Goal: Task Accomplishment & Management: Complete application form

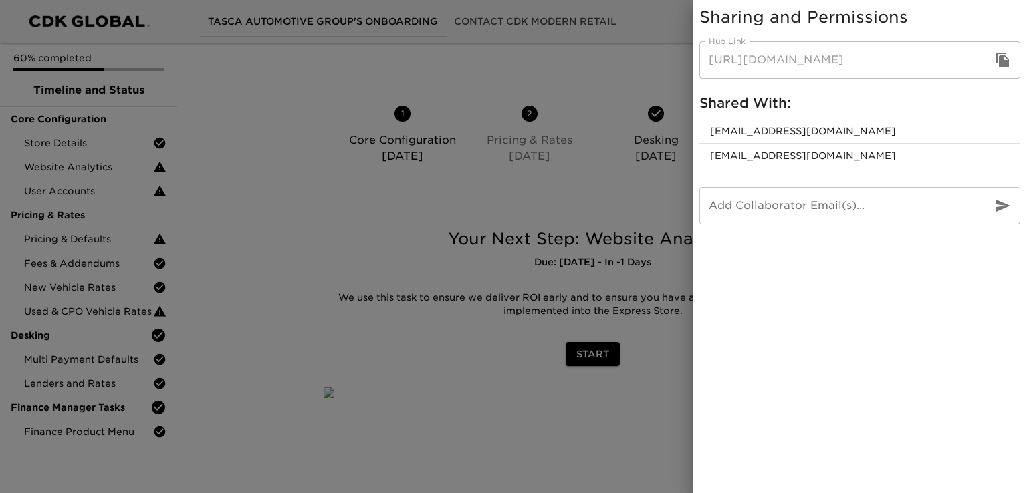
click at [356, 344] on div at bounding box center [513, 246] width 1027 height 493
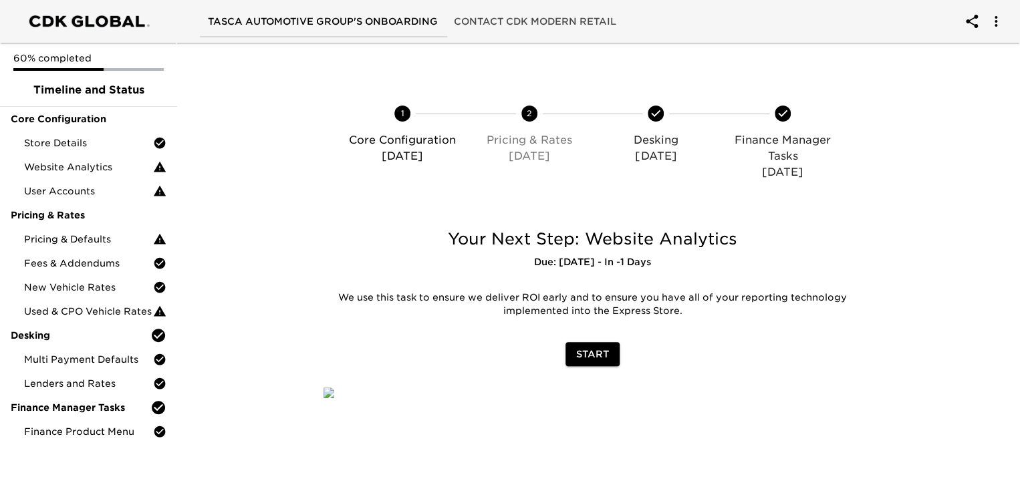
click at [602, 351] on span "Start" at bounding box center [592, 354] width 33 height 17
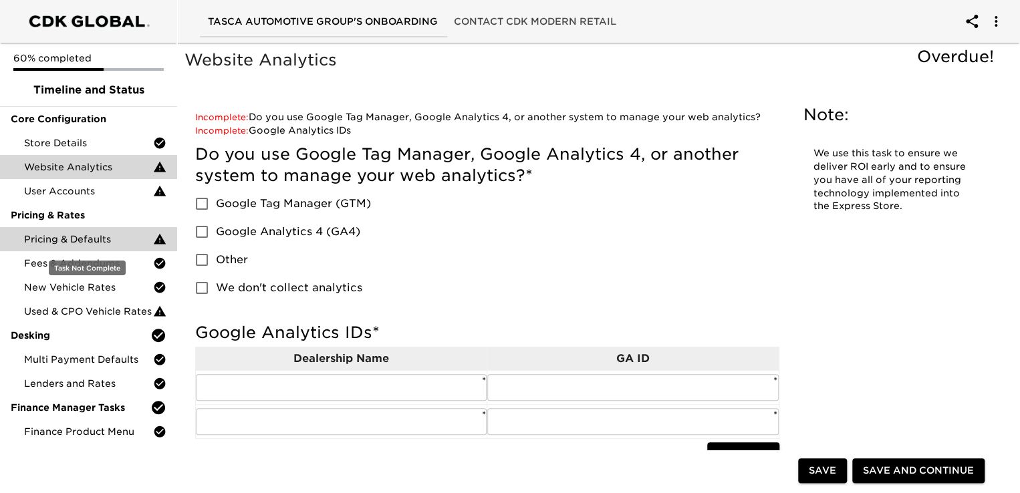
click at [80, 239] on span "Pricing & Defaults" at bounding box center [88, 239] width 129 height 13
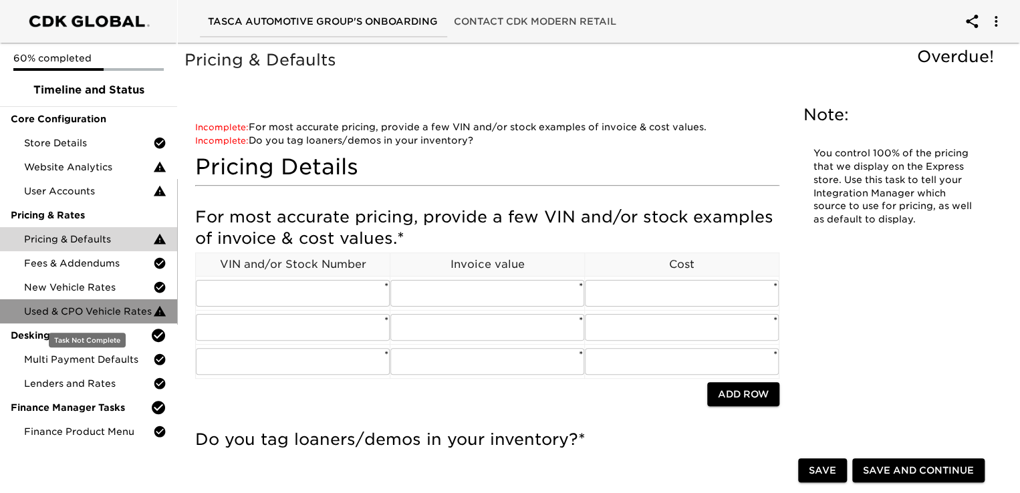
click at [114, 306] on span "Used & CPO Vehicle Rates" at bounding box center [88, 311] width 129 height 13
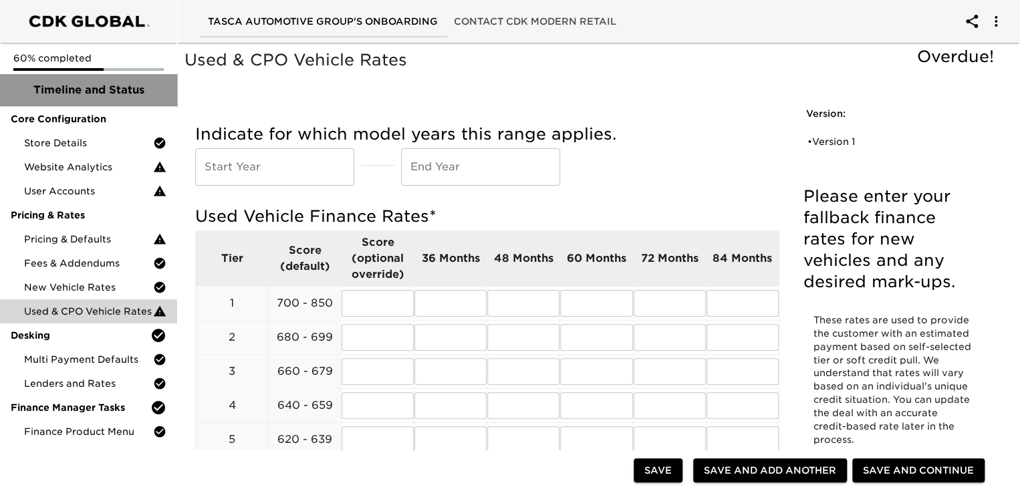
click at [54, 89] on span "Timeline and Status" at bounding box center [89, 90] width 156 height 16
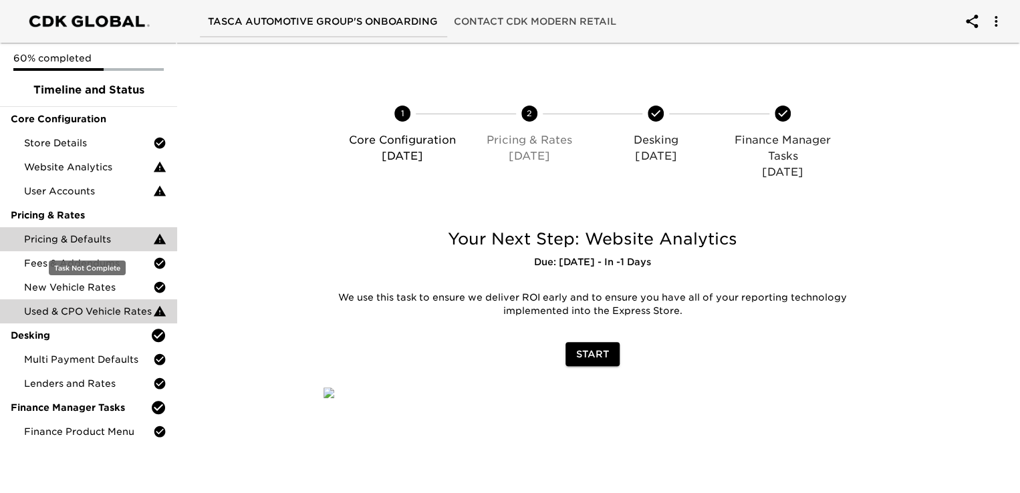
click at [86, 239] on span "Pricing & Defaults" at bounding box center [88, 239] width 129 height 13
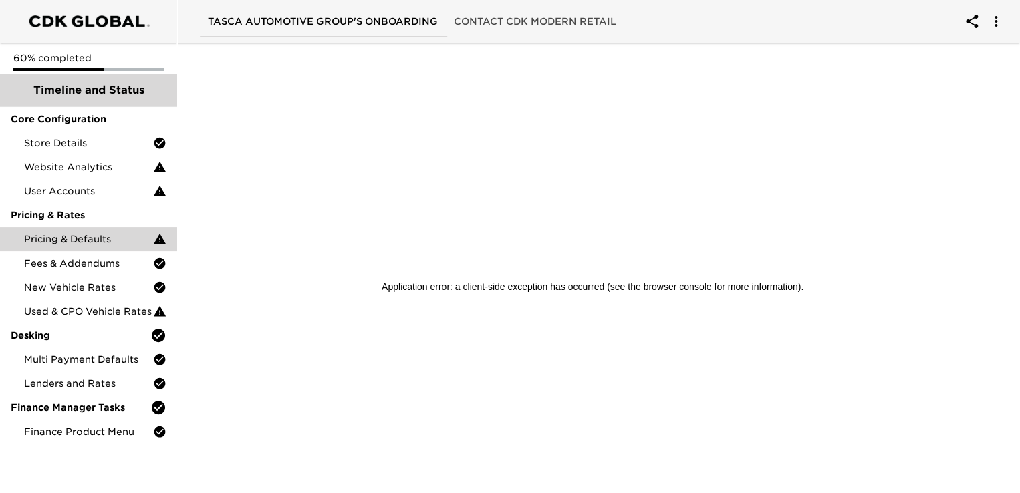
click at [94, 90] on span "Timeline and Status" at bounding box center [89, 90] width 156 height 16
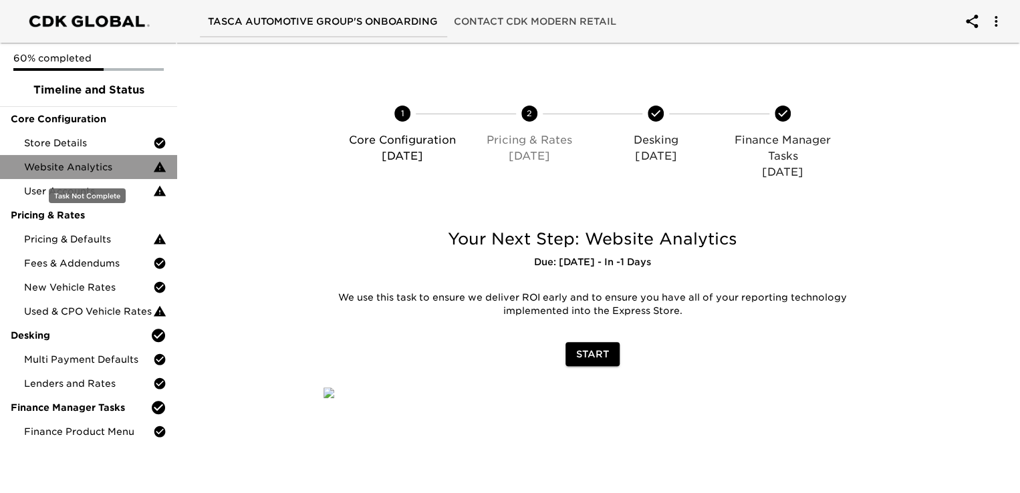
click at [104, 166] on span "Website Analytics" at bounding box center [88, 166] width 129 height 13
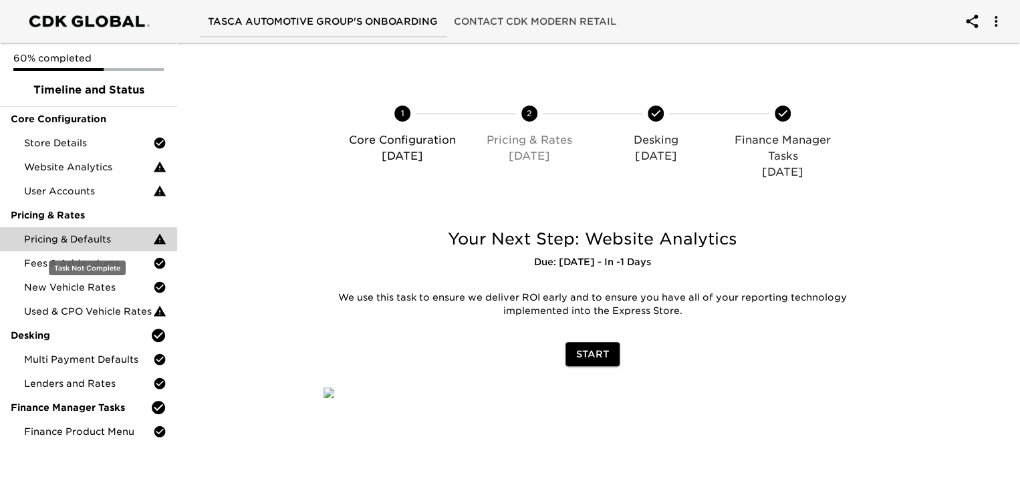
click at [59, 239] on span "Pricing & Defaults" at bounding box center [88, 239] width 129 height 13
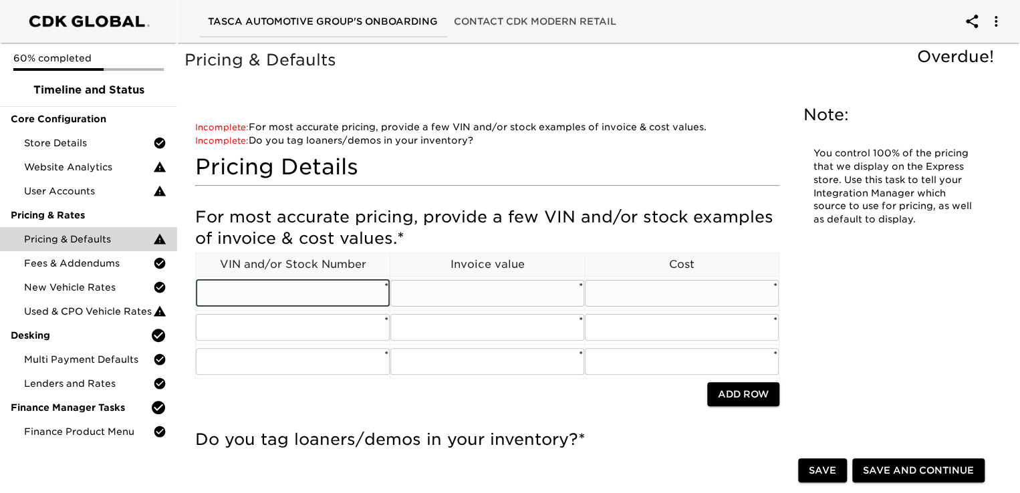
click at [221, 291] on input "text" at bounding box center [293, 293] width 194 height 27
type input "TB2761"
click at [453, 300] on input "text" at bounding box center [487, 293] width 194 height 27
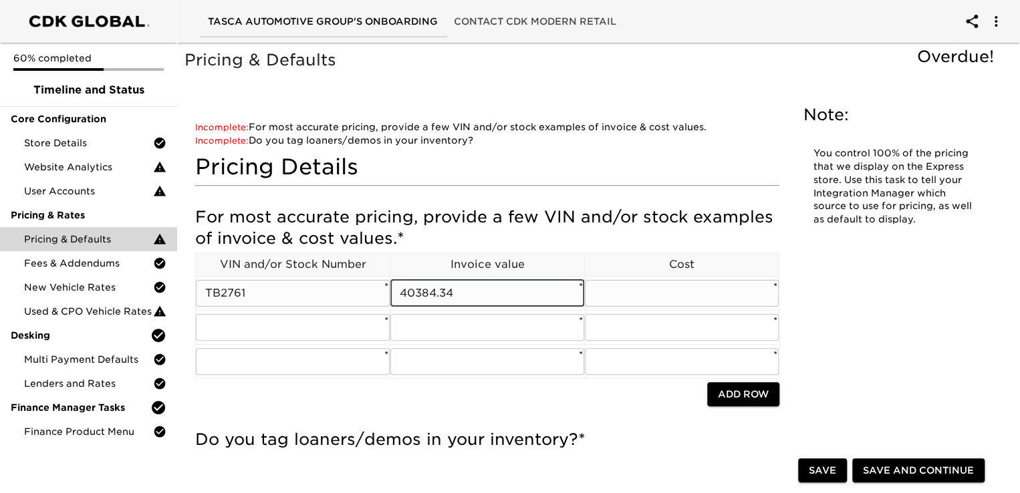
type input "40384.34"
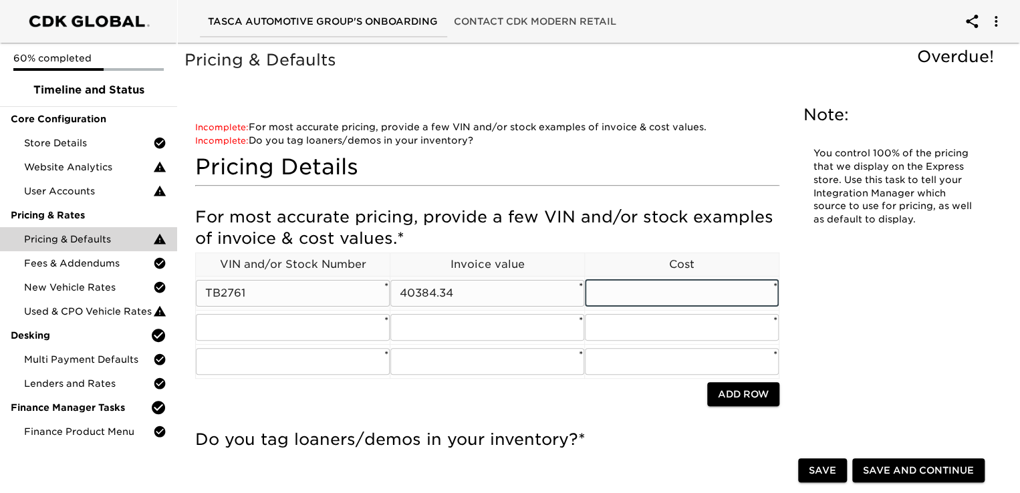
click at [650, 292] on input "text" at bounding box center [682, 293] width 194 height 27
type input "39888.34"
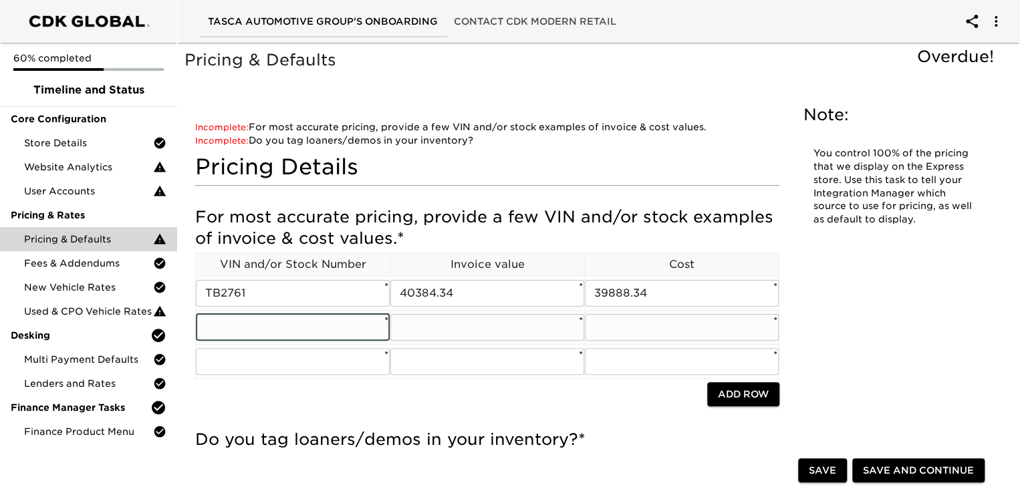
click at [213, 326] on input "text" at bounding box center [293, 327] width 194 height 27
type input "TB2702"
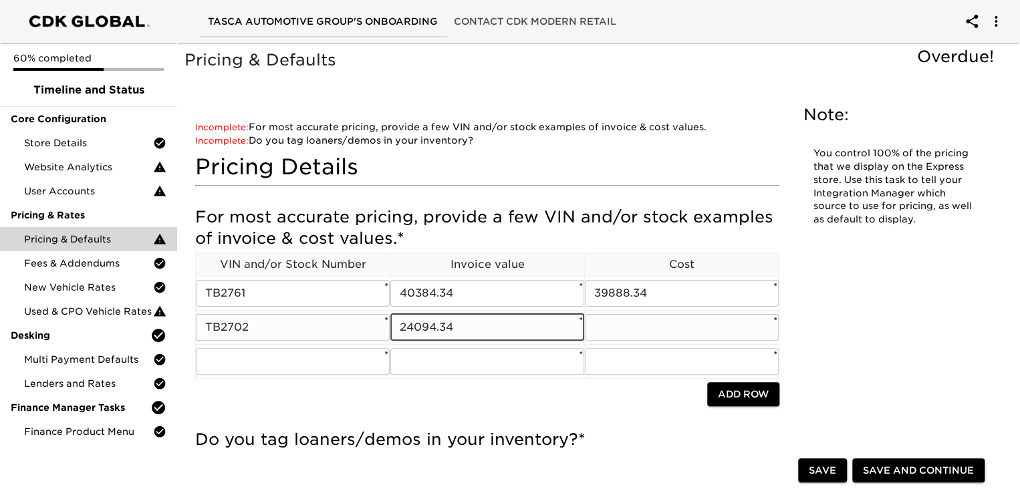
type input "24094.34"
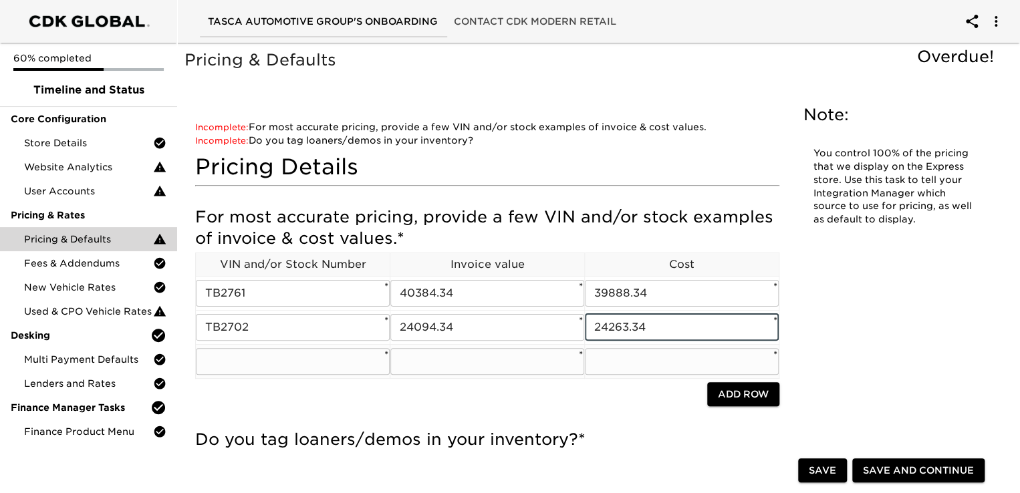
type input "24263.34"
click at [231, 358] on input "text" at bounding box center [293, 361] width 194 height 27
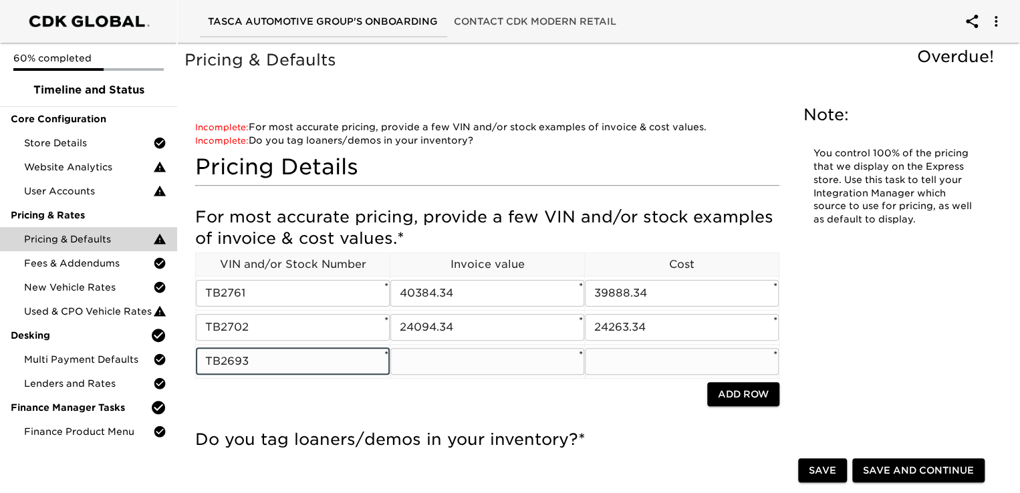
type input "TB2693"
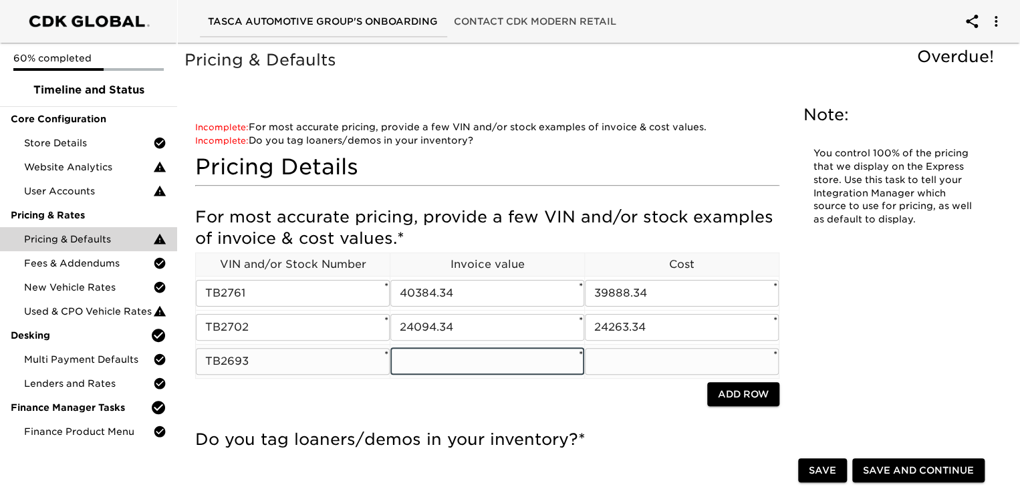
click at [428, 356] on input "text" at bounding box center [487, 361] width 194 height 27
type input "32332.34"
click at [629, 362] on input "text" at bounding box center [682, 361] width 194 height 27
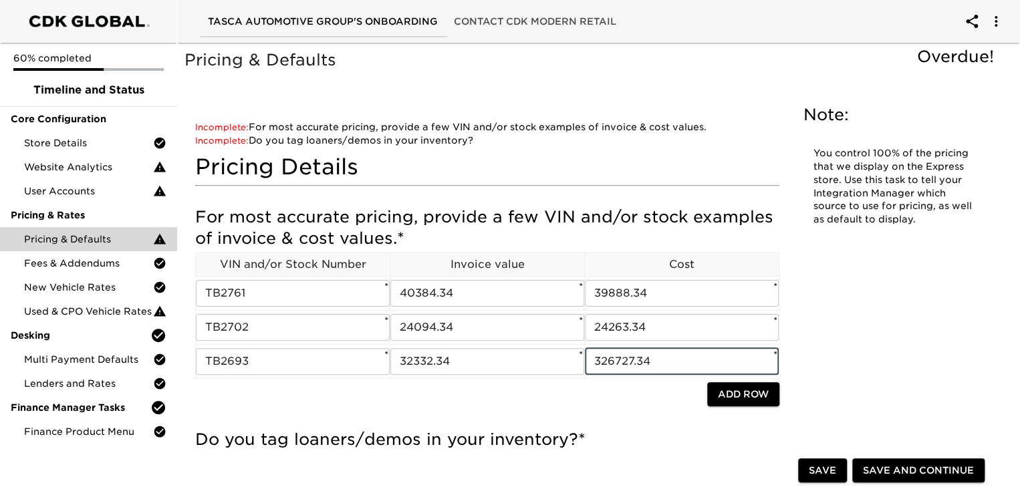
type input "326727.34"
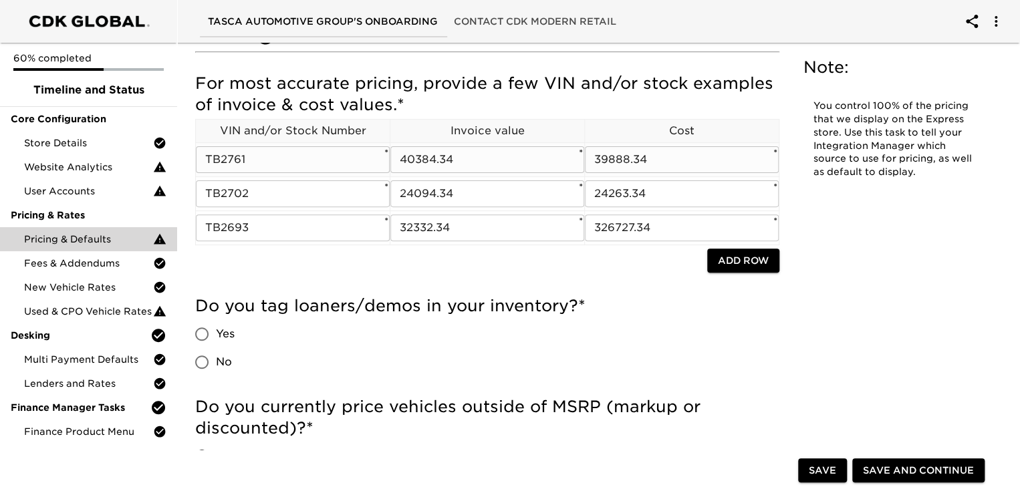
scroll to position [201, 0]
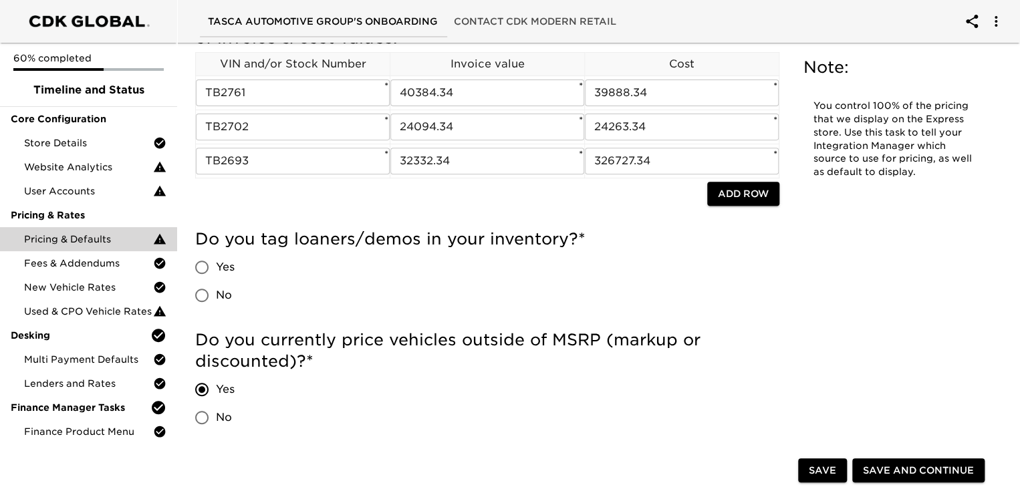
click at [201, 265] on input "Yes" at bounding box center [202, 267] width 28 height 28
radio input "true"
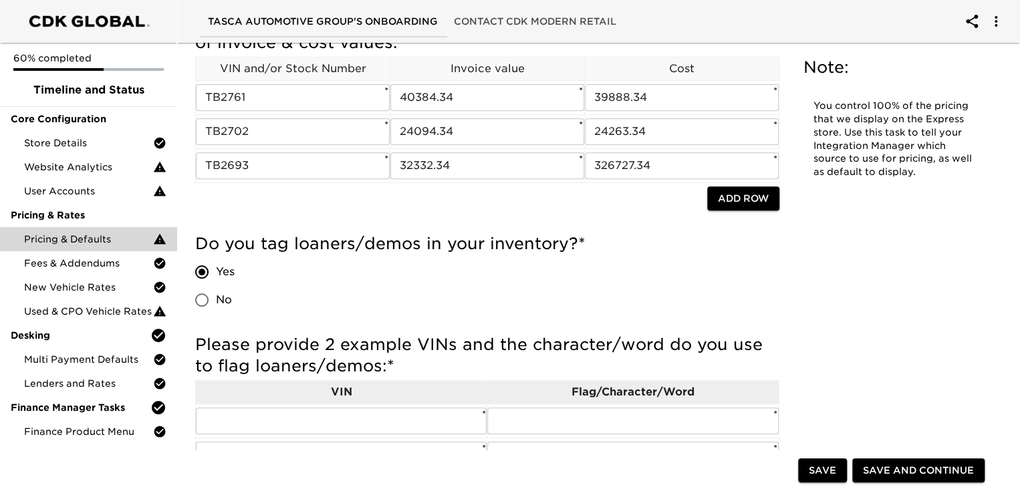
scroll to position [214, 0]
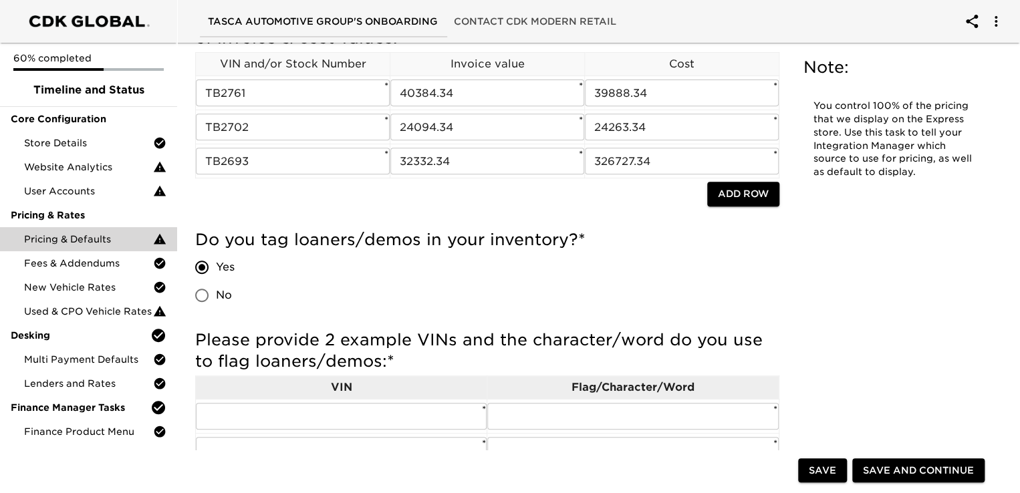
click at [201, 265] on input "Yes" at bounding box center [202, 267] width 28 height 28
click at [208, 296] on input "No" at bounding box center [202, 295] width 28 height 28
radio input "true"
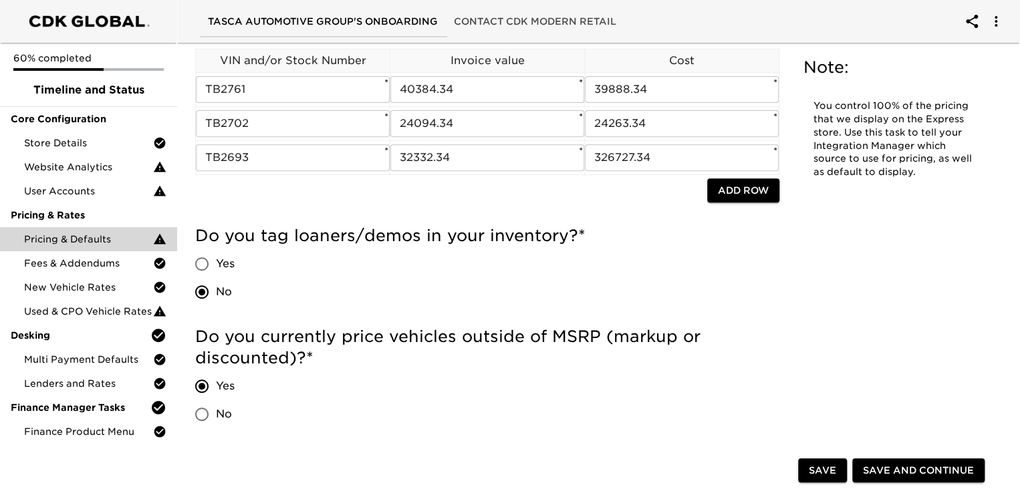
scroll to position [201, 0]
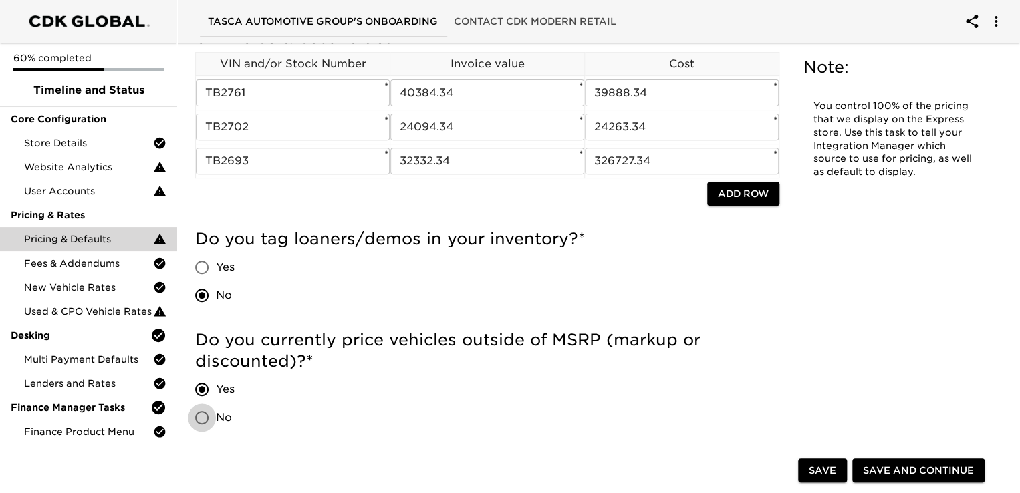
click at [203, 414] on input "No" at bounding box center [202, 418] width 28 height 28
radio input "true"
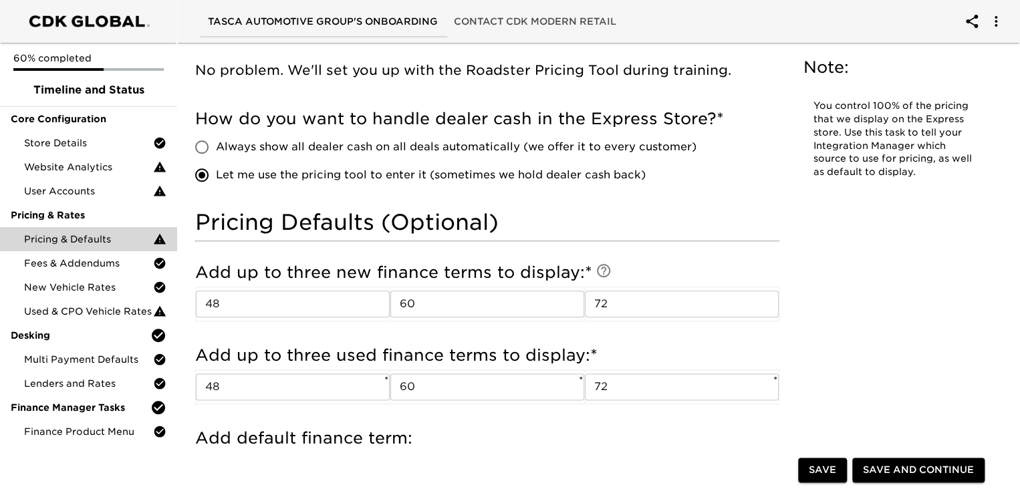
scroll to position [602, 0]
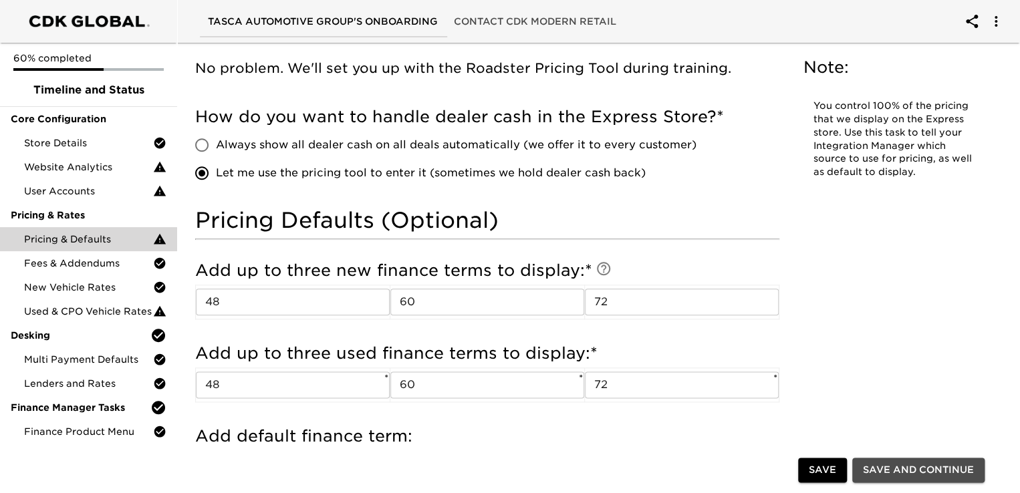
click at [932, 467] on span "Save and Continue" at bounding box center [918, 471] width 111 height 17
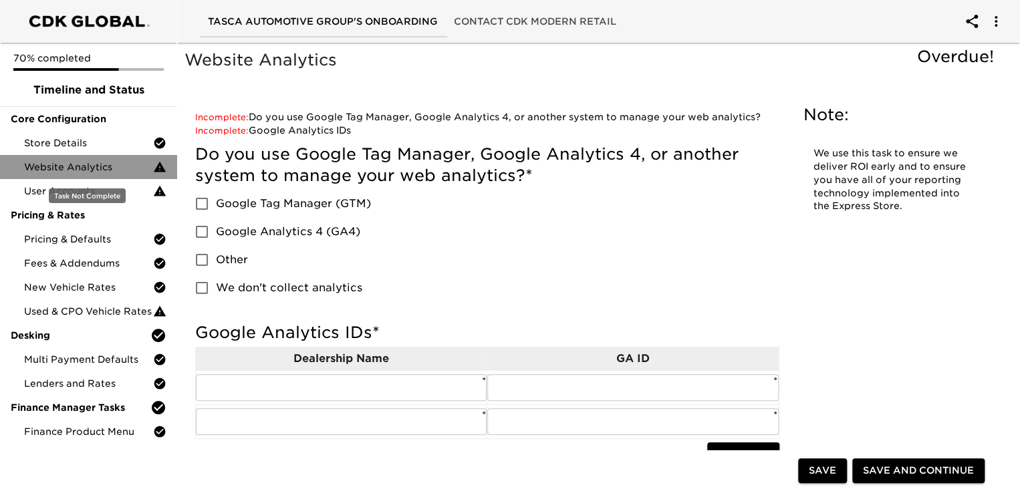
click at [86, 166] on span "Website Analytics" at bounding box center [88, 166] width 129 height 13
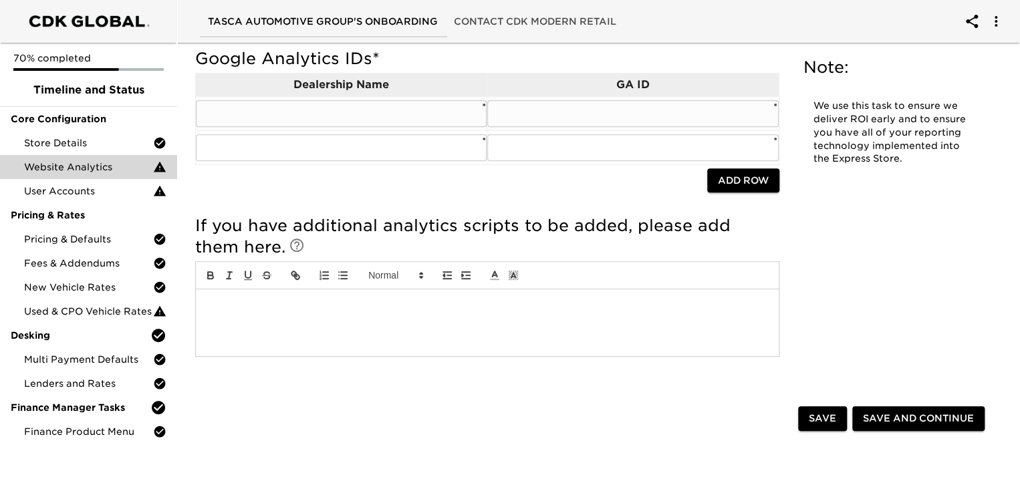
scroll to position [146, 0]
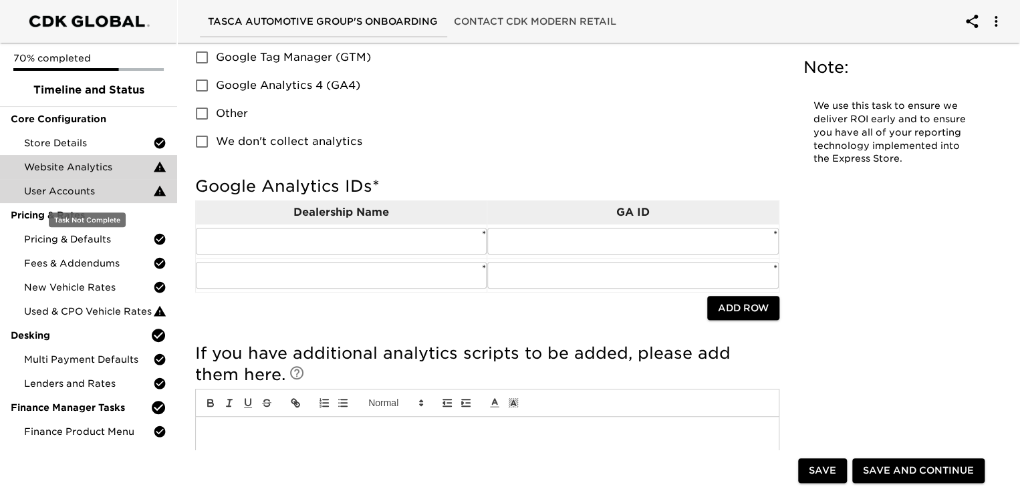
click at [75, 193] on span "User Accounts" at bounding box center [88, 191] width 129 height 13
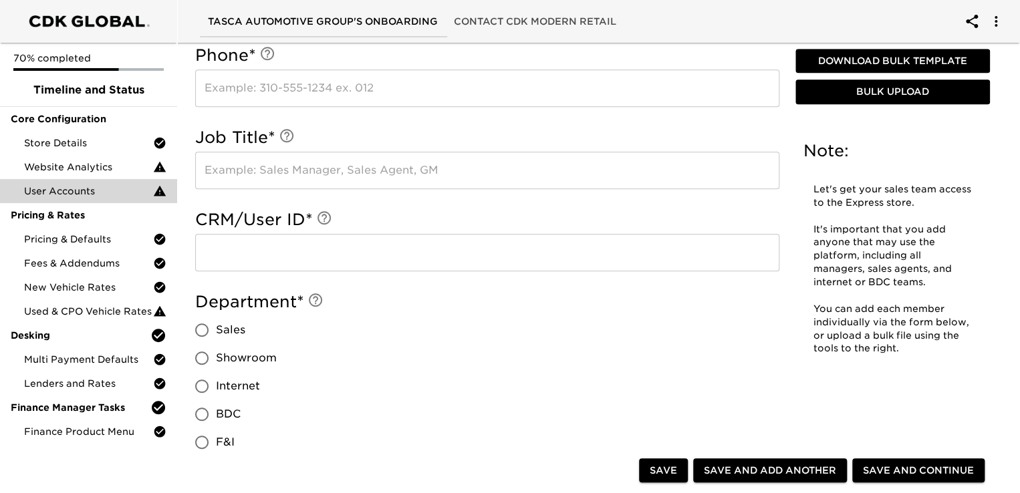
scroll to position [218, 0]
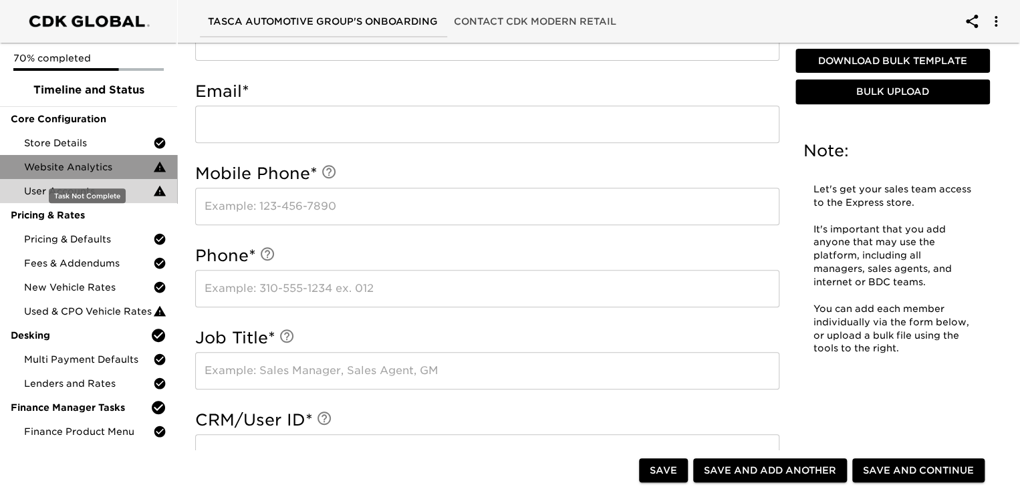
click at [64, 170] on span "Website Analytics" at bounding box center [88, 166] width 129 height 13
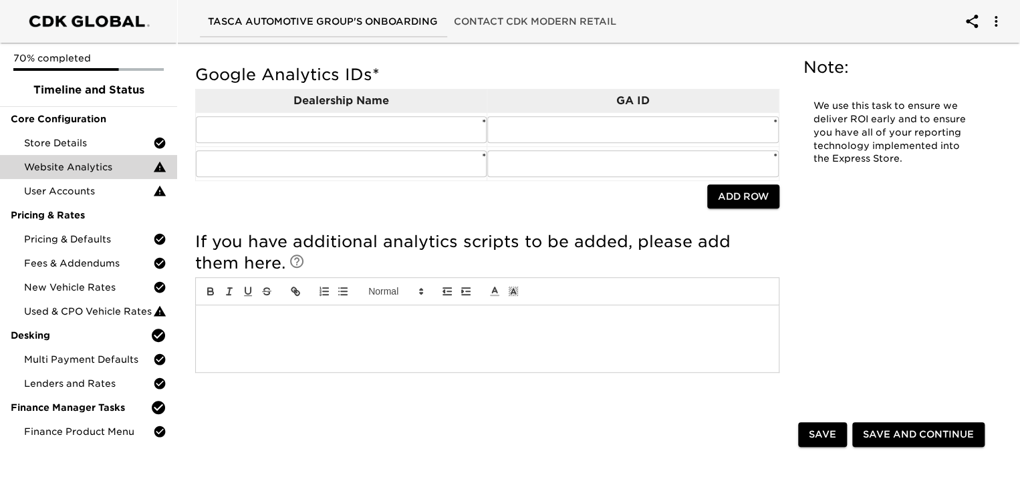
scroll to position [228, 0]
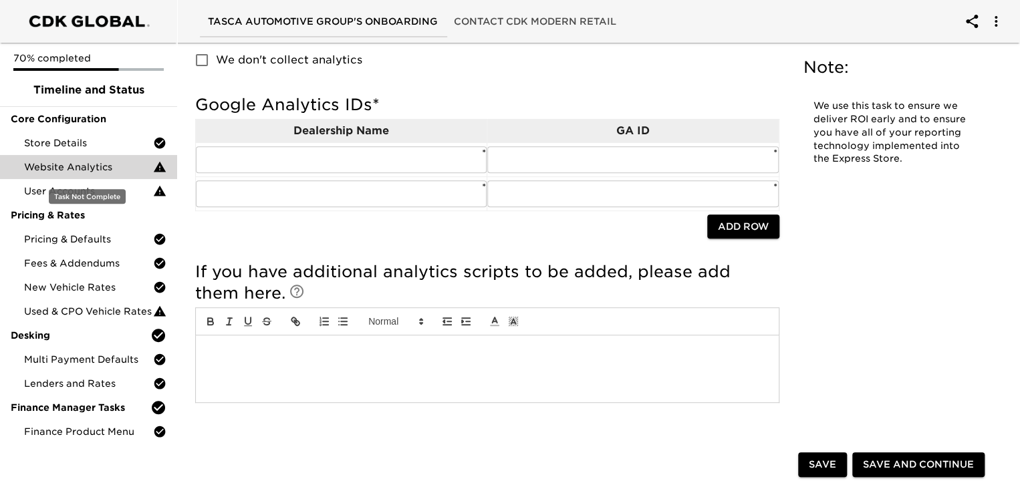
click at [114, 171] on span "Website Analytics" at bounding box center [88, 166] width 129 height 13
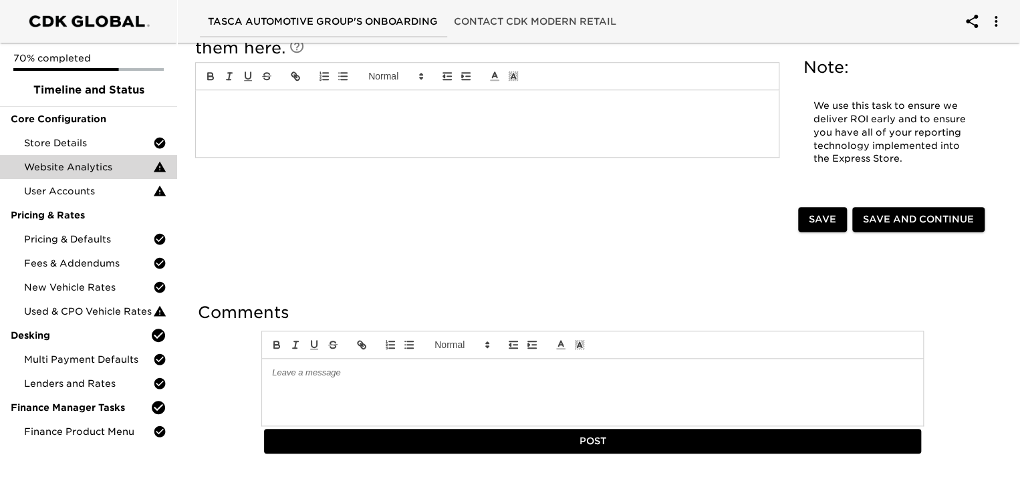
scroll to position [495, 0]
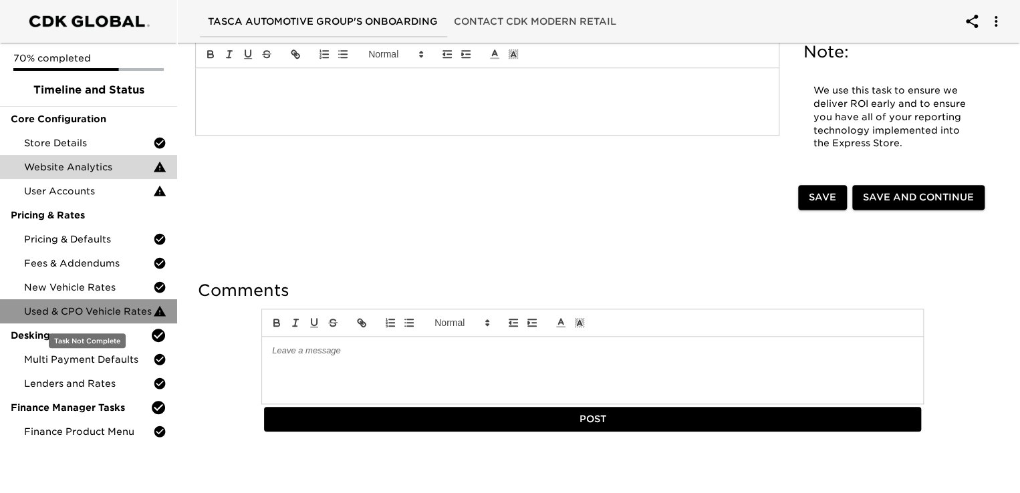
click at [80, 306] on span "Used & CPO Vehicle Rates" at bounding box center [88, 311] width 129 height 13
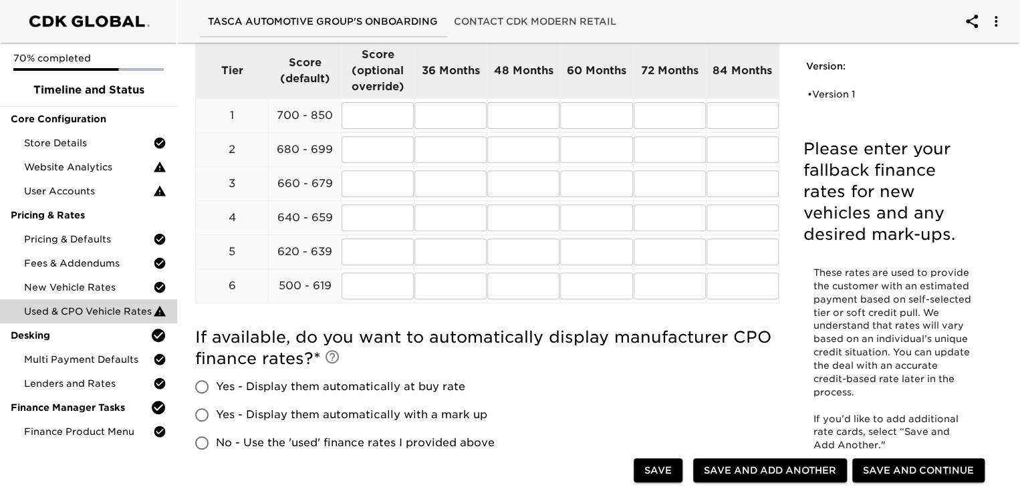
scroll to position [121, 0]
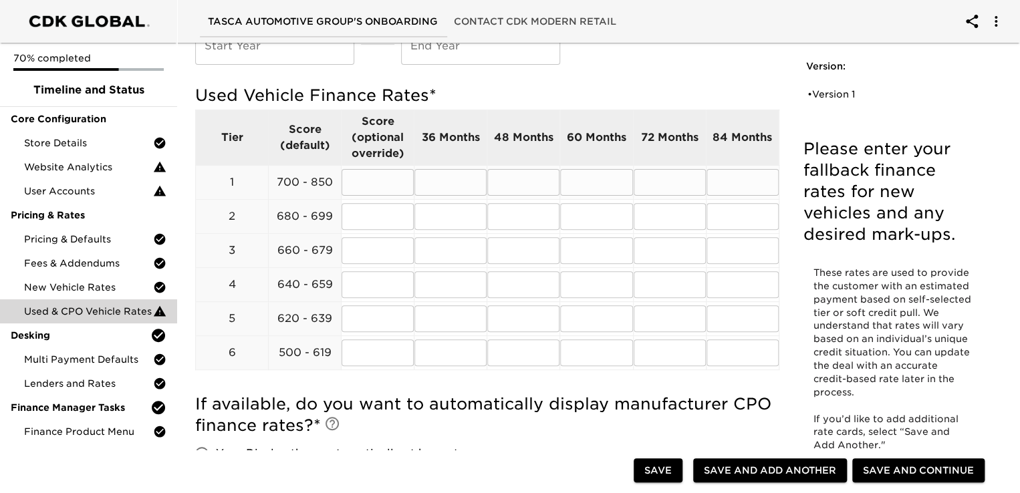
click at [449, 181] on input "text" at bounding box center [450, 182] width 72 height 27
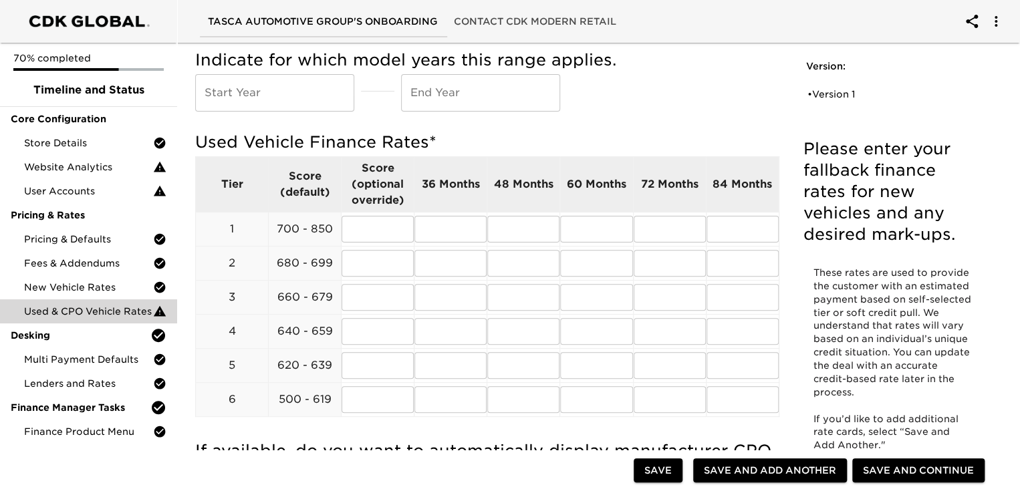
scroll to position [54, 0]
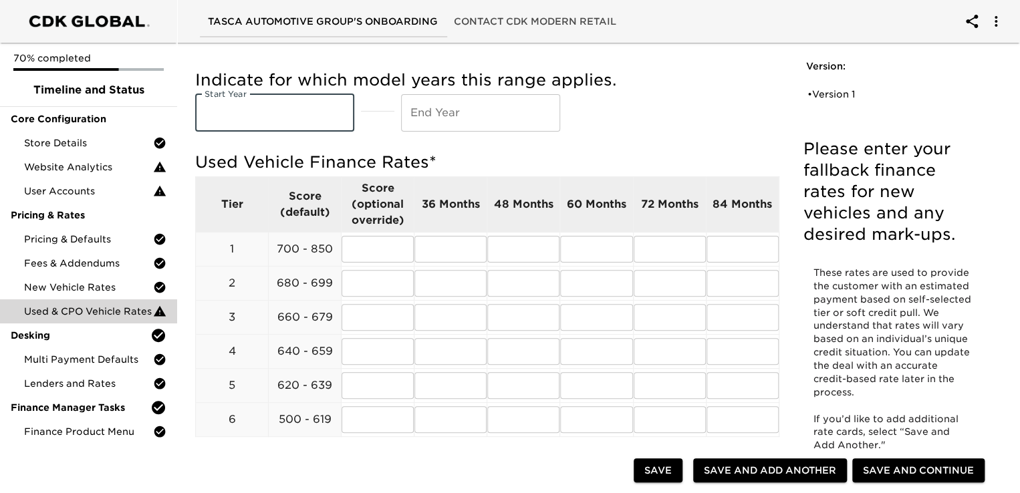
click at [248, 108] on input "text" at bounding box center [274, 112] width 159 height 37
type input "2025"
click at [446, 112] on input "text" at bounding box center [480, 112] width 159 height 37
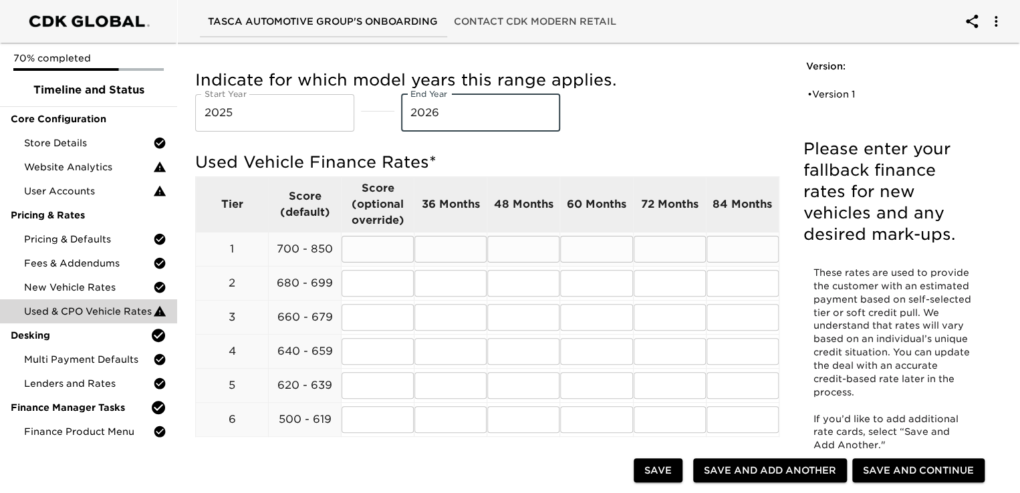
type input "2026"
click at [454, 253] on input "text" at bounding box center [450, 249] width 72 height 27
type input "6.99"
click at [514, 245] on input "text" at bounding box center [523, 249] width 72 height 27
type input "6.99"
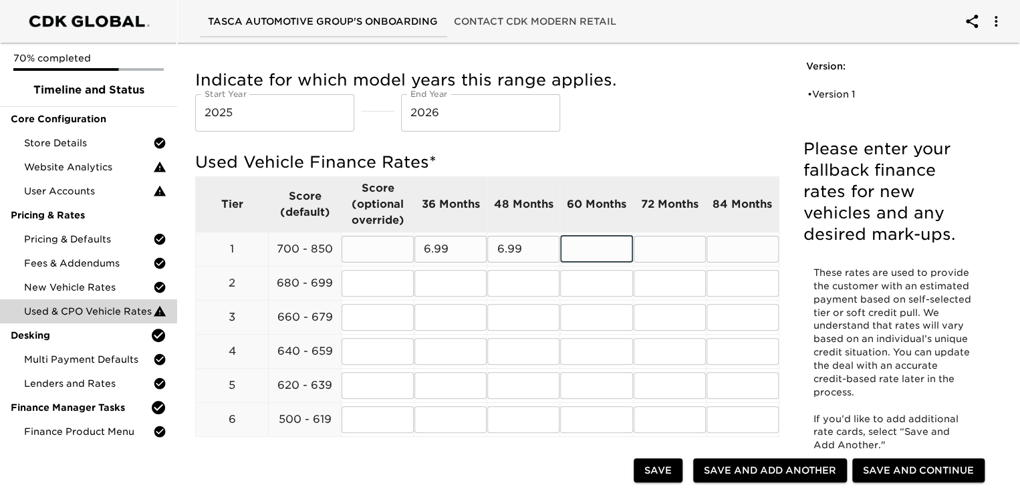
click at [577, 246] on input "text" at bounding box center [596, 249] width 72 height 27
type input "6.99"
click at [454, 250] on input "6.99" at bounding box center [450, 249] width 72 height 27
type input "6.74"
click at [533, 247] on input "6.99" at bounding box center [523, 249] width 72 height 27
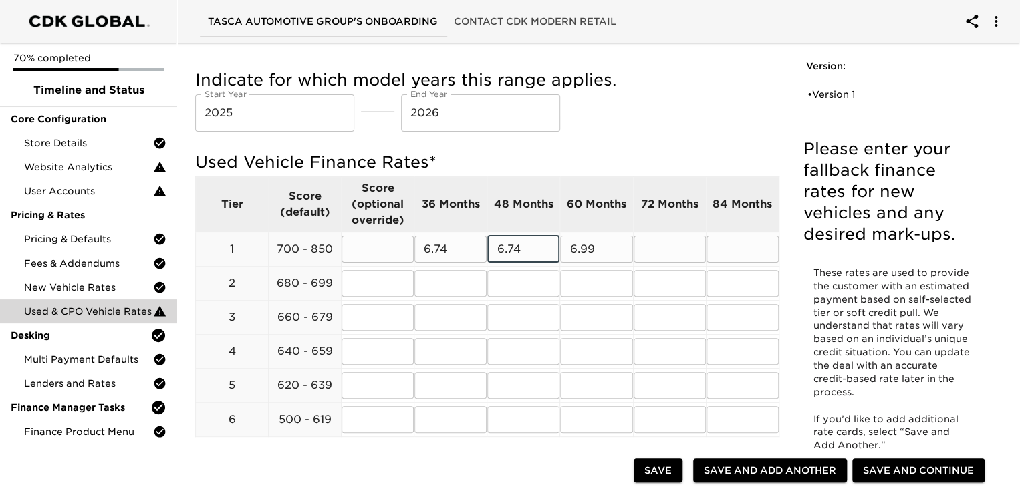
type input "6.74"
click at [604, 245] on input "6.99" at bounding box center [596, 249] width 72 height 27
type input "6.74"
click at [652, 247] on input "text" at bounding box center [670, 249] width 72 height 27
click at [729, 252] on input "text" at bounding box center [743, 249] width 72 height 27
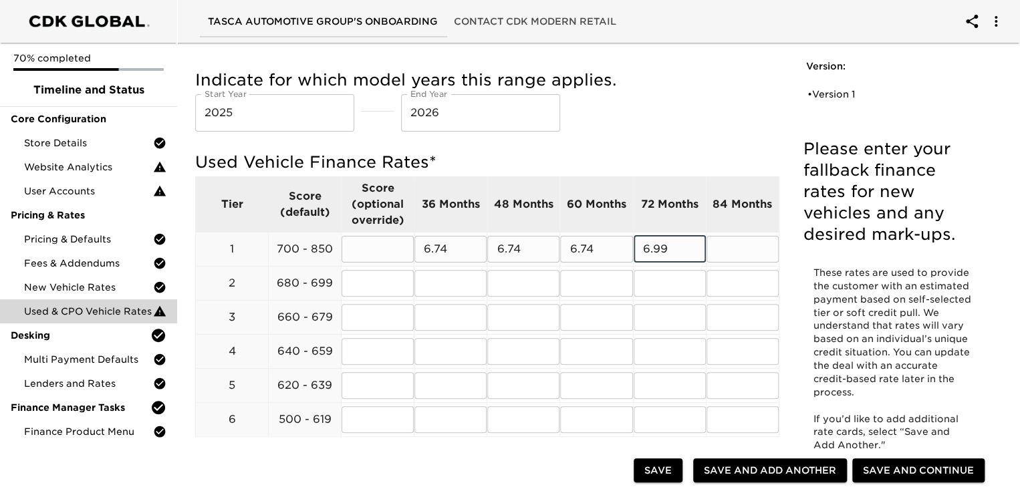
drag, startPoint x: 673, startPoint y: 247, endPoint x: 644, endPoint y: 253, distance: 30.2
click at [644, 253] on input "6.99" at bounding box center [670, 249] width 72 height 27
type input "7.99"
click at [729, 245] on input "text" at bounding box center [743, 249] width 72 height 27
type input "8.99"
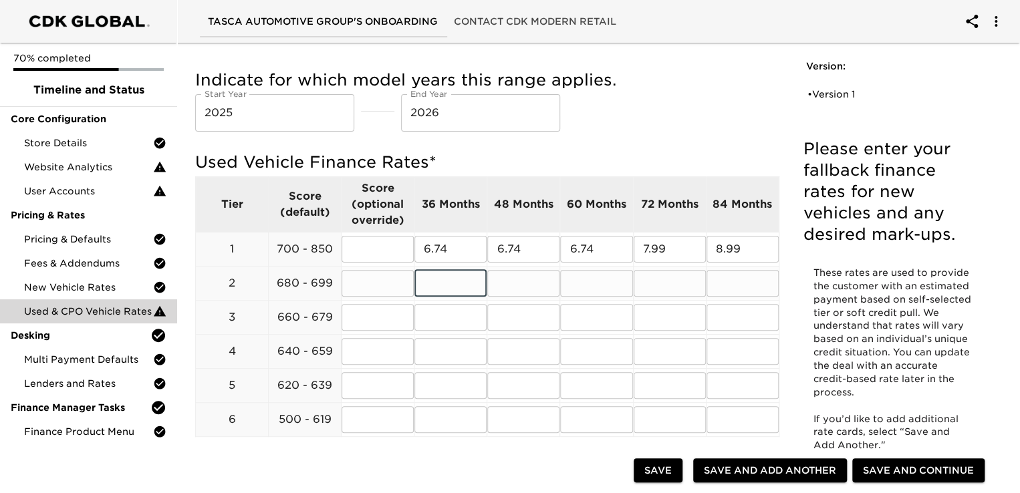
click at [436, 278] on input "text" at bounding box center [450, 283] width 72 height 27
type input "6.99"
click at [516, 288] on input "text" at bounding box center [523, 283] width 72 height 27
type input "6.99"
click at [579, 279] on input "text" at bounding box center [596, 283] width 72 height 27
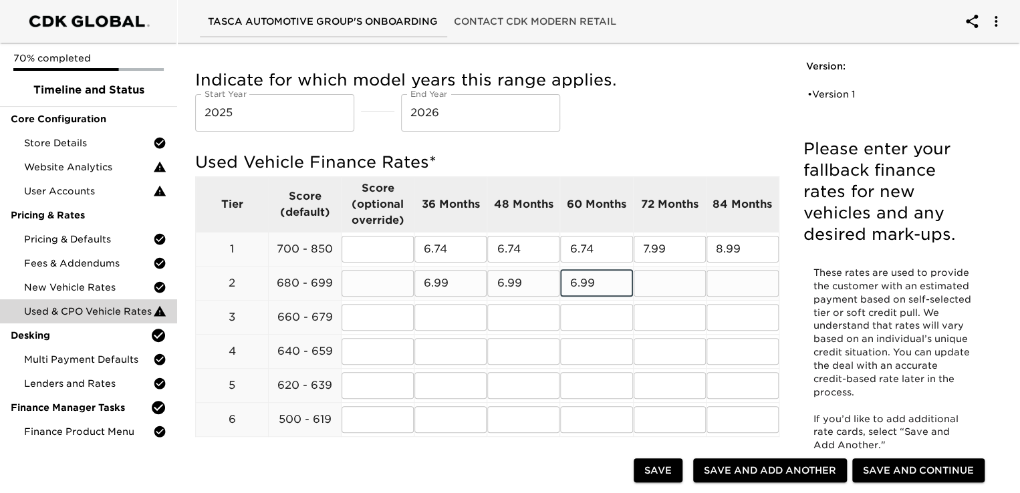
type input "6.99"
click at [661, 284] on input "text" at bounding box center [670, 283] width 72 height 27
type input "8."
drag, startPoint x: 669, startPoint y: 247, endPoint x: 654, endPoint y: 250, distance: 14.4
click at [654, 250] on input "7.99" at bounding box center [670, 249] width 72 height 27
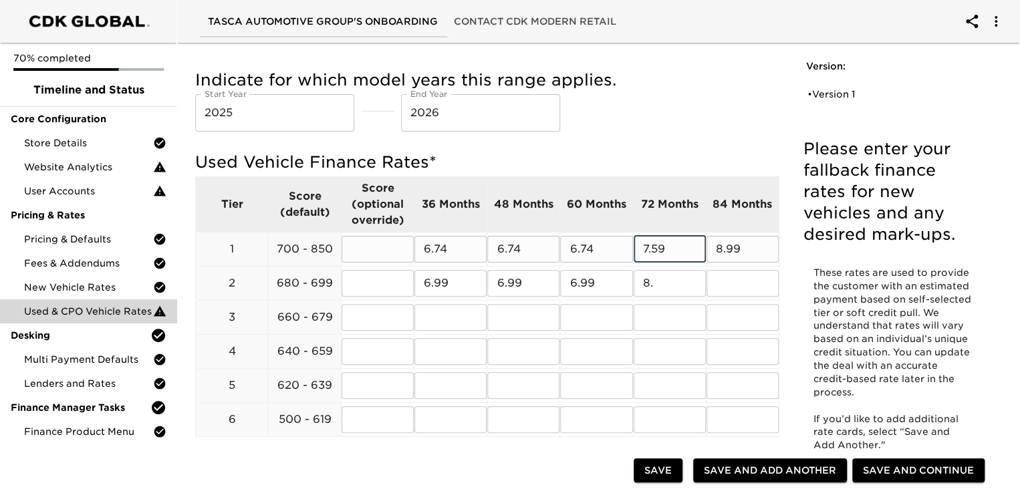
type input "7.59"
drag, startPoint x: 759, startPoint y: 249, endPoint x: 699, endPoint y: 239, distance: 60.9
click at [699, 239] on tr "1 700 - 850 ​ 6.74 ​ 6.74 ​ 6.74 ​ 7.59 ​ 8.99 ​" at bounding box center [488, 249] width 584 height 34
type input "8.59"
drag, startPoint x: 656, startPoint y: 283, endPoint x: 626, endPoint y: 283, distance: 29.4
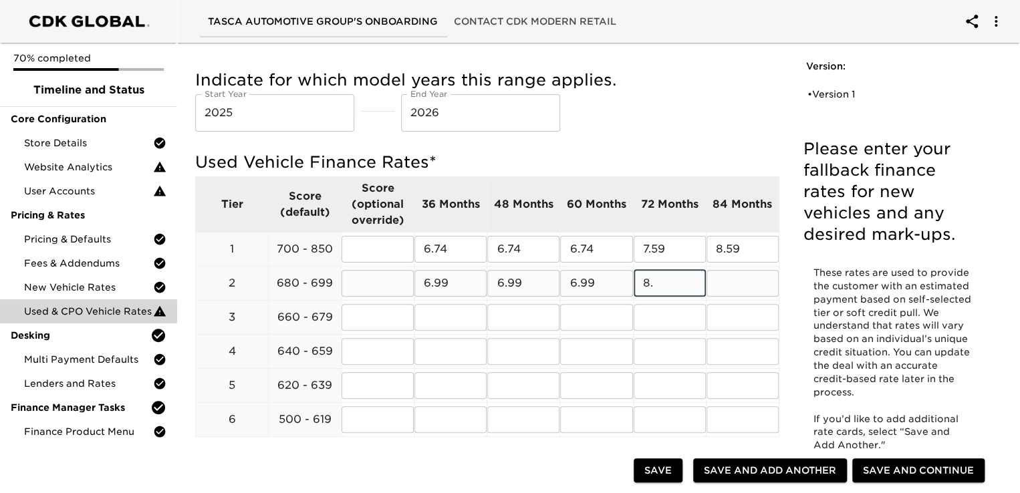
click at [626, 283] on tr "2 680 - 699 ​ 6.99 ​ 6.99 ​ 6.99 ​ 8. ​ ​" at bounding box center [488, 283] width 584 height 34
click at [595, 280] on input "6.99" at bounding box center [596, 283] width 72 height 27
drag, startPoint x: 665, startPoint y: 287, endPoint x: 639, endPoint y: 285, distance: 26.1
click at [639, 285] on input "8." at bounding box center [670, 283] width 72 height 27
type input "7.84"
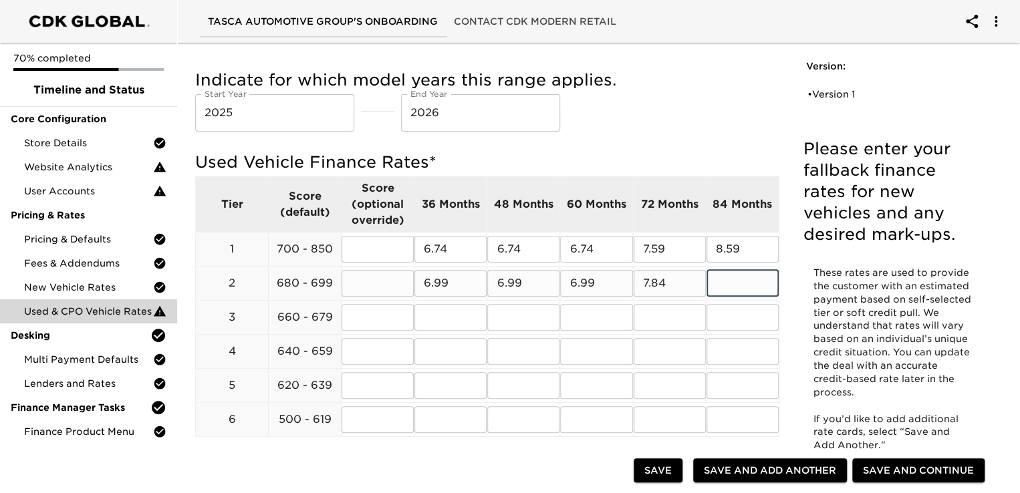
click at [738, 278] on input "text" at bounding box center [743, 283] width 72 height 27
type input "8.84"
click at [440, 322] on input "text" at bounding box center [450, 317] width 72 height 27
type input "7.99"
click at [517, 318] on input "text" at bounding box center [523, 317] width 72 height 27
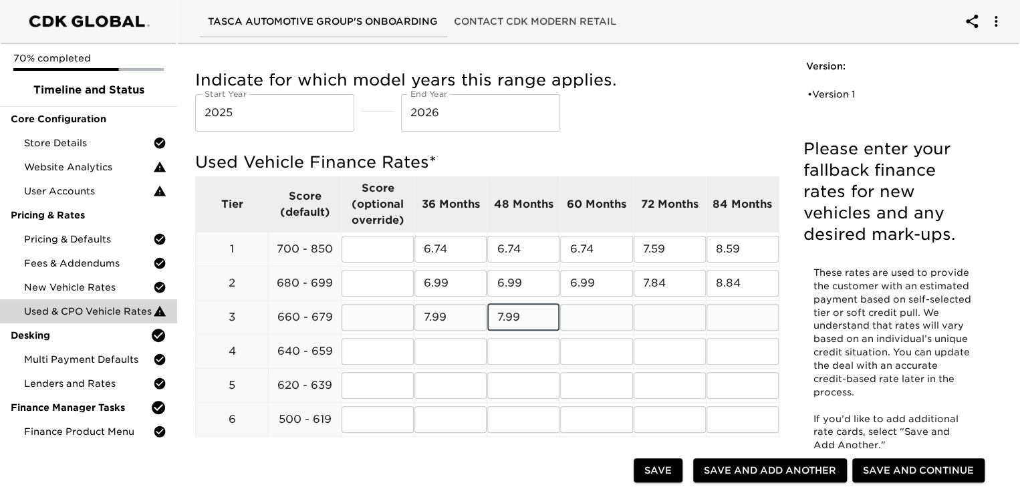
type input "7.99"
click at [587, 324] on input "text" at bounding box center [596, 317] width 72 height 27
type input "7.99"
click at [661, 322] on input "text" at bounding box center [670, 317] width 72 height 27
type input "8.84"
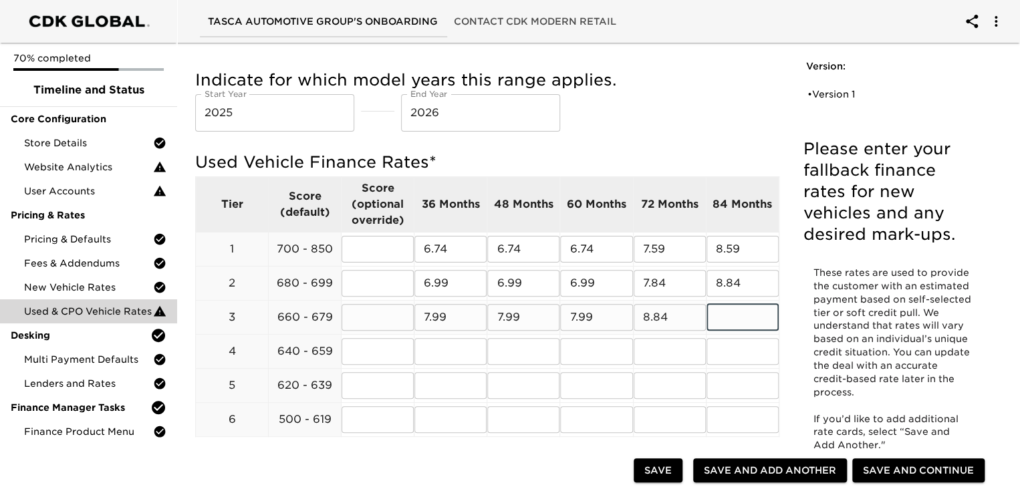
click at [735, 316] on input "text" at bounding box center [743, 317] width 72 height 27
type input "9.84"
click at [448, 354] on input "text" at bounding box center [450, 351] width 72 height 27
type input "9.99"
click at [511, 352] on input "text" at bounding box center [523, 351] width 72 height 27
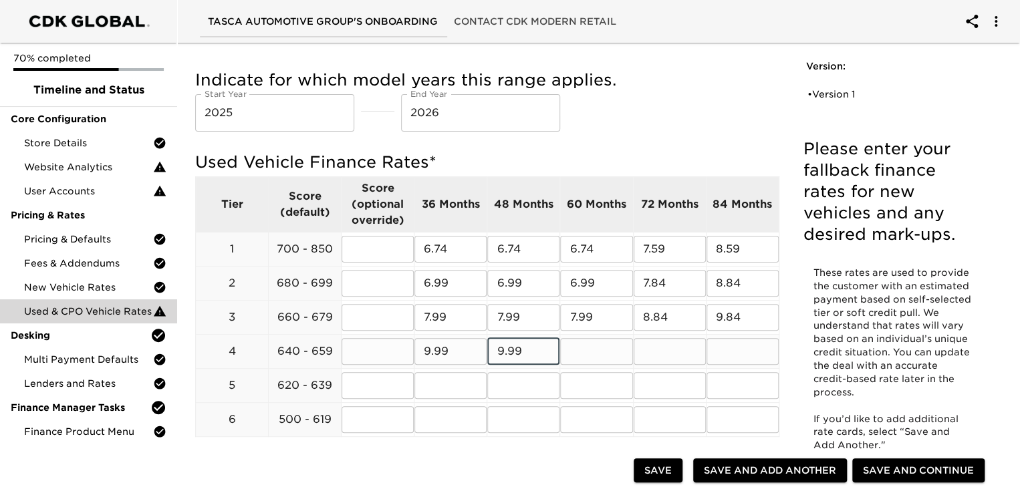
type input "9.99"
click at [599, 356] on input "text" at bounding box center [596, 351] width 72 height 27
type input "9.99"
click at [658, 348] on input "text" at bounding box center [670, 351] width 72 height 27
type input "10.84"
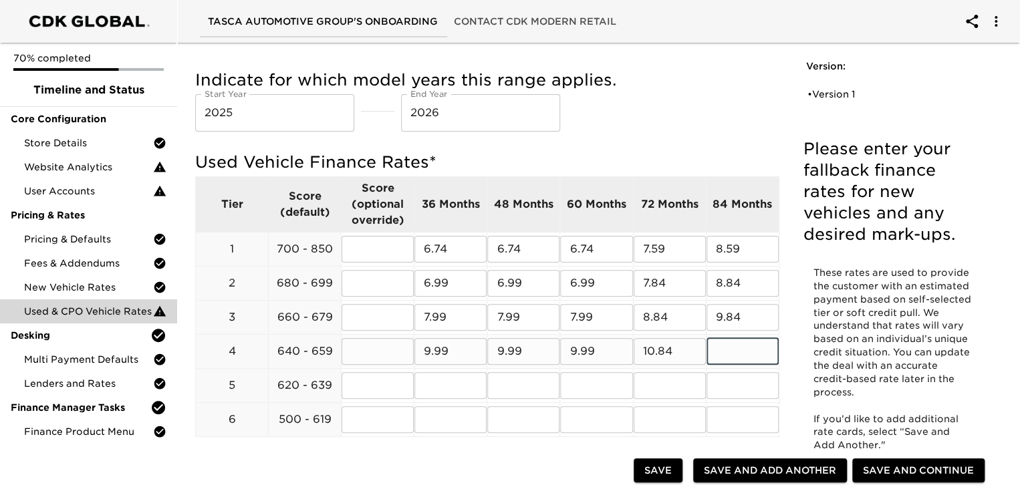
click at [737, 351] on input "text" at bounding box center [743, 351] width 72 height 27
type input "11.84"
click at [441, 388] on input "text" at bounding box center [450, 385] width 72 height 27
type input "10.34"
click at [527, 385] on input "text" at bounding box center [523, 385] width 72 height 27
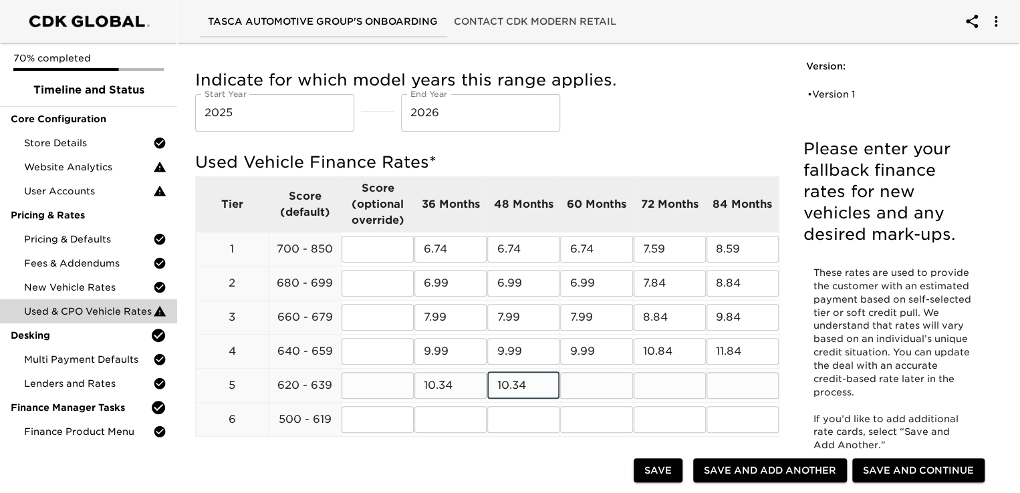
type input "10.34"
click at [591, 378] on input "text" at bounding box center [596, 385] width 72 height 27
type input "10.34"
click at [652, 386] on input "text" at bounding box center [670, 385] width 72 height 27
type input "11.34"
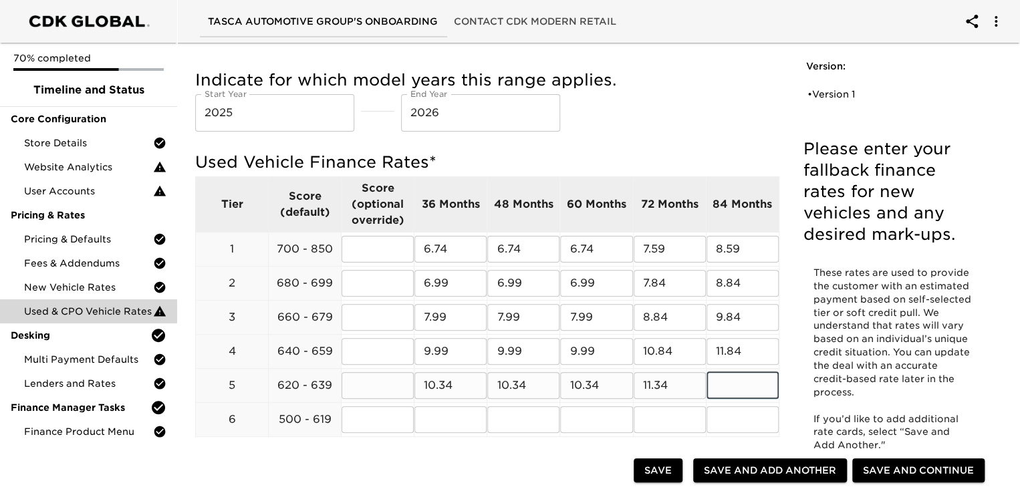
click at [728, 384] on input "text" at bounding box center [743, 385] width 72 height 27
type input "12.34"
click at [436, 416] on input "text" at bounding box center [450, 419] width 72 height 27
type input "14.99"
click at [519, 418] on input "text" at bounding box center [523, 419] width 72 height 27
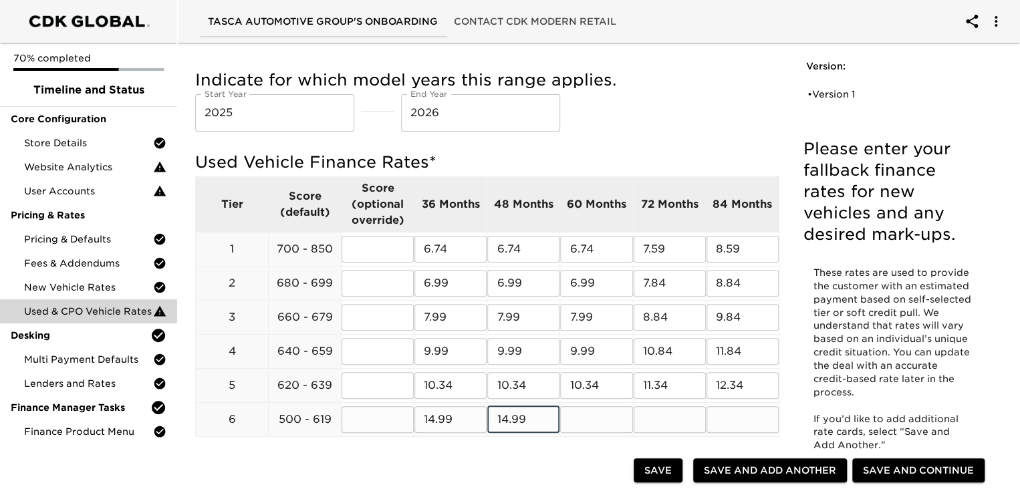
type input "14.99"
click at [618, 420] on input "text" at bounding box center [596, 419] width 72 height 27
type input "14.99"
click at [667, 417] on input "text" at bounding box center [670, 419] width 72 height 27
type input "15.34"
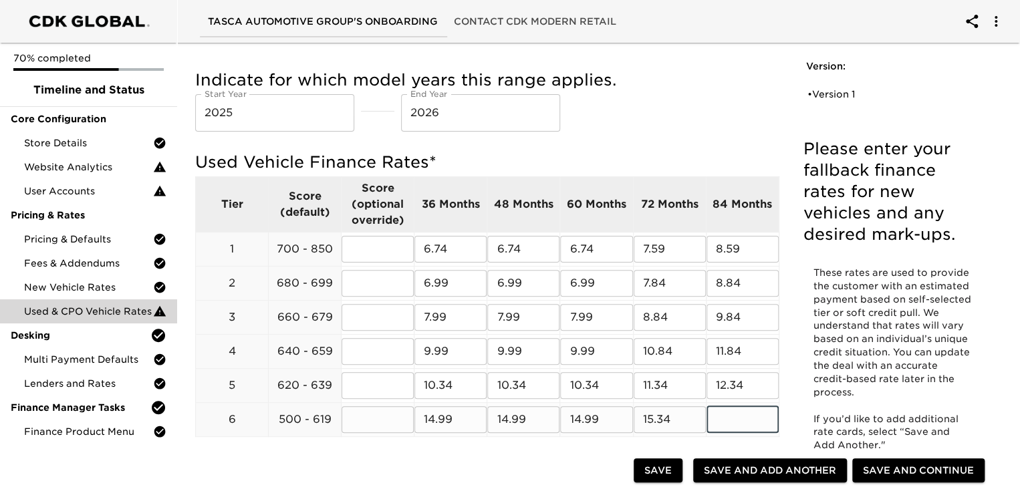
click at [749, 422] on input "text" at bounding box center [743, 419] width 72 height 27
type input "NA"
click at [463, 475] on div at bounding box center [417, 472] width 433 height 27
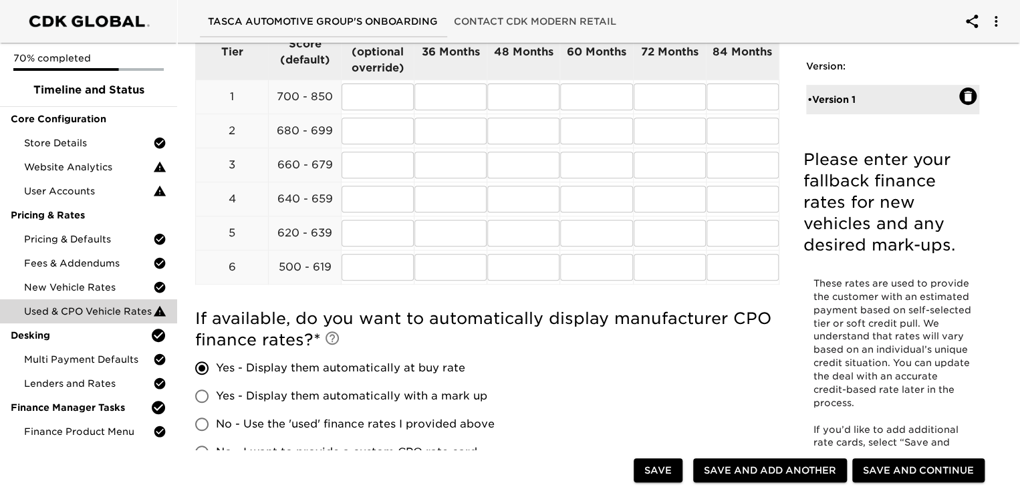
scroll to position [201, 0]
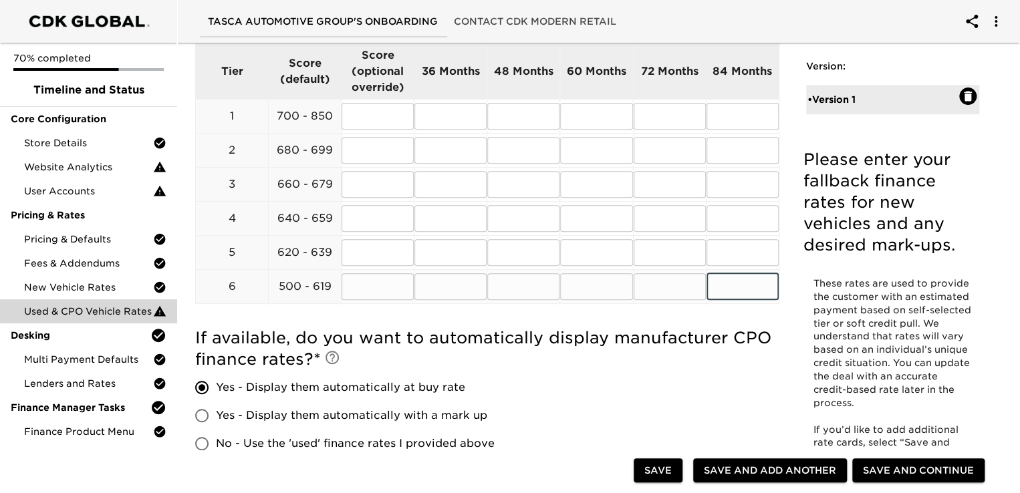
click at [731, 281] on input "text" at bounding box center [743, 286] width 72 height 27
click at [451, 124] on input "text" at bounding box center [450, 116] width 72 height 27
type input "5.74"
click at [542, 120] on input "text" at bounding box center [523, 116] width 72 height 27
type input "5.74"
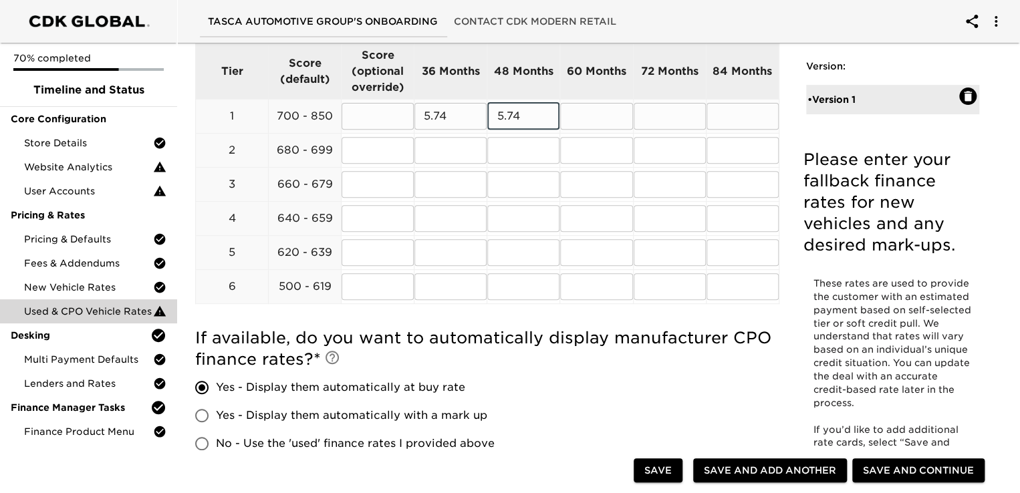
click at [581, 108] on input "text" at bounding box center [596, 116] width 72 height 27
type input "5.99"
click at [666, 114] on input "text" at bounding box center [670, 116] width 72 height 27
type input "6.99"
click at [721, 118] on input "text" at bounding box center [743, 116] width 72 height 27
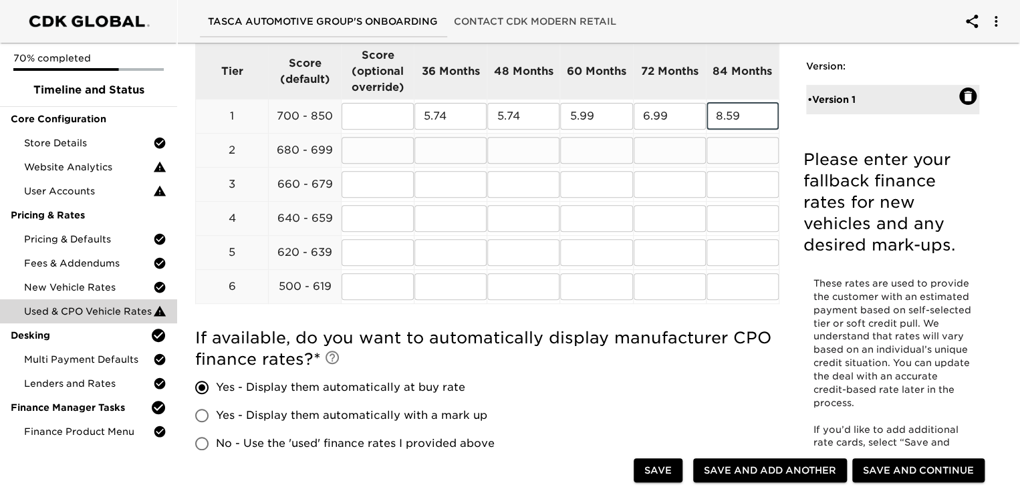
type input "8.59"
click at [427, 150] on input "text" at bounding box center [450, 150] width 72 height 27
click at [454, 116] on input "5.74" at bounding box center [450, 116] width 72 height 27
type input "5.99"
click at [547, 121] on input "5.74" at bounding box center [523, 116] width 72 height 27
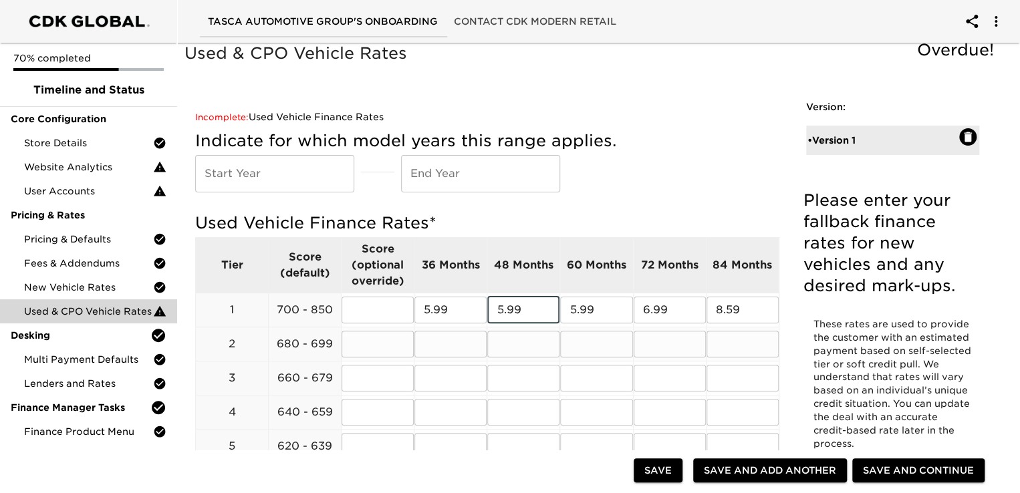
scroll to position [0, 0]
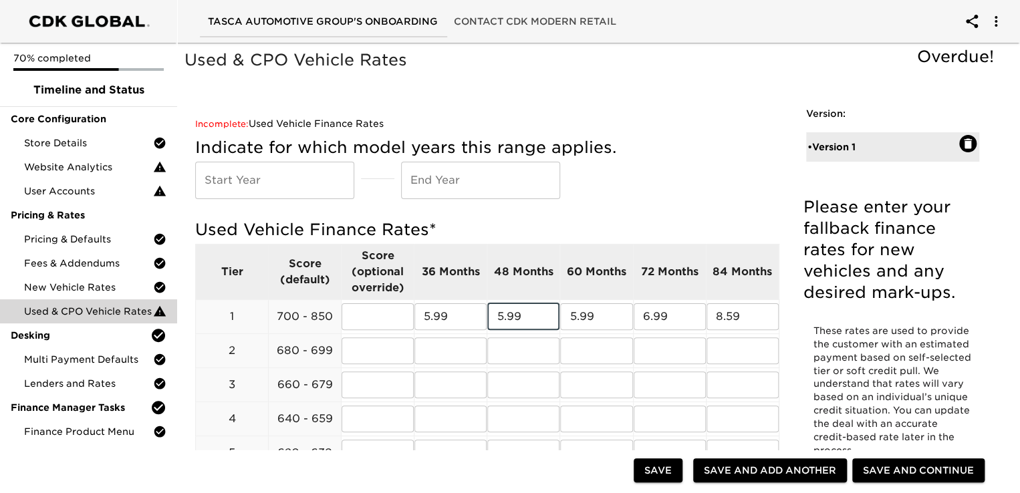
type input "5.99"
click at [242, 166] on input "text" at bounding box center [274, 180] width 159 height 37
type input "2025"
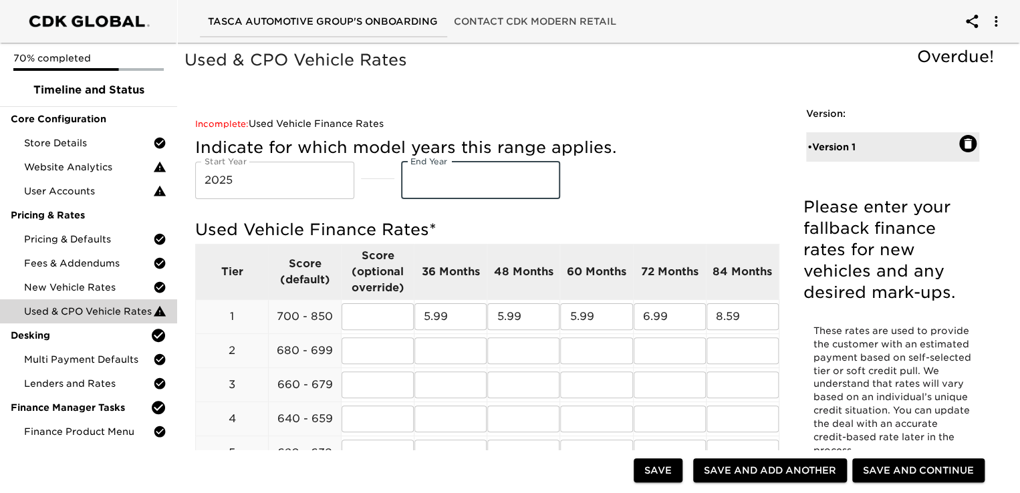
click at [430, 181] on input "text" at bounding box center [480, 180] width 159 height 37
type input "2026"
click at [685, 121] on div "Incomplete: Used Vehicle Finance Rates" at bounding box center [487, 123] width 584 height 13
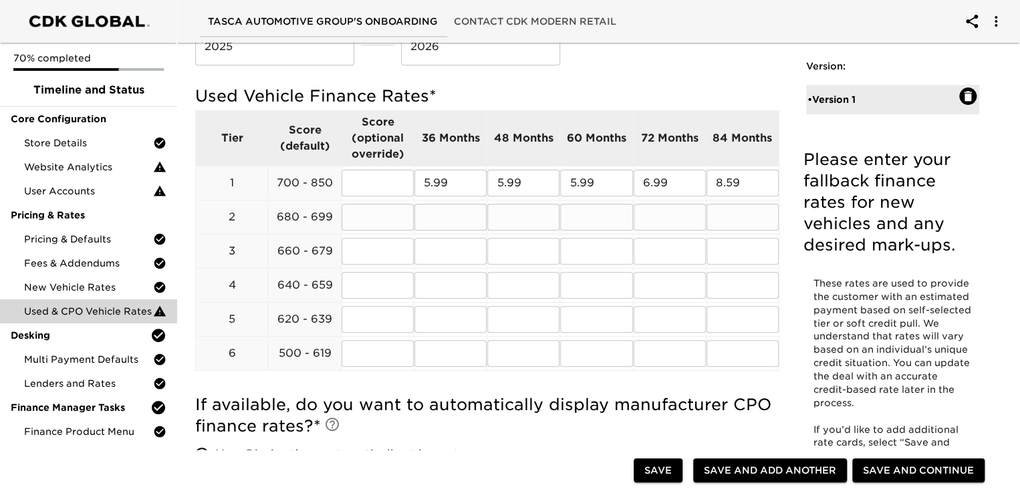
click at [464, 217] on input "text" at bounding box center [450, 217] width 72 height 27
type input "6.99"
click at [503, 217] on input "text" at bounding box center [523, 217] width 72 height 27
type input "6.99"
click at [588, 212] on input "text" at bounding box center [596, 217] width 72 height 27
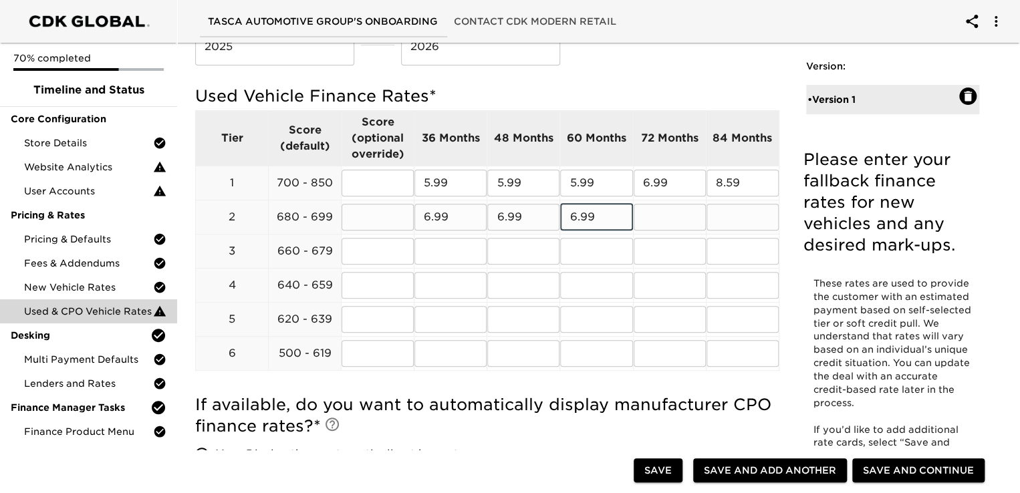
type input "6.99"
click at [677, 221] on input "text" at bounding box center [670, 217] width 72 height 27
type input "7.84"
click at [724, 221] on input "text" at bounding box center [743, 217] width 72 height 27
type input "8.84"
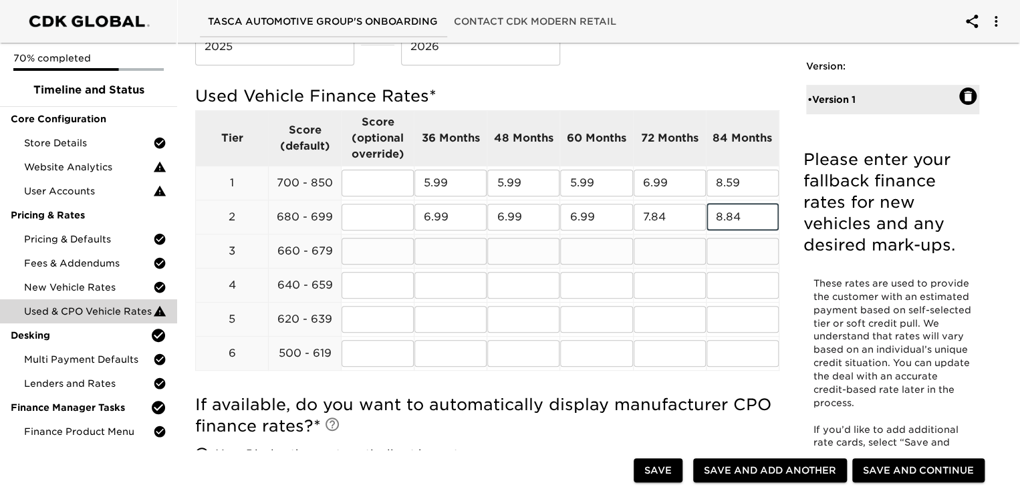
click at [459, 251] on input "text" at bounding box center [450, 251] width 72 height 27
type input "7.99"
click at [526, 245] on input "text" at bounding box center [523, 251] width 72 height 27
type input "7.99"
click at [572, 250] on input "text" at bounding box center [596, 251] width 72 height 27
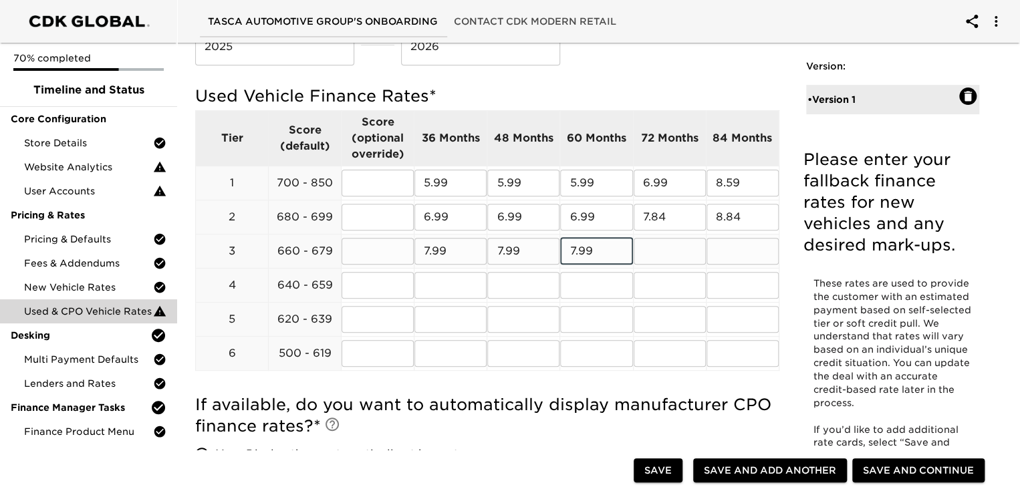
type input "7.99"
click at [666, 255] on input "text" at bounding box center [670, 251] width 72 height 27
type input "8.84"
click at [739, 254] on input "text" at bounding box center [743, 251] width 72 height 27
type input "9.84"
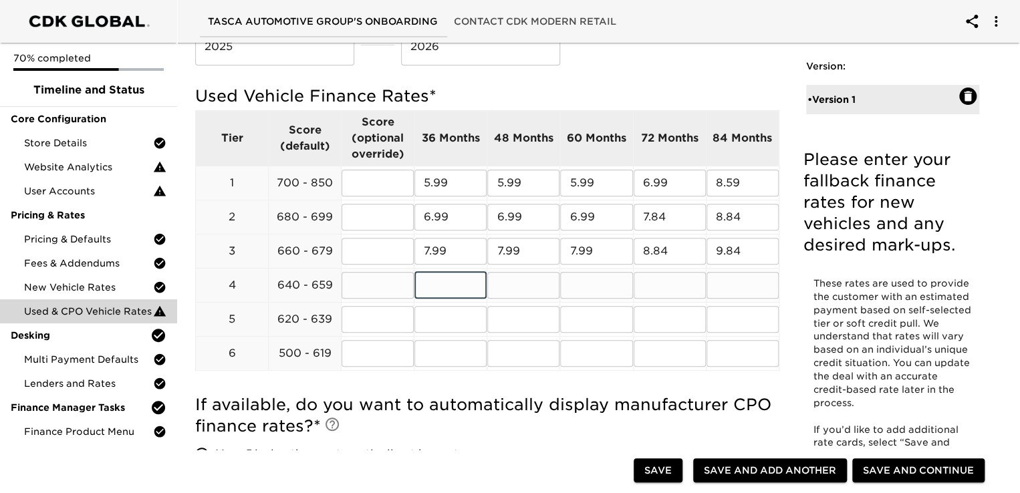
click at [459, 287] on input "text" at bounding box center [450, 285] width 72 height 27
type input "8.34"
click at [526, 286] on input "text" at bounding box center [523, 285] width 72 height 27
type input "8.34"
click at [589, 277] on input "text" at bounding box center [596, 285] width 72 height 27
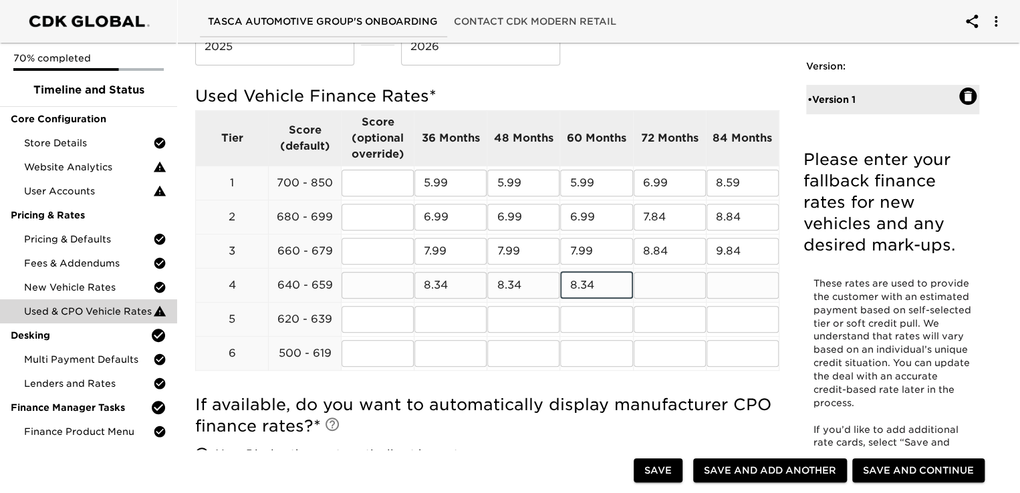
type input "8.34"
click at [677, 284] on input "text" at bounding box center [670, 285] width 72 height 27
type input "9.84"
click at [736, 289] on input "text" at bounding box center [743, 285] width 72 height 27
type input "10.84"
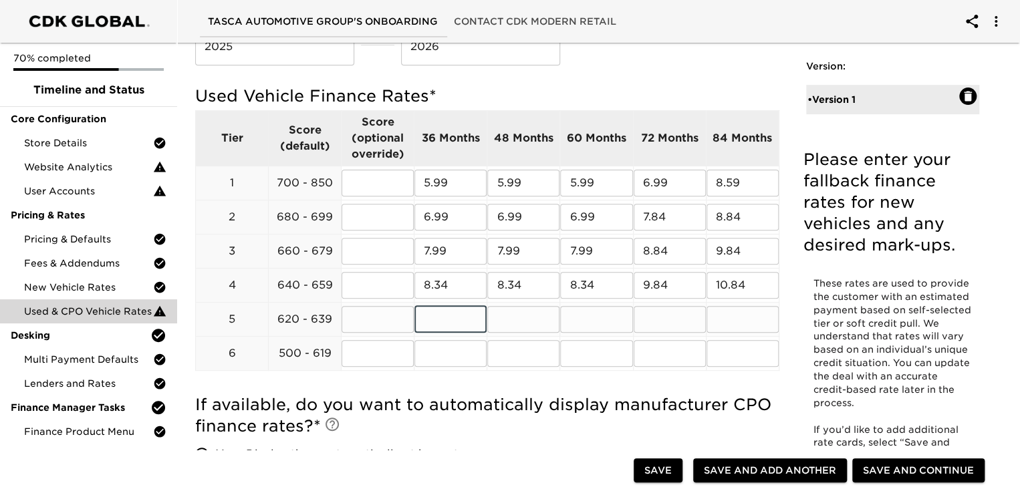
click at [444, 322] on input "text" at bounding box center [450, 319] width 72 height 27
type input "9"
type input "10.34"
click at [519, 316] on input "text" at bounding box center [523, 319] width 72 height 27
type input "10.34"
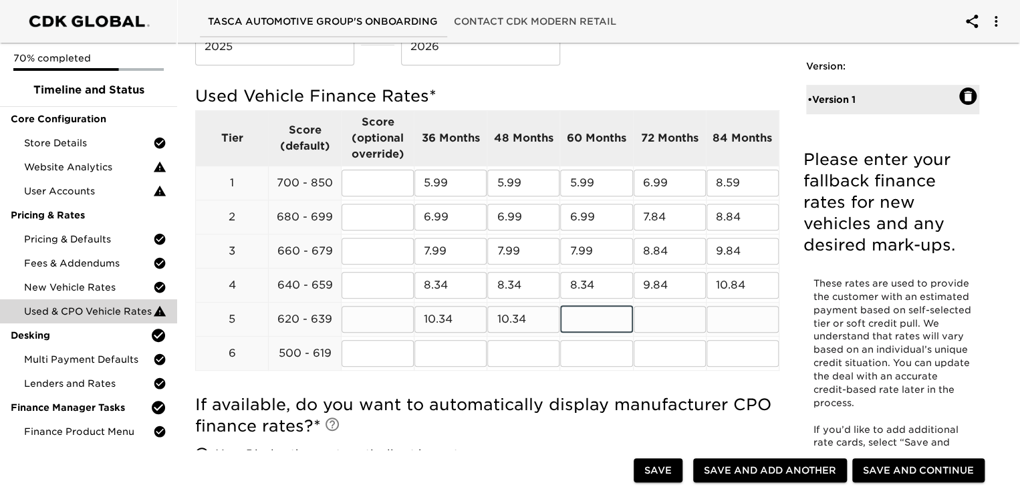
click at [603, 321] on input "text" at bounding box center [596, 319] width 72 height 27
type input "10.34"
click at [677, 323] on input "text" at bounding box center [670, 319] width 72 height 27
drag, startPoint x: 458, startPoint y: 317, endPoint x: 376, endPoint y: 311, distance: 81.8
click at [376, 311] on tr "5 620 - 639 ​ 10.34 ​ 10.34 ​ 10.34 ​ ​ ​" at bounding box center [488, 319] width 584 height 34
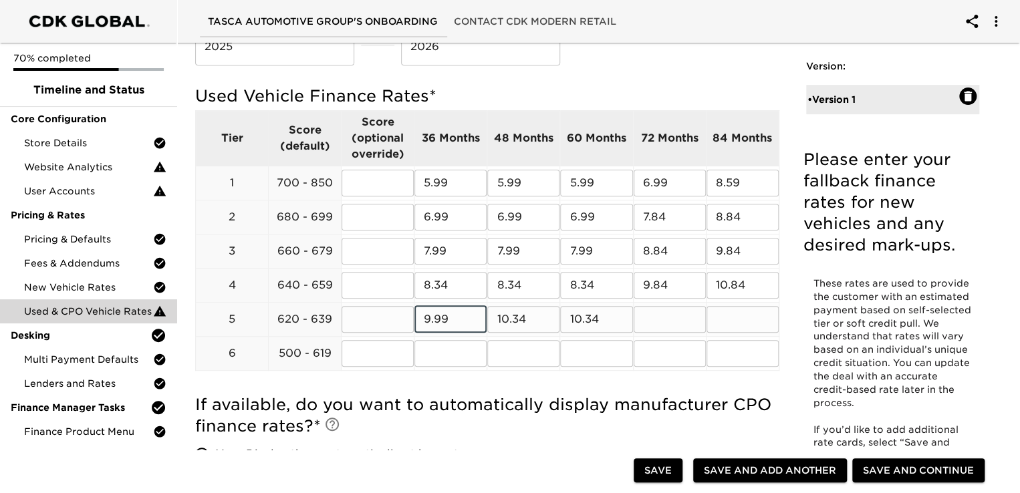
type input "9.99"
drag, startPoint x: 534, startPoint y: 315, endPoint x: 491, endPoint y: 319, distance: 43.0
click at [491, 319] on input "10.34" at bounding box center [523, 319] width 72 height 27
type input "9.99"
drag, startPoint x: 603, startPoint y: 319, endPoint x: 565, endPoint y: 327, distance: 38.9
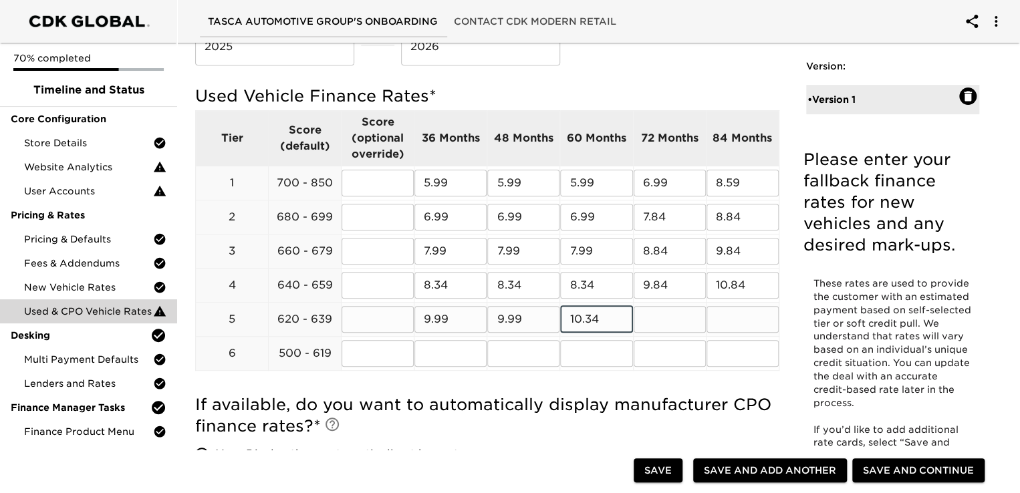
click at [565, 327] on input "10.34" at bounding box center [596, 319] width 72 height 27
type input "9.99"
click at [652, 330] on input "text" at bounding box center [670, 319] width 72 height 27
click at [655, 327] on input "text" at bounding box center [670, 319] width 72 height 27
type input "10.84"
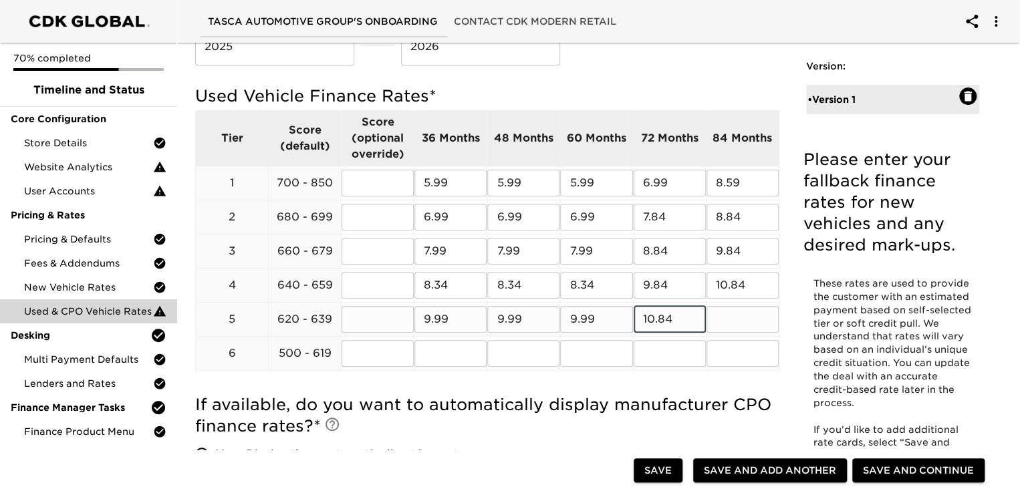
click at [727, 318] on input "text" at bounding box center [743, 319] width 72 height 27
type input "11.84"
click at [433, 360] on input "text" at bounding box center [450, 353] width 72 height 27
type input "14.99"
click at [517, 347] on input "text" at bounding box center [523, 353] width 72 height 27
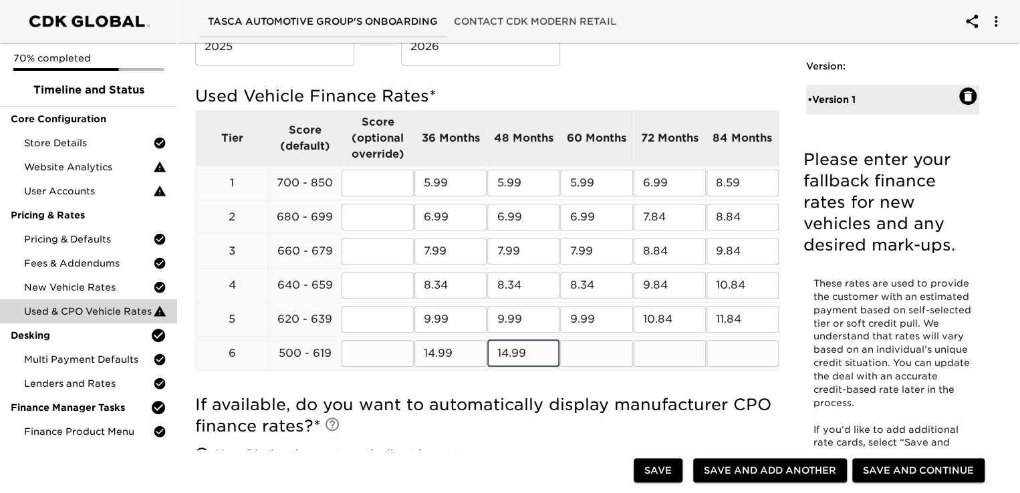
type input "14.99"
click at [580, 352] on input "text" at bounding box center [596, 353] width 72 height 27
type input "14.99"
click at [671, 351] on input "text" at bounding box center [670, 353] width 72 height 27
type input "15.84"
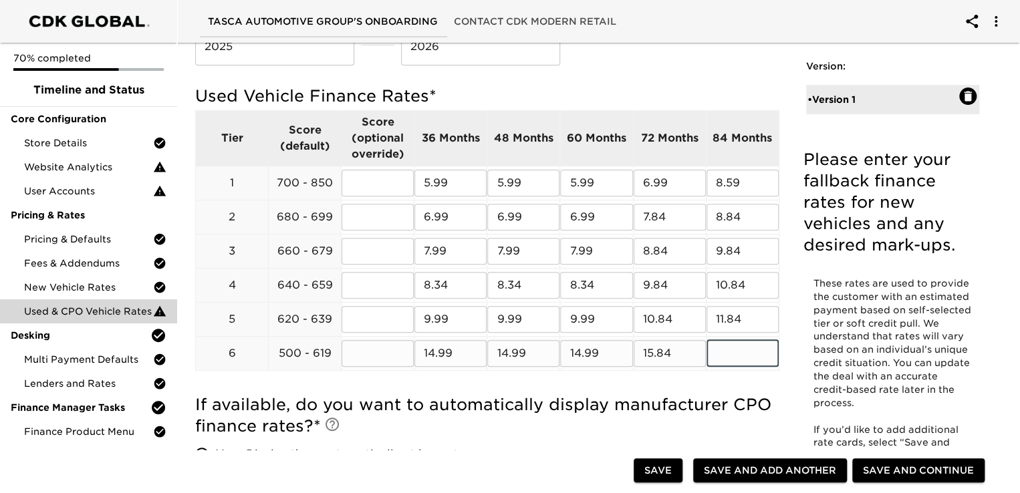
click at [748, 348] on input "text" at bounding box center [743, 353] width 72 height 27
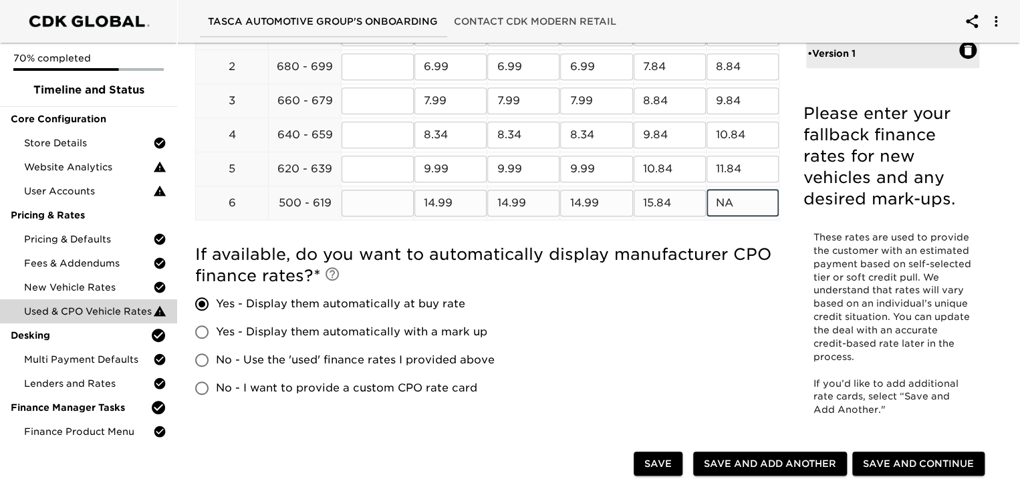
scroll to position [334, 0]
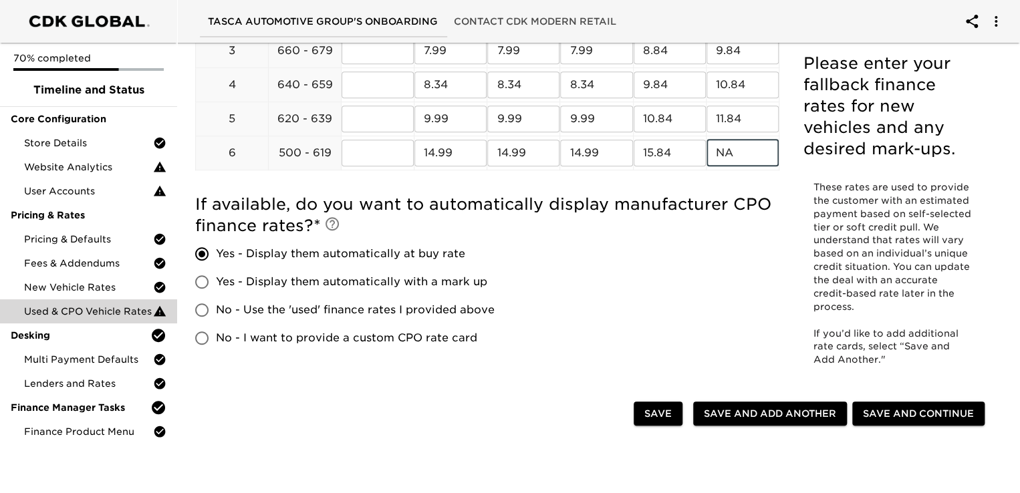
type input "NA"
click at [760, 412] on span "Save and Add Another" at bounding box center [770, 414] width 132 height 17
radio input "false"
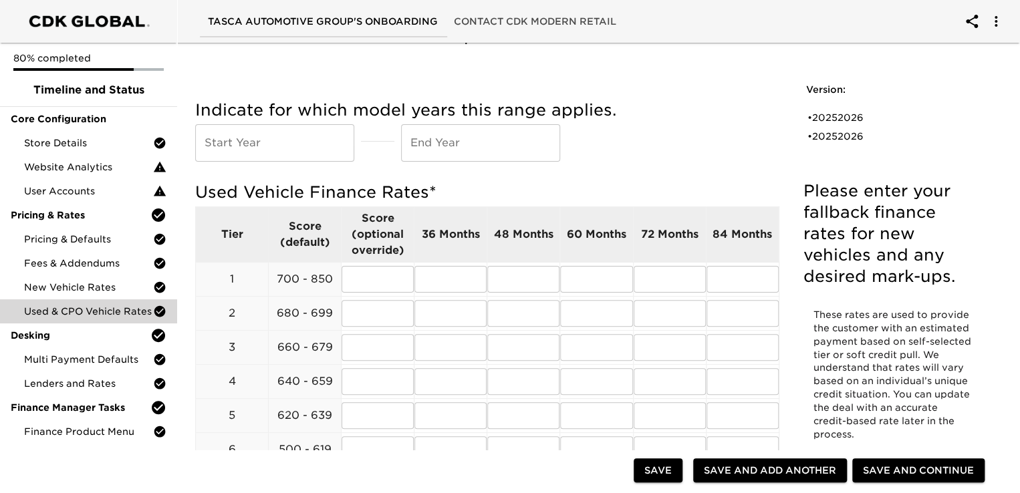
scroll to position [0, 0]
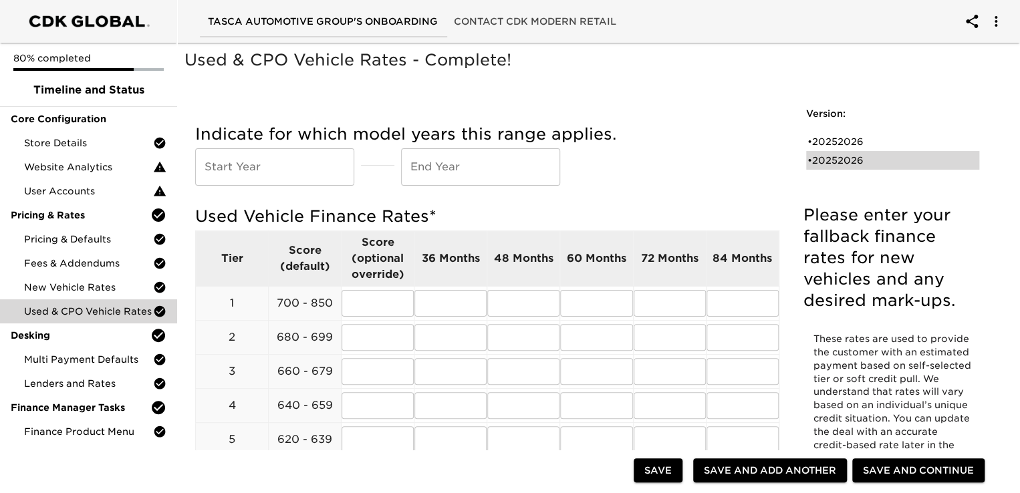
click at [843, 157] on div "• 20252026" at bounding box center [884, 160] width 152 height 13
type input "2025"
type input "2026"
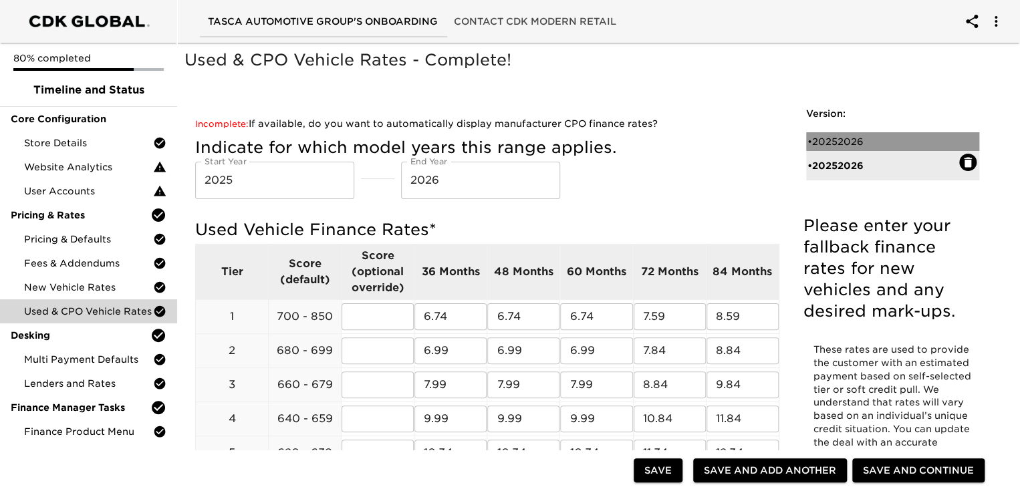
click at [843, 141] on div "• 20252026" at bounding box center [884, 141] width 152 height 13
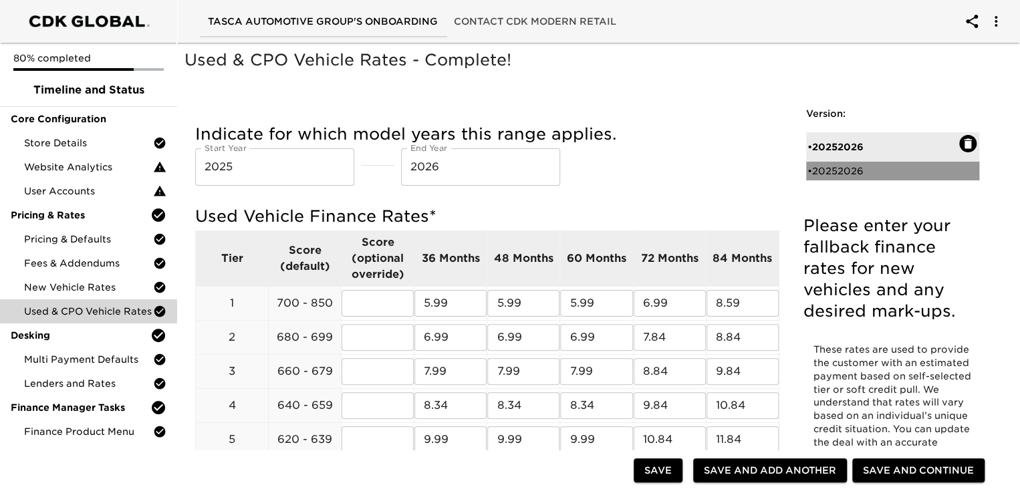
click at [820, 175] on div "• 20252026" at bounding box center [884, 170] width 152 height 13
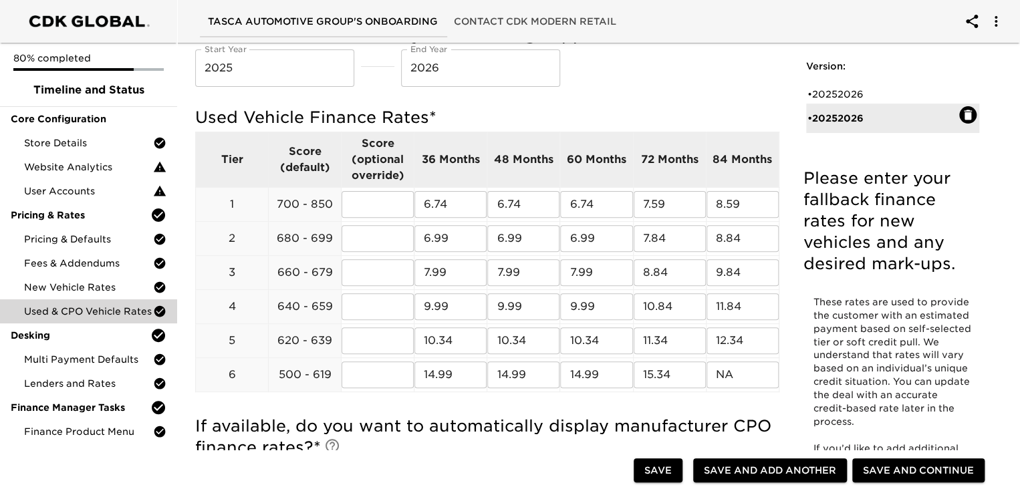
scroll to position [134, 0]
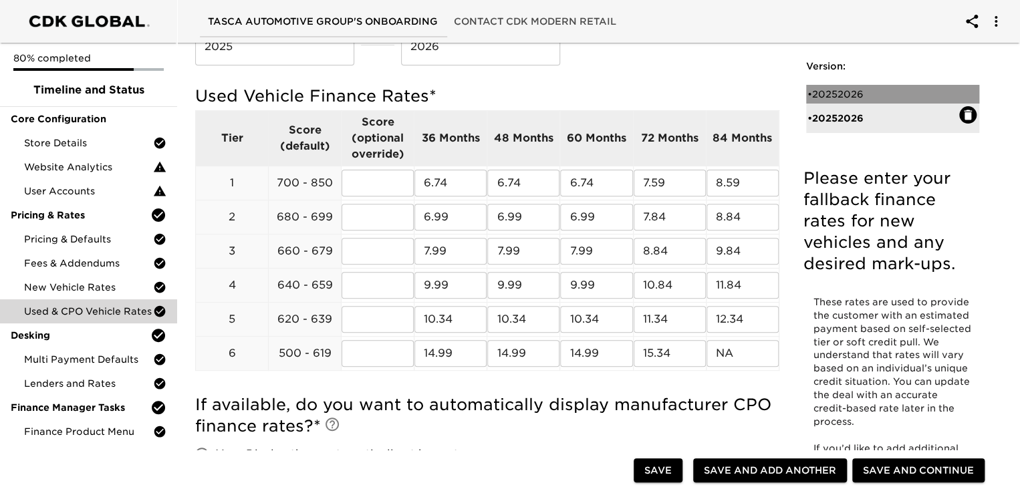
click at [828, 90] on div "• 20252026" at bounding box center [884, 94] width 152 height 13
radio input "true"
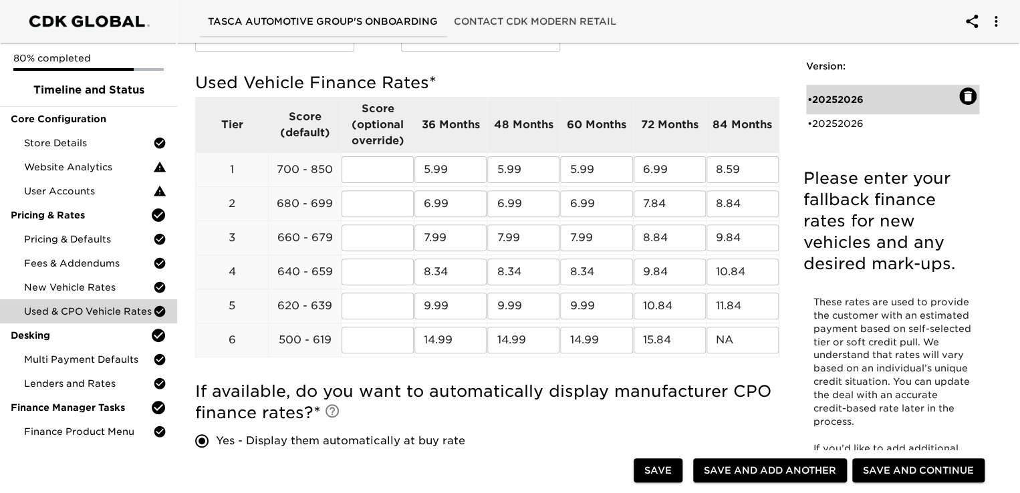
scroll to position [120, 0]
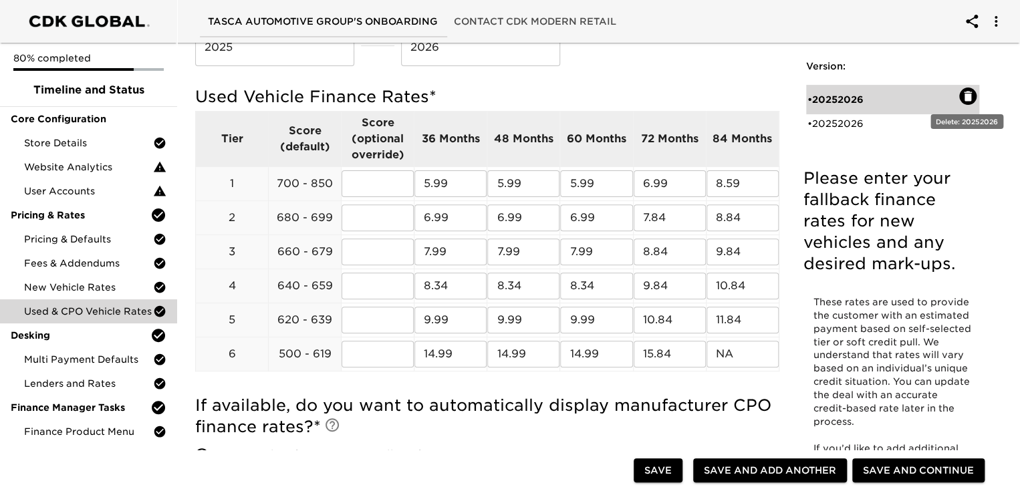
click at [966, 97] on icon "button" at bounding box center [968, 96] width 8 height 10
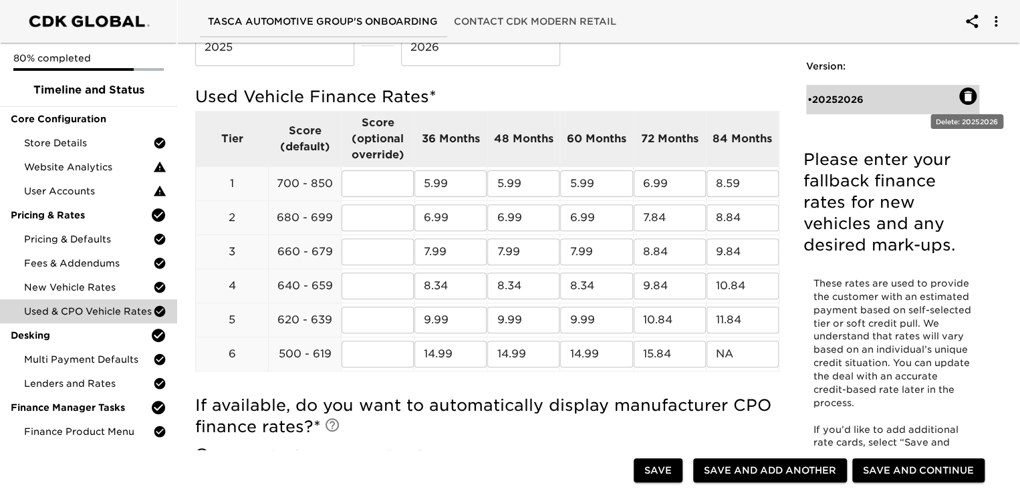
radio input "false"
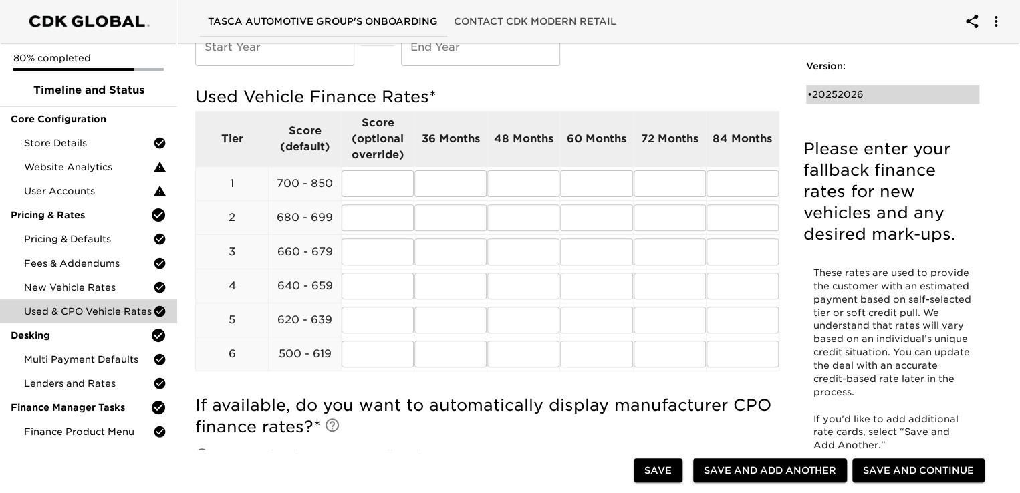
click at [845, 93] on div "• 20252026" at bounding box center [884, 94] width 152 height 13
type input "2025"
type input "2026"
radio input "false"
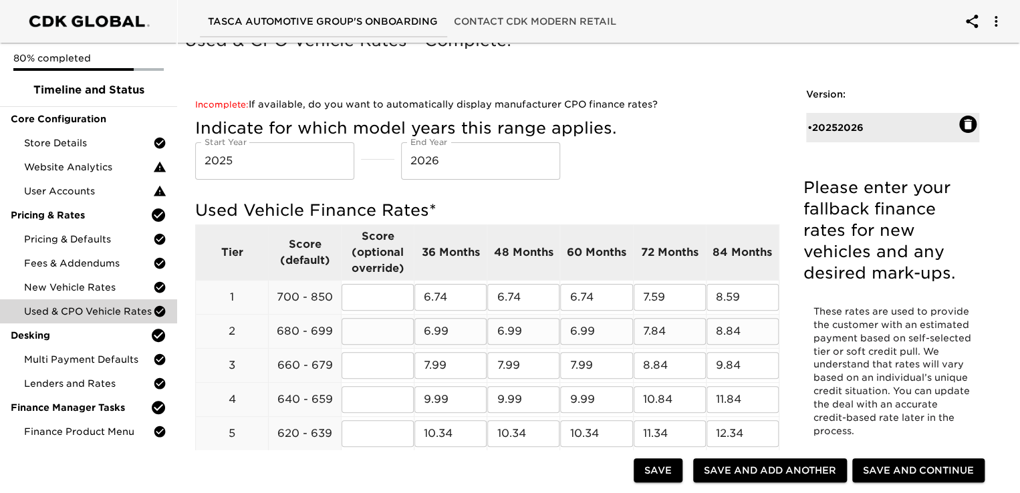
scroll to position [0, 0]
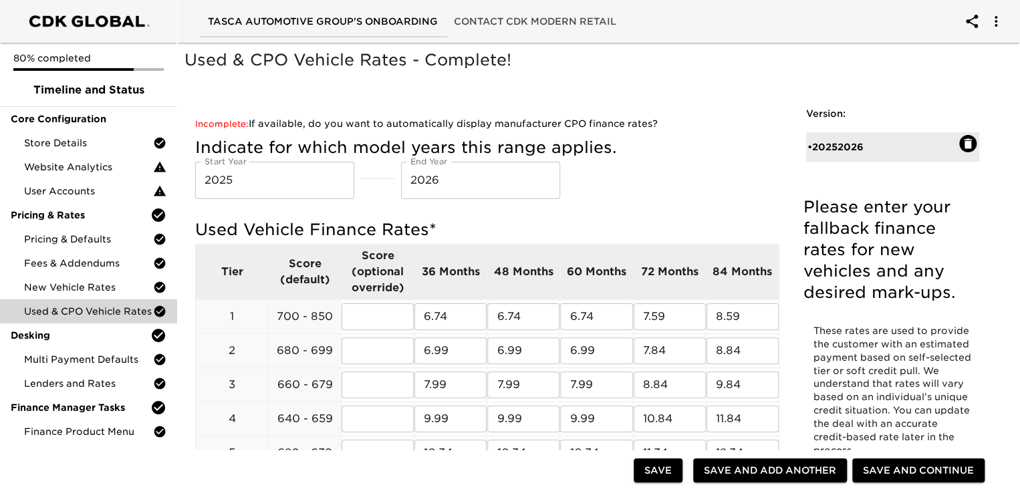
click at [596, 177] on div "Indicate for which model years this range applies. Start Year [DATE] Start Year…" at bounding box center [487, 168] width 584 height 62
click at [767, 472] on span "Save and Add Another" at bounding box center [770, 471] width 132 height 17
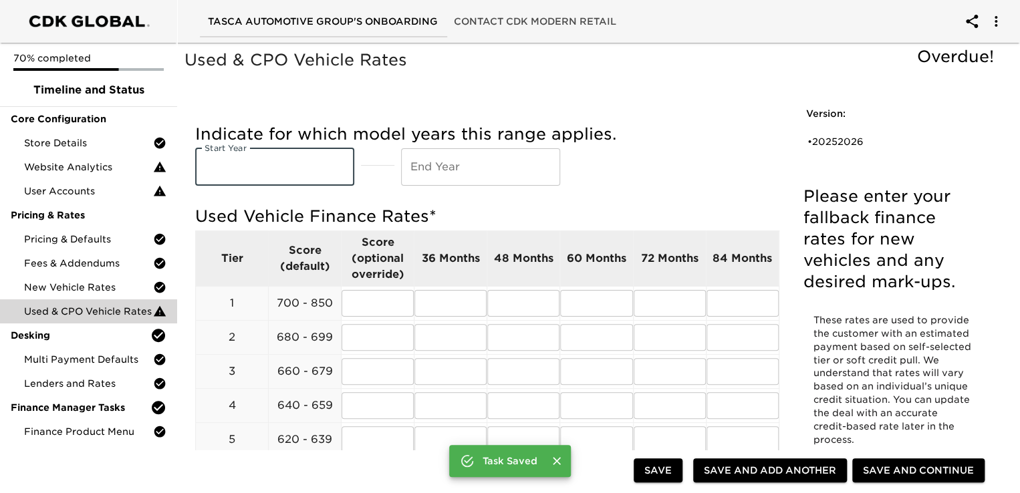
click at [251, 173] on input "text" at bounding box center [274, 166] width 159 height 37
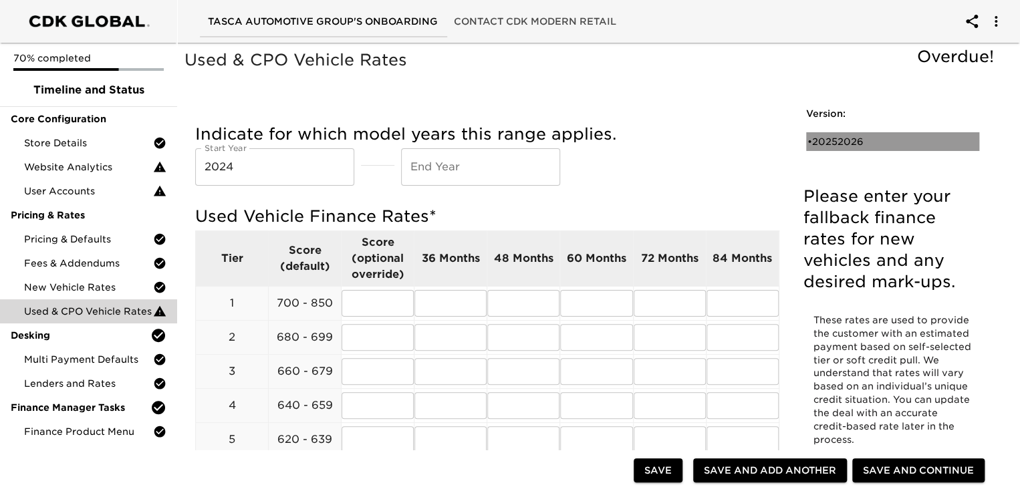
click at [826, 142] on div "• 20252026" at bounding box center [884, 141] width 152 height 13
type input "2025"
type input "2026"
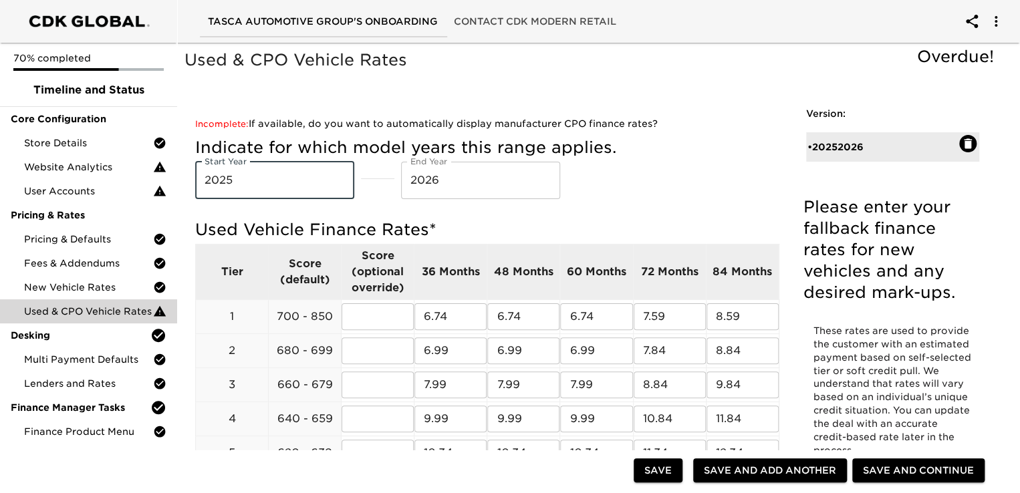
drag, startPoint x: 255, startPoint y: 183, endPoint x: 181, endPoint y: 182, distance: 74.9
click at [181, 182] on div "Incomplete: If available, do you want to automatically display manufacturer CPO…" at bounding box center [487, 414] width 616 height 627
type input "2024"
click at [725, 190] on div "Indicate for which model years this range applies. Start Year [DATE] Start Year…" at bounding box center [487, 168] width 584 height 62
drag, startPoint x: 453, startPoint y: 314, endPoint x: 436, endPoint y: 319, distance: 17.4
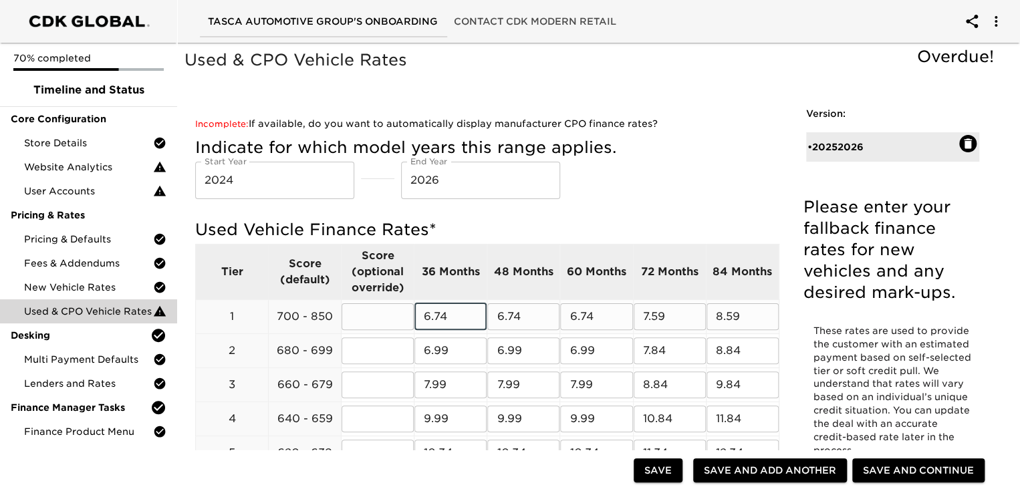
click at [436, 319] on input "6.74" at bounding box center [450, 317] width 72 height 27
type input "6.99"
click at [523, 315] on input "6.74" at bounding box center [523, 317] width 72 height 27
type input "6.99"
click at [594, 314] on input "6.74" at bounding box center [596, 317] width 72 height 27
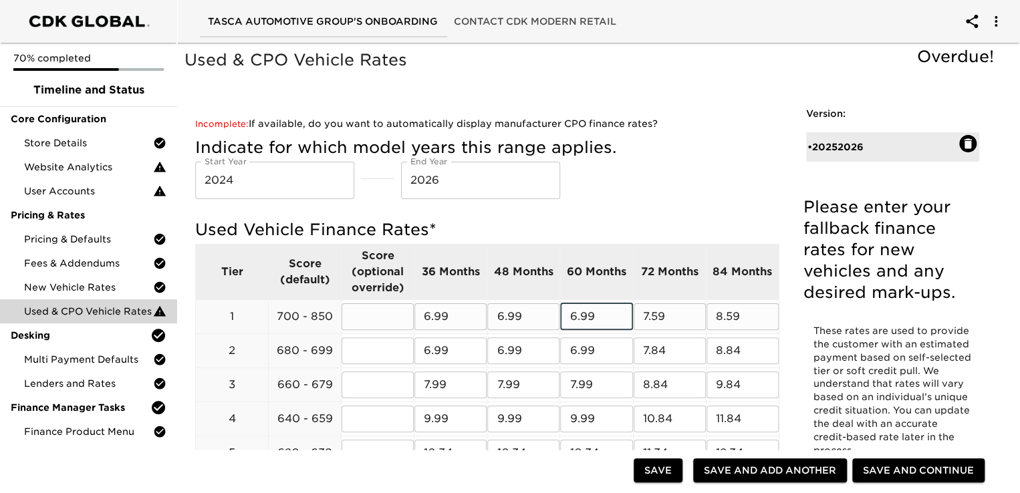
type input "6.99"
click at [672, 322] on input "7.59" at bounding box center [670, 317] width 72 height 27
click at [673, 322] on input "7.59" at bounding box center [670, 317] width 72 height 27
type input "7"
type input "7.34"
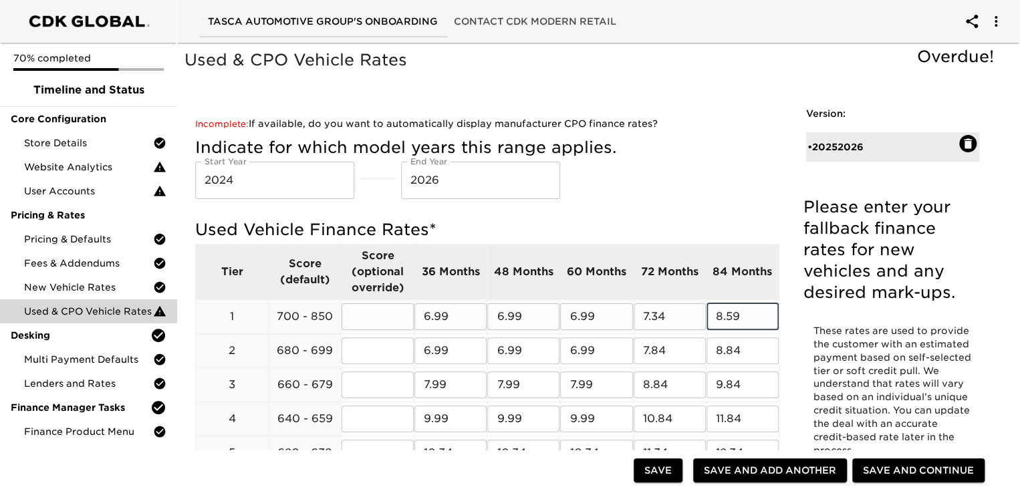
drag, startPoint x: 749, startPoint y: 317, endPoint x: 728, endPoint y: 321, distance: 21.1
click at [728, 321] on input "8.59" at bounding box center [743, 317] width 72 height 27
type input "8.84"
drag, startPoint x: 665, startPoint y: 316, endPoint x: 653, endPoint y: 320, distance: 12.9
click at [653, 320] on input "7.34" at bounding box center [670, 317] width 72 height 27
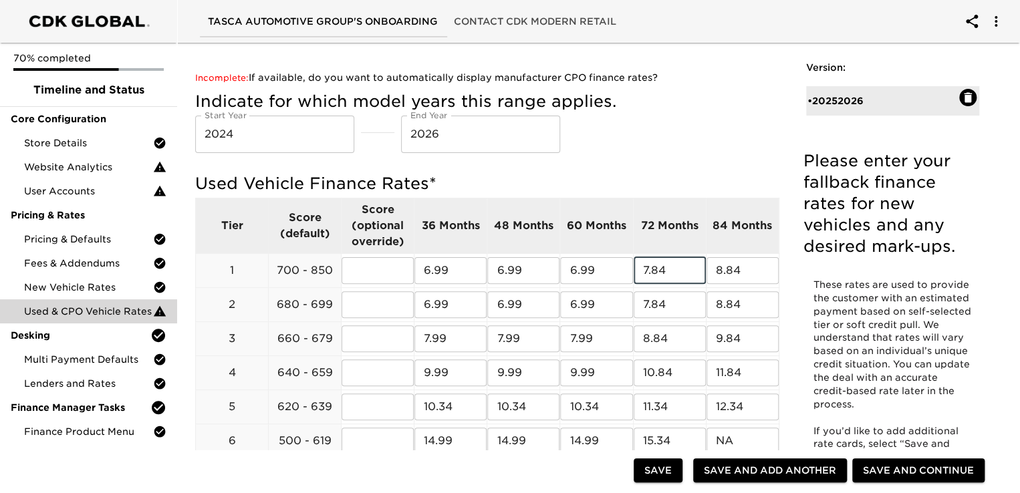
scroll to position [67, 0]
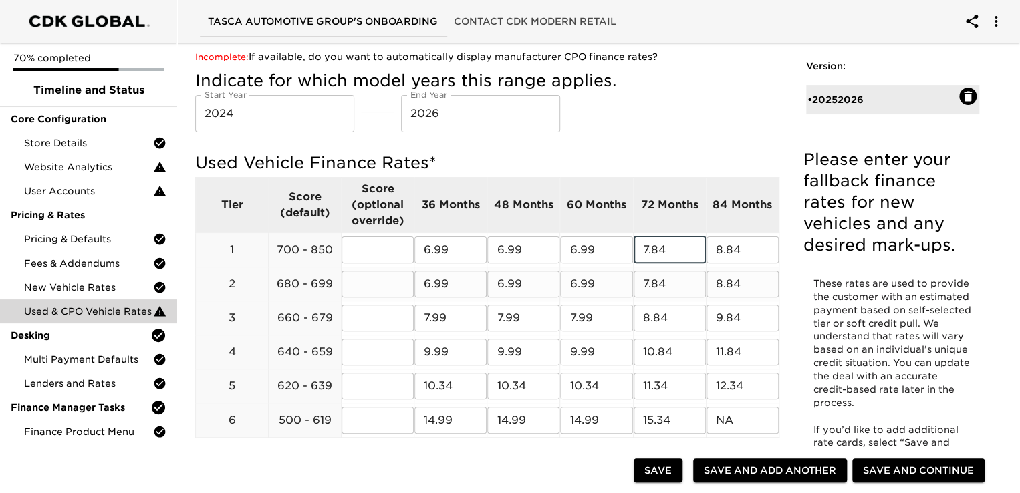
type input "7.84"
drag, startPoint x: 457, startPoint y: 281, endPoint x: 418, endPoint y: 287, distance: 39.8
click at [418, 287] on input "6.99" at bounding box center [450, 284] width 72 height 27
type input "7.49"
click at [538, 290] on input "6.99" at bounding box center [523, 284] width 72 height 27
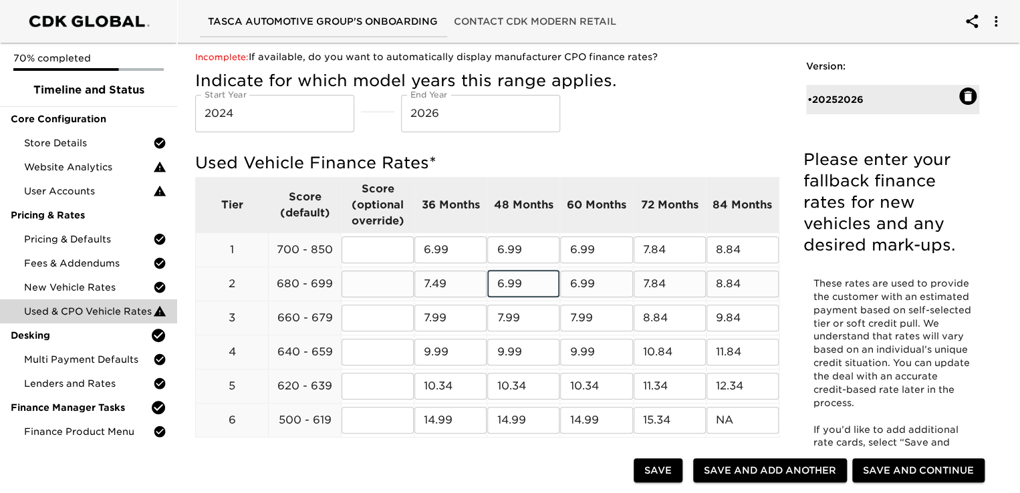
drag, startPoint x: 518, startPoint y: 286, endPoint x: 497, endPoint y: 294, distance: 22.2
click at [497, 294] on input "6.99" at bounding box center [523, 284] width 72 height 27
type input "7.49"
drag, startPoint x: 607, startPoint y: 284, endPoint x: 567, endPoint y: 288, distance: 40.3
click at [567, 288] on input "6.99" at bounding box center [596, 284] width 72 height 27
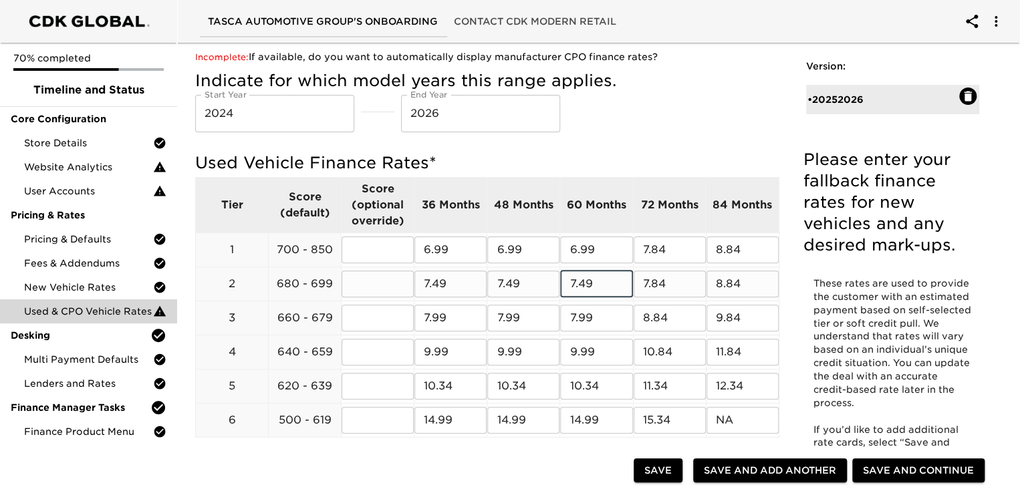
type input "7.49"
click at [674, 288] on input "7.84" at bounding box center [670, 284] width 72 height 27
drag, startPoint x: 674, startPoint y: 288, endPoint x: 642, endPoint y: 284, distance: 32.3
click at [642, 284] on input "7.84" at bounding box center [670, 284] width 72 height 27
drag, startPoint x: 674, startPoint y: 282, endPoint x: 626, endPoint y: 287, distance: 48.4
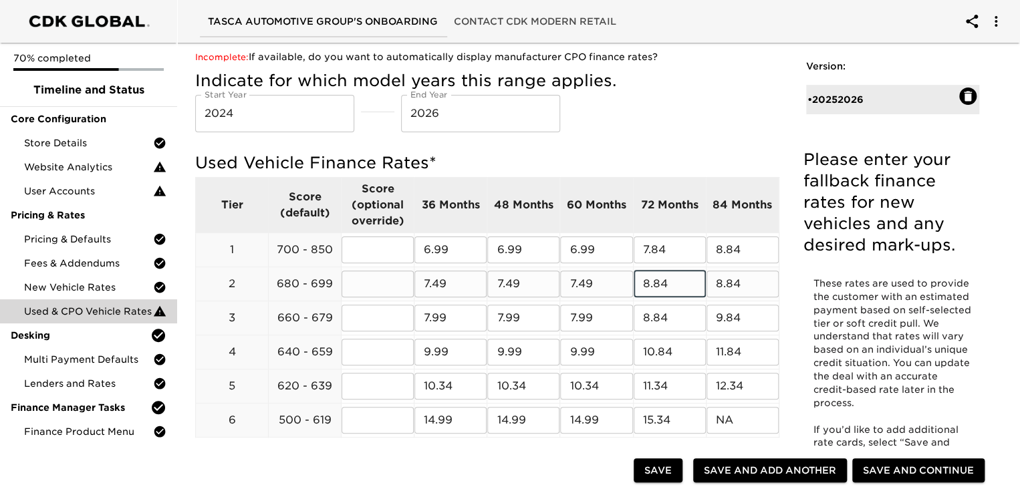
click at [626, 287] on tr "2 680 - 699 ​ 7.49 ​ 7.49 ​ 7.49 ​ 8.84 ​ 8.84 ​" at bounding box center [488, 284] width 584 height 34
type input "7.84"
click at [768, 285] on input "8.84" at bounding box center [743, 284] width 72 height 27
drag, startPoint x: 457, startPoint y: 318, endPoint x: 398, endPoint y: 330, distance: 60.0
click at [398, 330] on tr "3 660 - 679 ​ 7.99 ​ 7.99 ​ 7.99 ​ 8.84 ​ 9.84 ​" at bounding box center [488, 318] width 584 height 34
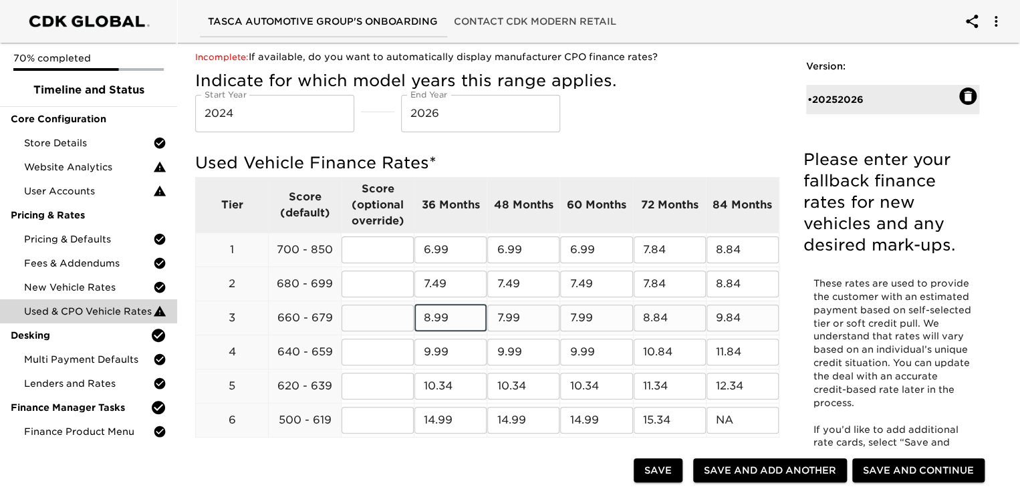
type input "8.99"
drag, startPoint x: 532, startPoint y: 311, endPoint x: 495, endPoint y: 319, distance: 37.6
click at [495, 319] on input "7.99" at bounding box center [523, 318] width 72 height 27
type input "8.99"
drag, startPoint x: 598, startPoint y: 318, endPoint x: 548, endPoint y: 326, distance: 51.5
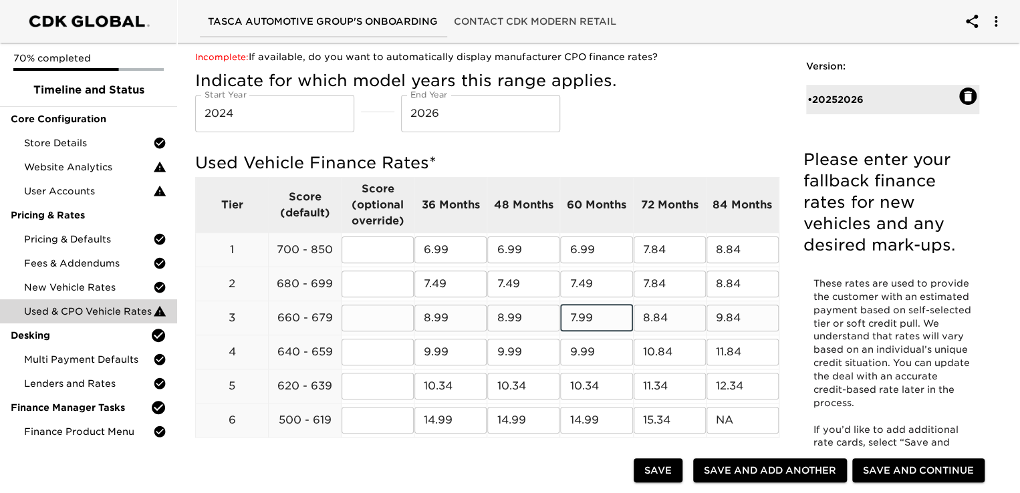
click at [548, 326] on tr "3 660 - 679 ​ 8.99 ​ 8.99 ​ 7.99 ​ 8.84 ​ 9.84 ​" at bounding box center [488, 318] width 584 height 34
type input "8.99"
drag, startPoint x: 690, startPoint y: 324, endPoint x: 630, endPoint y: 323, distance: 60.2
click at [630, 323] on div "Used Vehicle Finance Rates * Tier Score (default) Score (optional override) 36 …" at bounding box center [487, 296] width 584 height 289
type input "9.34"
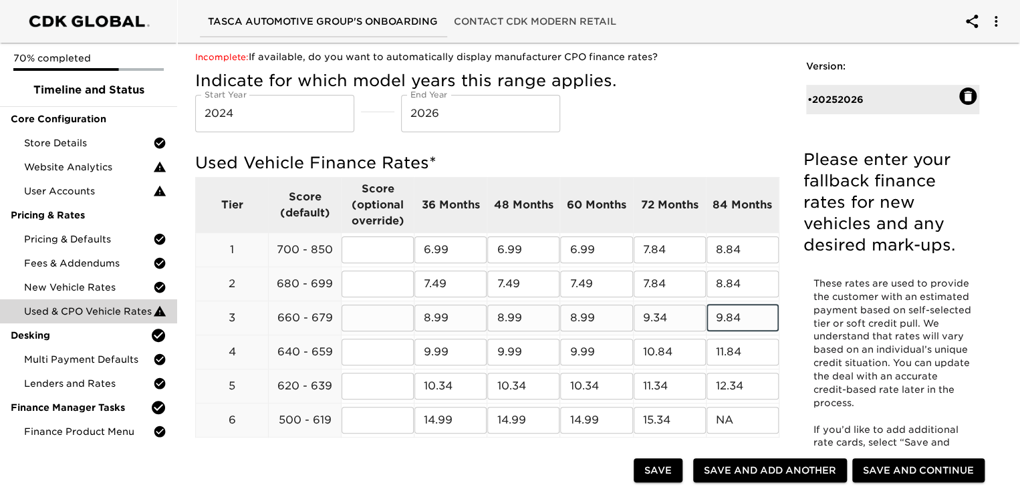
drag, startPoint x: 746, startPoint y: 319, endPoint x: 712, endPoint y: 322, distance: 34.2
click at [712, 322] on input "9.84" at bounding box center [743, 318] width 72 height 27
type input "10.34"
drag, startPoint x: 451, startPoint y: 350, endPoint x: 420, endPoint y: 356, distance: 31.2
click at [420, 356] on input "9.99" at bounding box center [450, 352] width 72 height 27
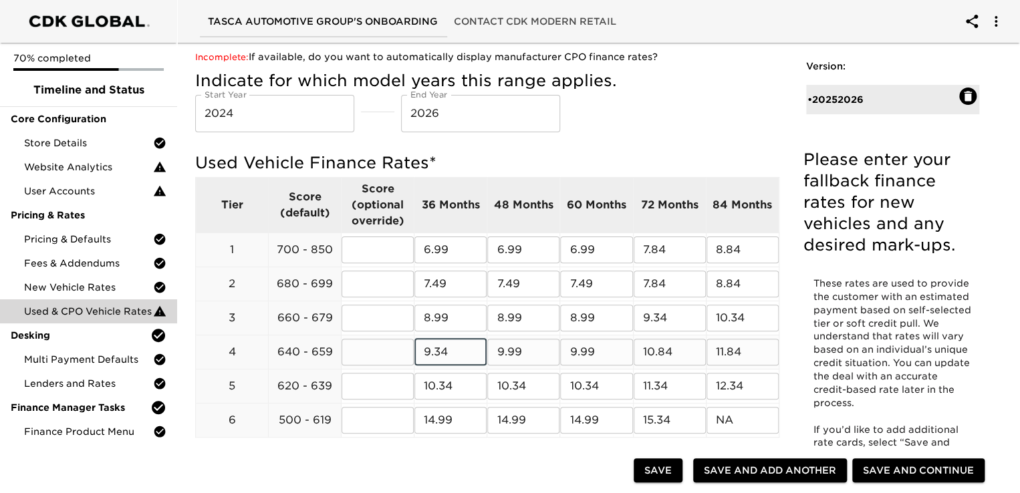
type input "9.34"
drag, startPoint x: 533, startPoint y: 354, endPoint x: 489, endPoint y: 359, distance: 43.7
click at [489, 359] on div "Used Vehicle Finance Rates * Tier Score (default) Score (optional override) 36 …" at bounding box center [487, 296] width 584 height 289
type input "9.34"
drag, startPoint x: 595, startPoint y: 353, endPoint x: 568, endPoint y: 356, distance: 26.9
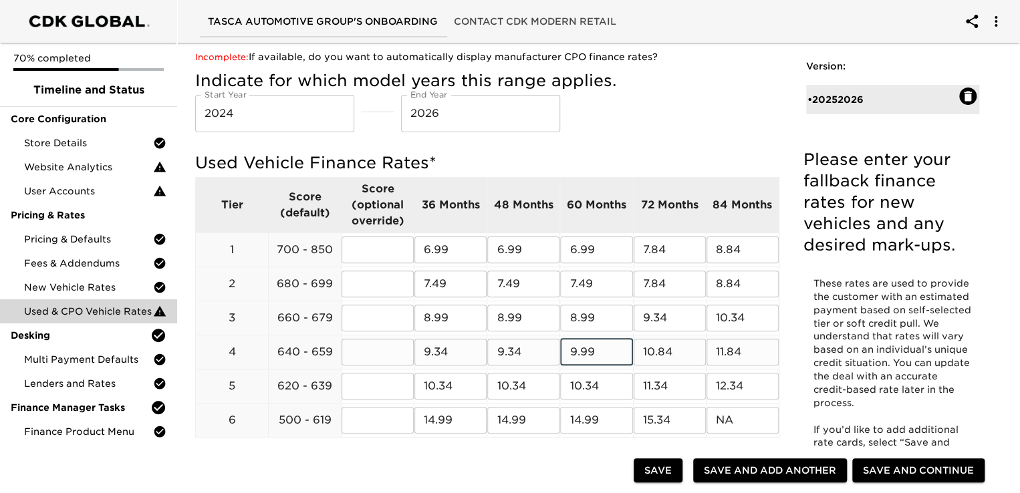
click at [568, 356] on input "9.99" at bounding box center [596, 352] width 72 height 27
type input "9.34"
drag, startPoint x: 455, startPoint y: 354, endPoint x: 412, endPoint y: 362, distance: 42.9
click at [412, 362] on div "Used Vehicle Finance Rates * Tier Score (default) Score (optional override) 36 …" at bounding box center [487, 296] width 584 height 289
type input "8.99"
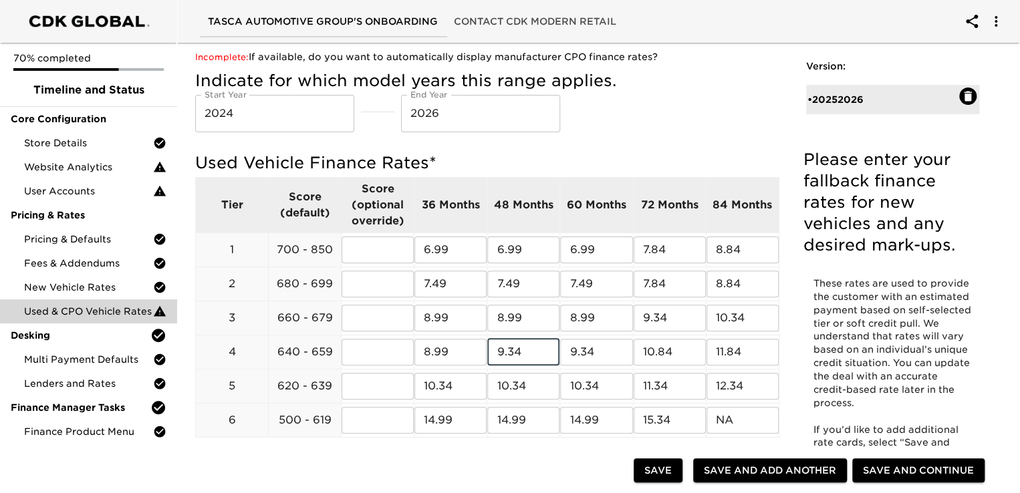
drag, startPoint x: 526, startPoint y: 352, endPoint x: 485, endPoint y: 361, distance: 42.4
click at [485, 361] on div "Used Vehicle Finance Rates * Tier Score (default) Score (optional override) 36 …" at bounding box center [487, 296] width 584 height 289
type input "8.99"
drag, startPoint x: 596, startPoint y: 351, endPoint x: 568, endPoint y: 352, distance: 28.8
click at [568, 352] on input "9.34" at bounding box center [596, 352] width 72 height 27
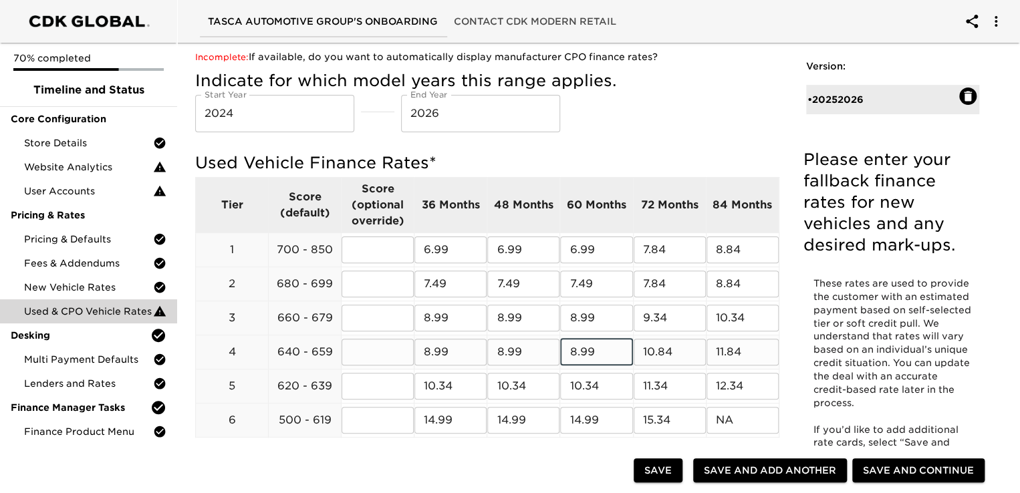
type input "8.99"
drag, startPoint x: 675, startPoint y: 354, endPoint x: 637, endPoint y: 348, distance: 37.8
click at [637, 348] on input "10.84" at bounding box center [670, 352] width 72 height 27
type input "9.34"
drag, startPoint x: 761, startPoint y: 352, endPoint x: 696, endPoint y: 352, distance: 64.8
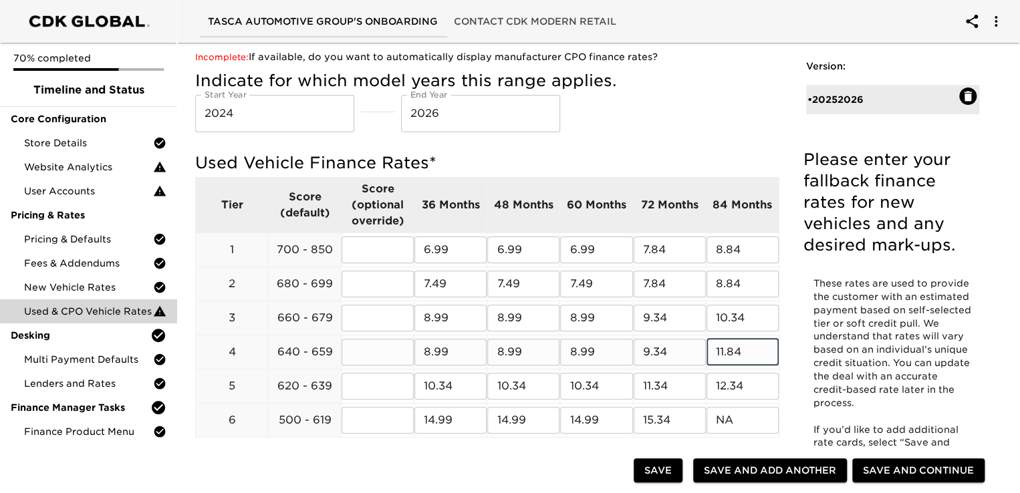
click at [696, 352] on tr "4 640 - 659 ​ 8.99 ​ 8.99 ​ 8.99 ​ 9.34 ​ 11.84 ​" at bounding box center [488, 352] width 584 height 34
type input "10.34"
drag, startPoint x: 458, startPoint y: 385, endPoint x: 478, endPoint y: 378, distance: 21.1
click at [478, 378] on input "10.34" at bounding box center [450, 386] width 72 height 27
type input "10.49"
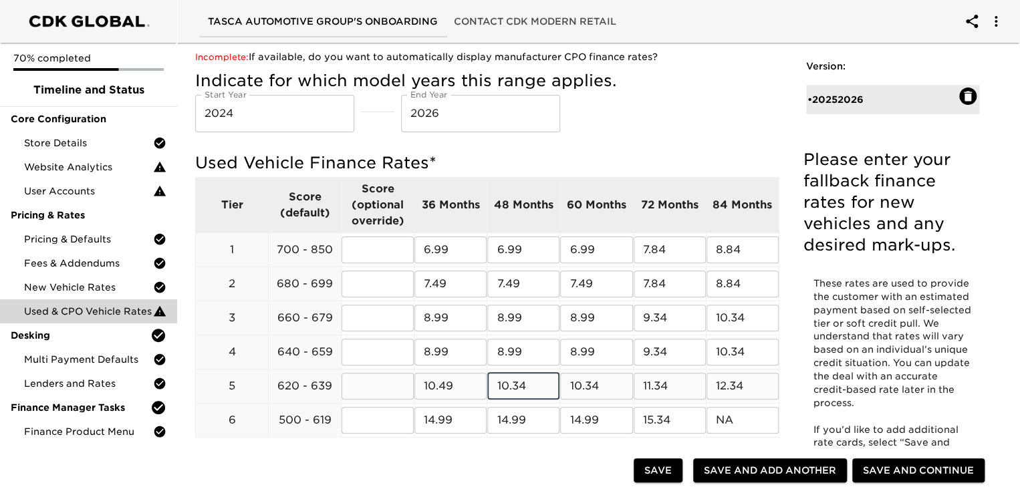
click at [540, 386] on input "10.34" at bounding box center [523, 386] width 72 height 27
click at [524, 386] on input "10.48" at bounding box center [523, 386] width 72 height 27
type input "10.49"
click at [607, 387] on input "10.34" at bounding box center [596, 386] width 72 height 27
type input "10.49"
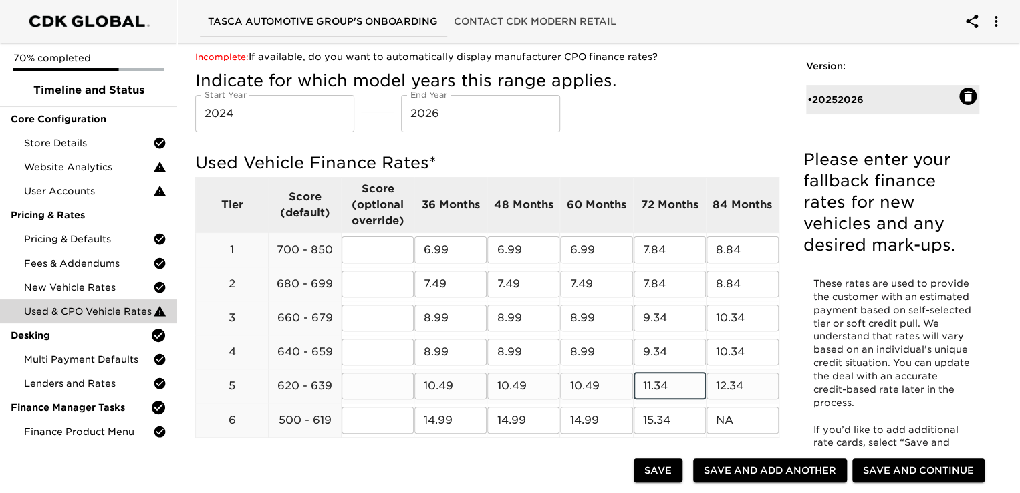
click at [682, 388] on input "11.34" at bounding box center [670, 386] width 72 height 27
drag, startPoint x: 682, startPoint y: 388, endPoint x: 657, endPoint y: 388, distance: 24.7
click at [657, 388] on input "11.34" at bounding box center [670, 386] width 72 height 27
type input "11.84"
click at [782, 378] on div "Incomplete: If available, do you want to automatically display manufacturer CPO…" at bounding box center [488, 344] width 606 height 610
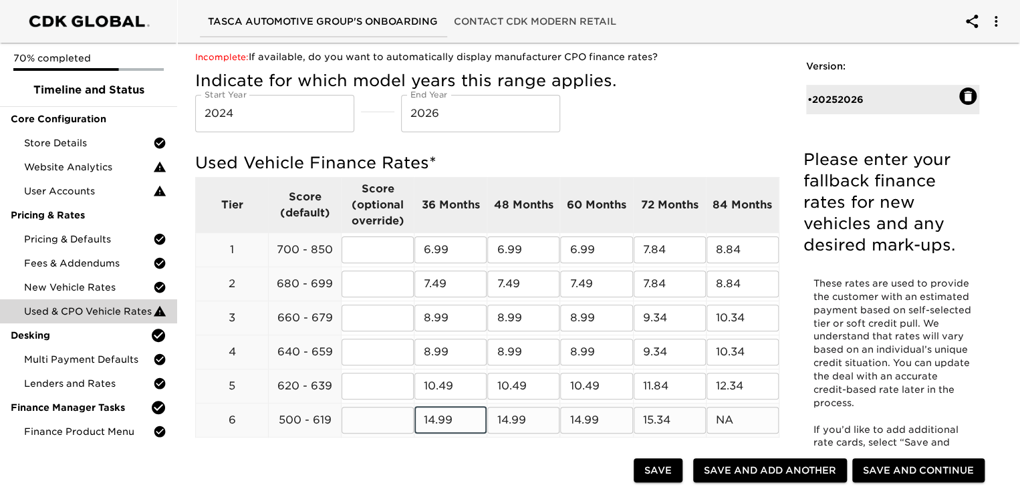
drag, startPoint x: 458, startPoint y: 421, endPoint x: 421, endPoint y: 429, distance: 37.6
click at [421, 429] on input "14.99" at bounding box center [450, 420] width 72 height 27
type input "15.49"
click at [548, 412] on input "14.99" at bounding box center [523, 420] width 72 height 27
type input "15.49"
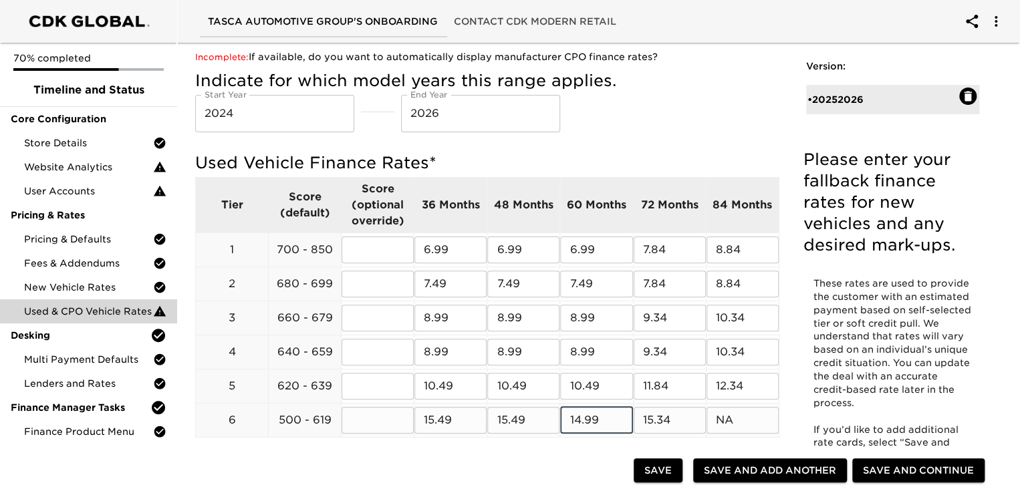
drag, startPoint x: 607, startPoint y: 420, endPoint x: 549, endPoint y: 431, distance: 59.3
click at [549, 431] on tr "6 500 - 619 ​ 15.49 ​ 15.49 ​ 14.99 ​ 15.34 ​ NA ​" at bounding box center [488, 420] width 584 height 34
type input "15.49"
drag, startPoint x: 685, startPoint y: 421, endPoint x: 636, endPoint y: 432, distance: 49.3
click at [636, 432] on div "Used Vehicle Finance Rates * Tier Score (default) Score (optional override) 36 …" at bounding box center [487, 296] width 584 height 289
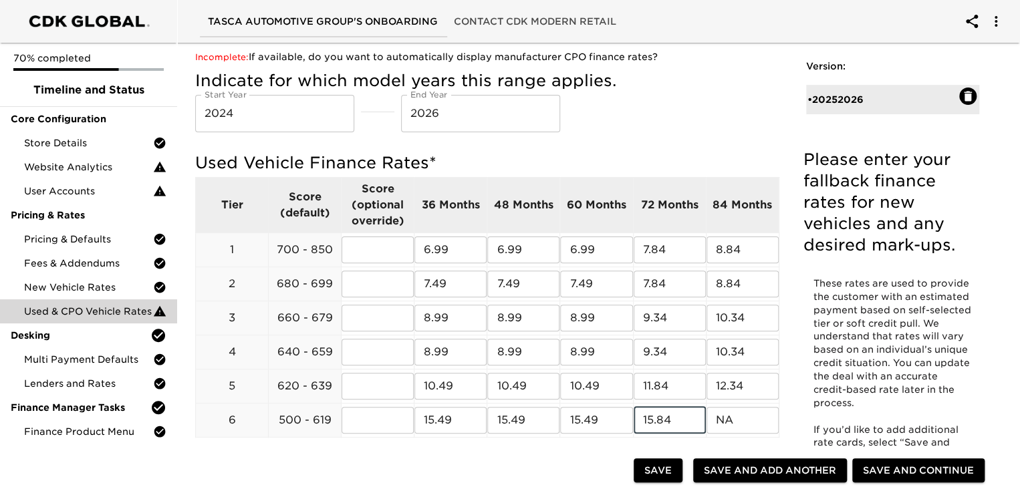
type input "15.84"
click at [804, 372] on div "These rates are used to provide the customer with an estimated payment based on…" at bounding box center [893, 370] width 178 height 202
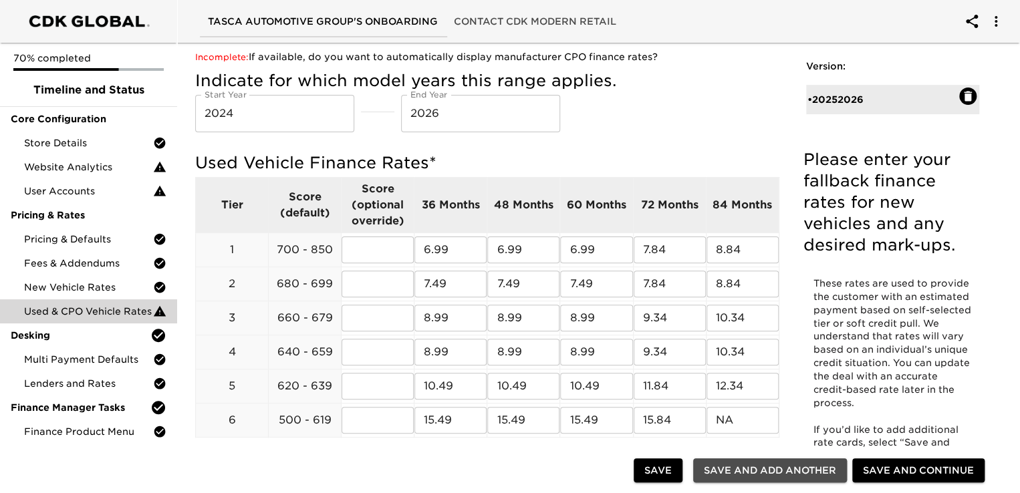
click at [746, 463] on span "Save and Add Another" at bounding box center [770, 471] width 132 height 17
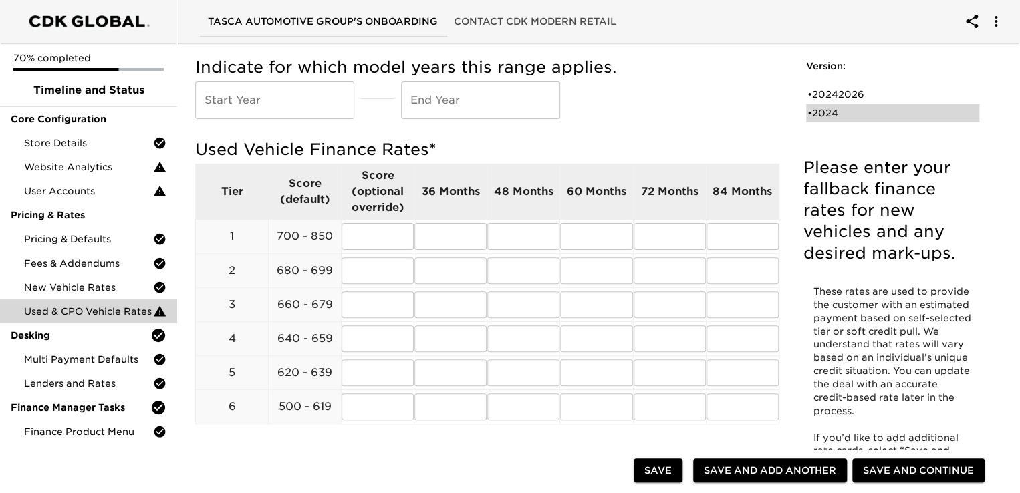
click at [823, 116] on div "• 2024" at bounding box center [884, 112] width 152 height 13
type input "2024"
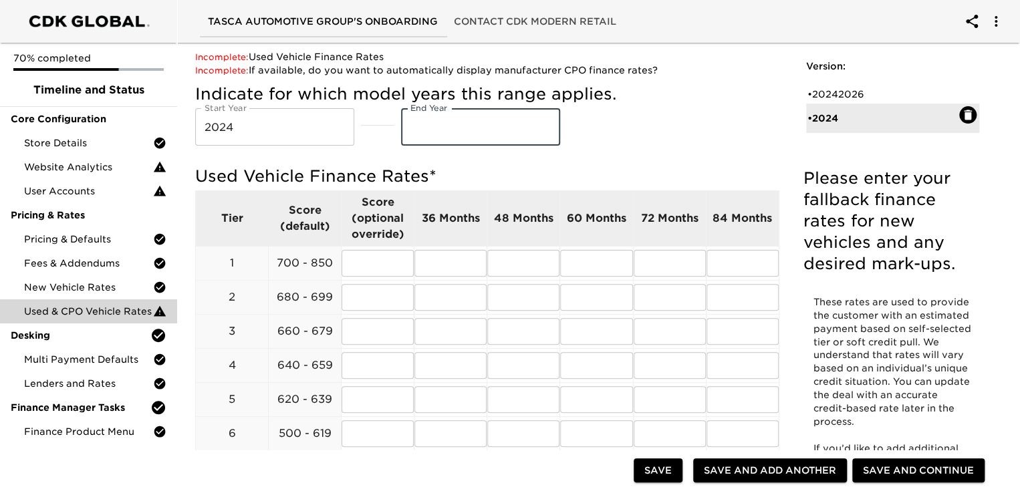
click at [433, 128] on input "text" at bounding box center [480, 126] width 159 height 37
type input "2026"
click at [771, 469] on span "Save and Add Another" at bounding box center [770, 471] width 132 height 17
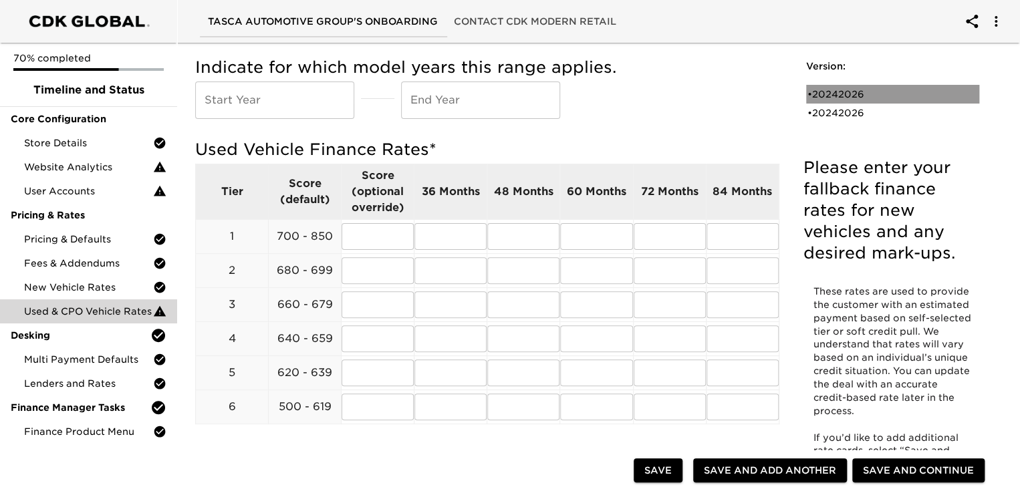
click at [834, 90] on div "• 20242026" at bounding box center [884, 94] width 152 height 13
type input "2024"
type input "2026"
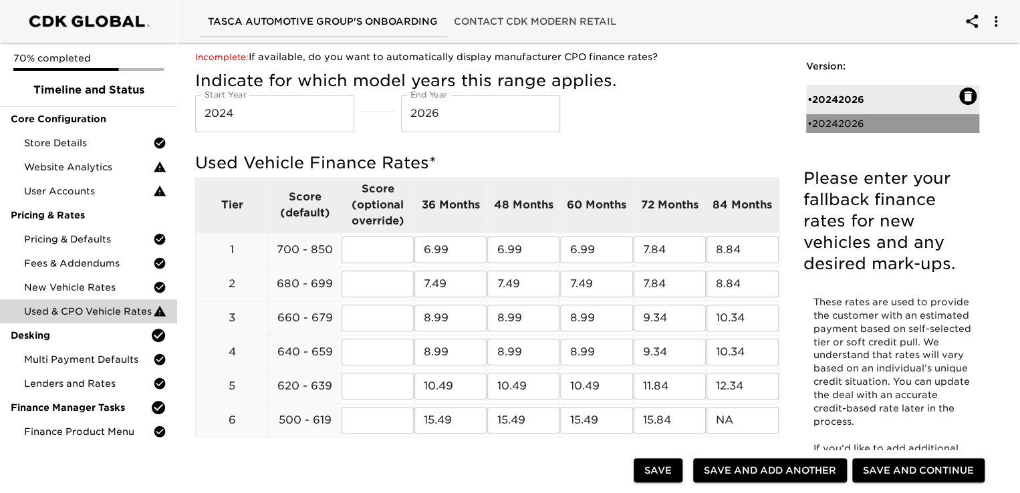
click at [828, 126] on div "• 20242026" at bounding box center [884, 123] width 152 height 13
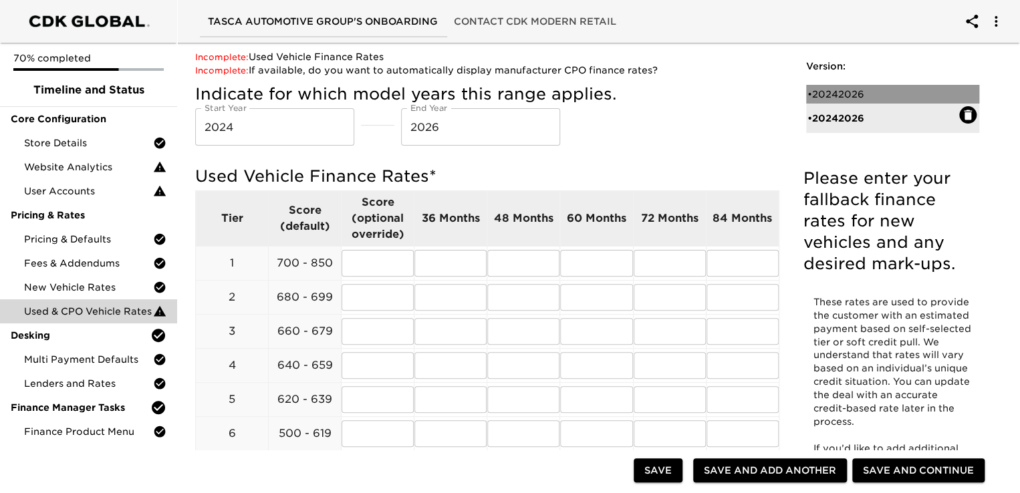
click at [842, 93] on div "• 20242026" at bounding box center [884, 94] width 152 height 13
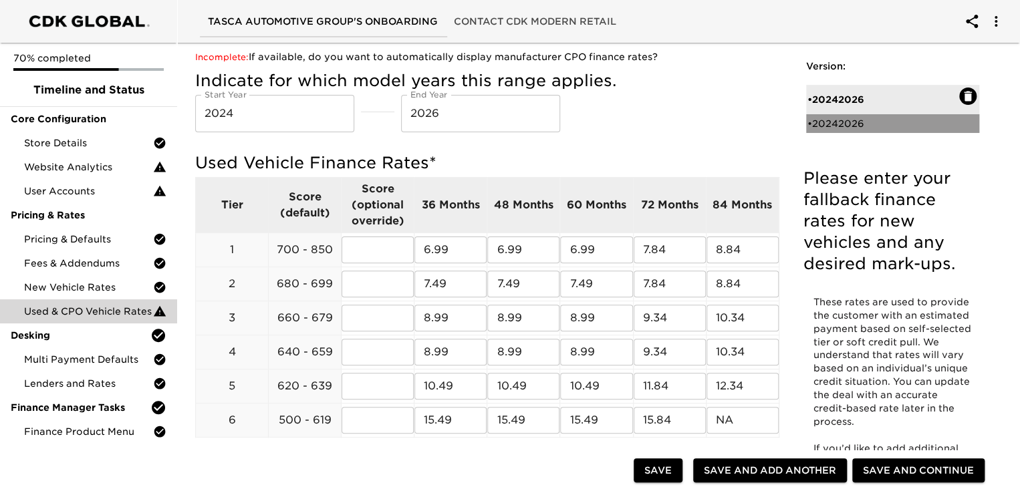
click at [840, 119] on div "• 20242026" at bounding box center [884, 123] width 152 height 13
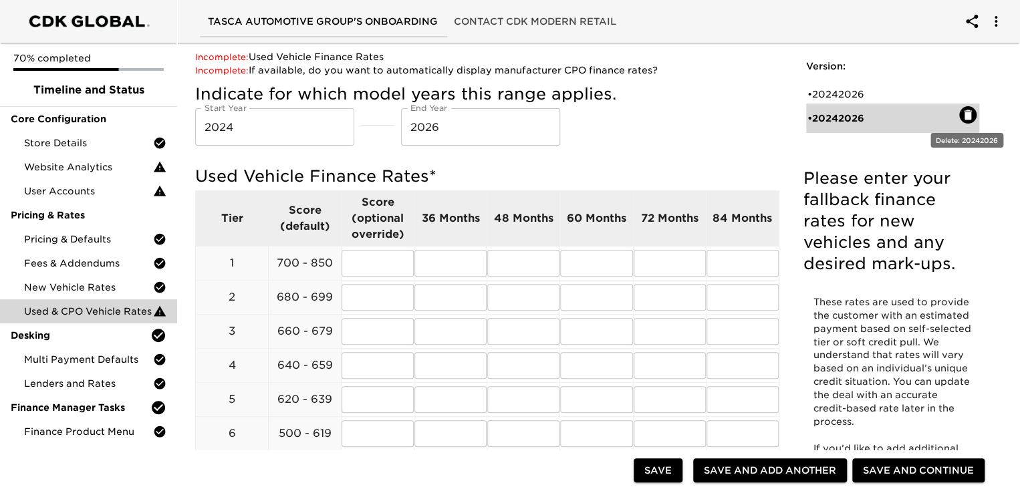
click at [965, 114] on icon "button" at bounding box center [968, 115] width 8 height 10
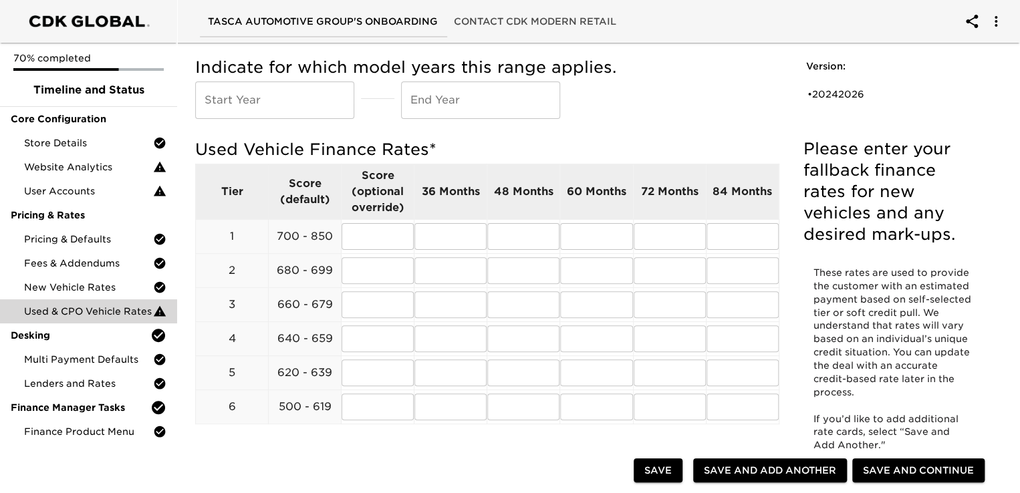
click at [249, 92] on input "text" at bounding box center [274, 100] width 159 height 37
type input "2022"
click at [441, 105] on input "text" at bounding box center [480, 100] width 159 height 37
type input "2023"
click at [770, 94] on div "Indicate for which model years this range applies. Start Year [DATE] Start Year…" at bounding box center [487, 88] width 584 height 62
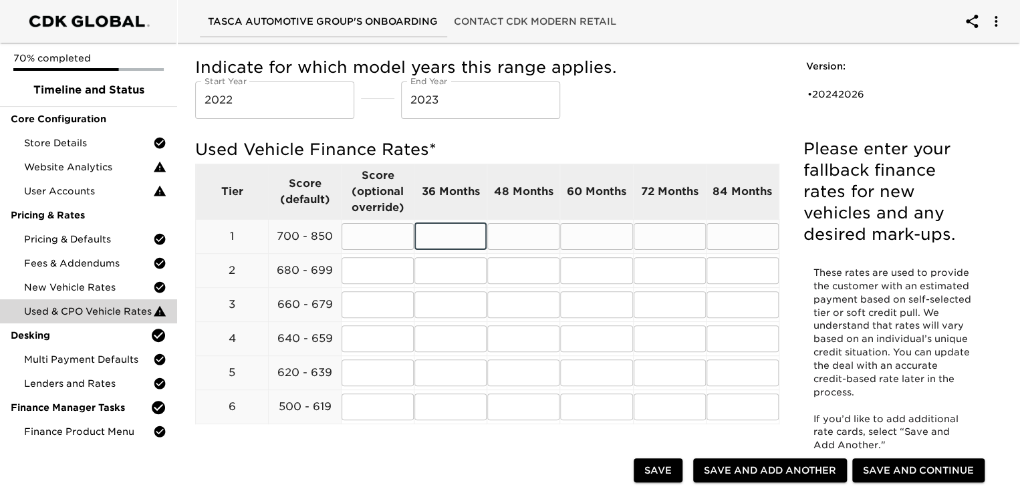
click at [450, 241] on input "text" at bounding box center [450, 236] width 72 height 27
type input "8.49"
click at [515, 235] on input "text" at bounding box center [523, 236] width 72 height 27
type input "8.49"
click at [594, 239] on input "text" at bounding box center [596, 236] width 72 height 27
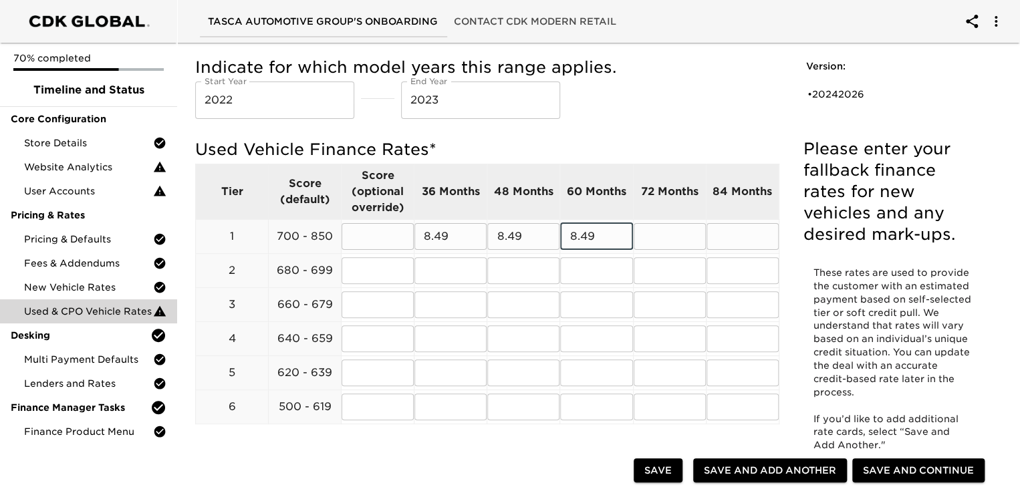
type input "8.49"
click at [677, 232] on input "text" at bounding box center [670, 236] width 72 height 27
type input "8.84"
click at [732, 236] on input "text" at bounding box center [743, 236] width 72 height 27
type input "9.34"
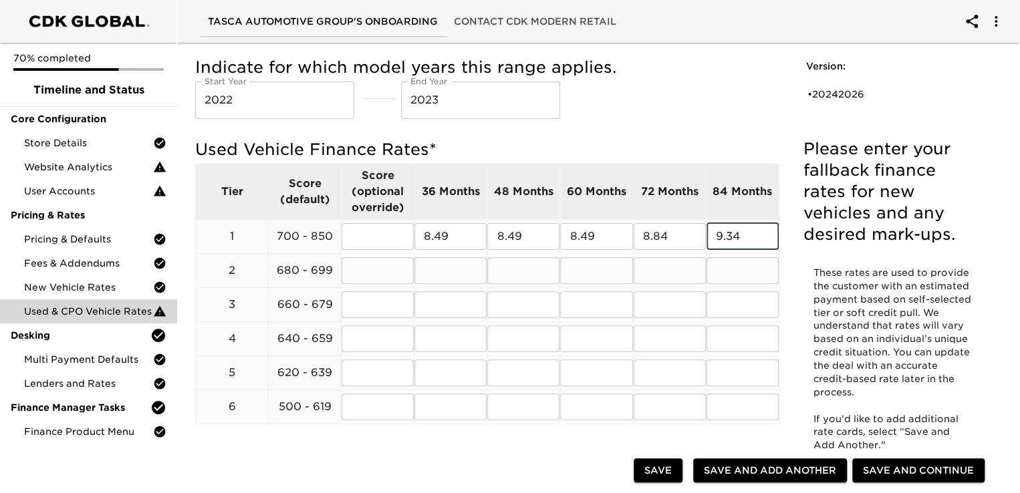
click at [451, 270] on input "text" at bounding box center [450, 270] width 72 height 27
type input "8.99"
click at [519, 276] on input "text" at bounding box center [523, 270] width 72 height 27
type input "8.99"
click at [599, 276] on input "text" at bounding box center [596, 270] width 72 height 27
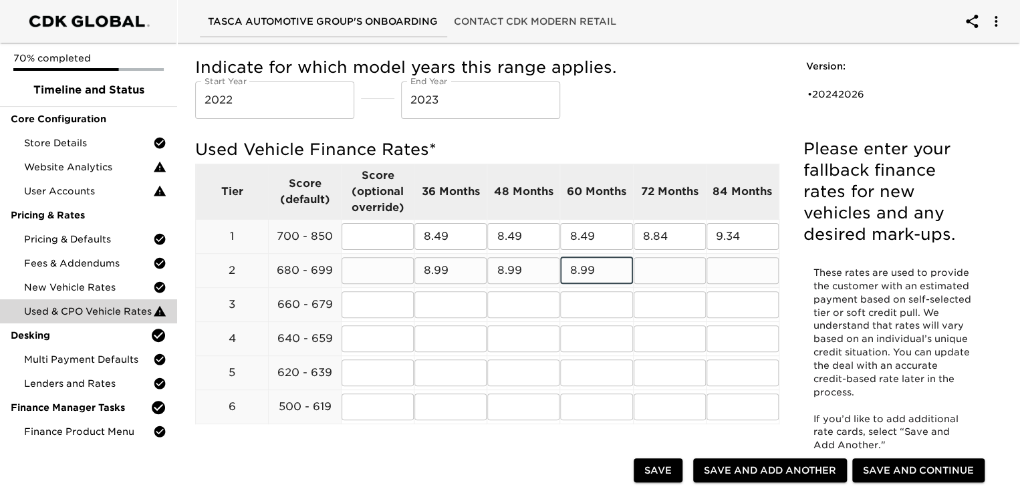
type input "8.99"
click at [661, 268] on input "text" at bounding box center [670, 270] width 72 height 27
type input "9.34"
click at [729, 270] on input "text" at bounding box center [743, 270] width 72 height 27
type input "9.84"
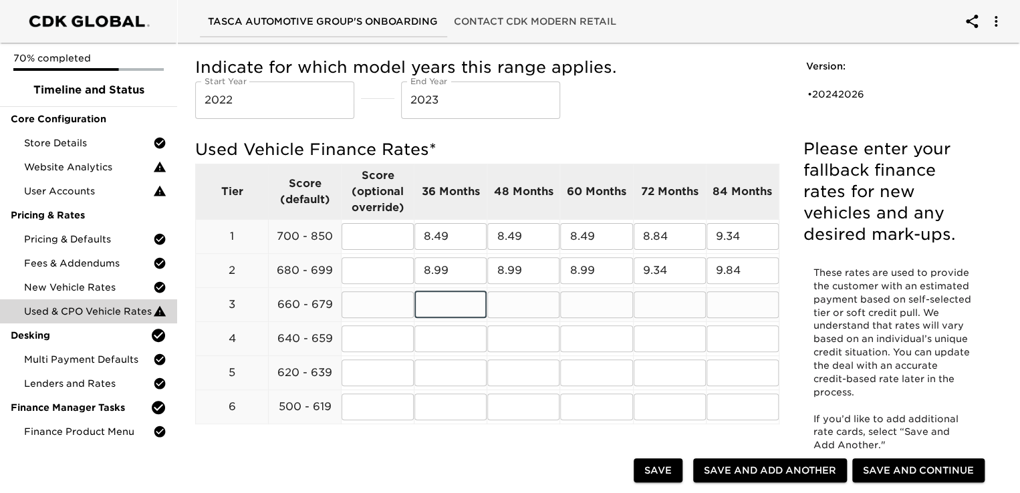
click at [452, 306] on input "text" at bounding box center [450, 304] width 72 height 27
type input "9.99"
click at [525, 300] on input "text" at bounding box center [523, 304] width 72 height 27
type input "9.99"
click at [605, 310] on input "text" at bounding box center [596, 304] width 72 height 27
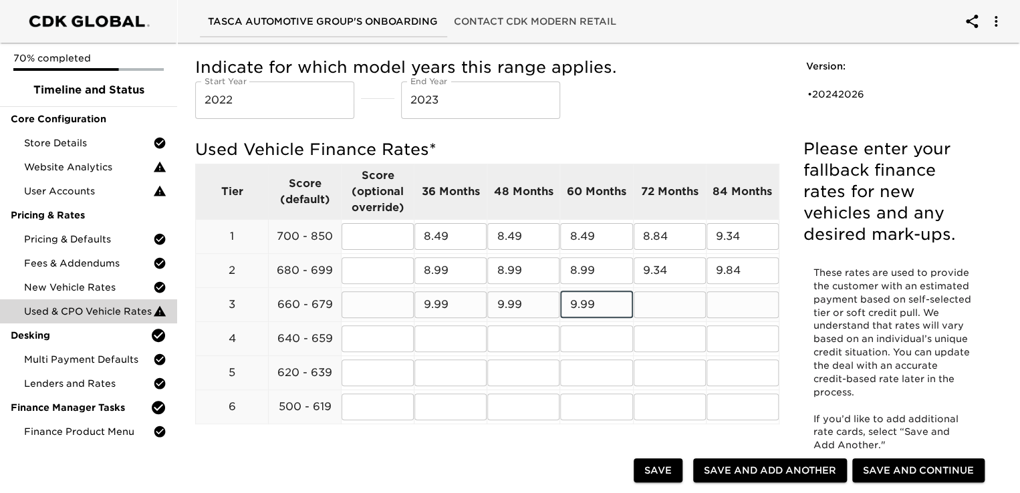
type input "9.99"
click at [661, 306] on input "text" at bounding box center [670, 304] width 72 height 27
type input "10.34"
click at [725, 308] on input "text" at bounding box center [743, 304] width 72 height 27
type input "10.84"
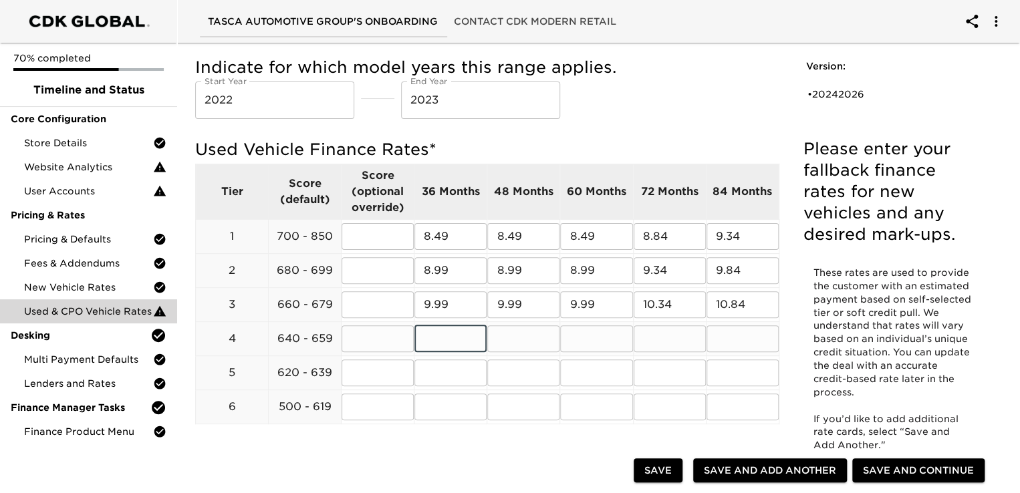
click at [441, 344] on input "text" at bounding box center [450, 339] width 72 height 27
type input "9.99"
click at [529, 343] on input "text" at bounding box center [523, 339] width 72 height 27
type input "9.99"
click at [585, 344] on input "text" at bounding box center [596, 339] width 72 height 27
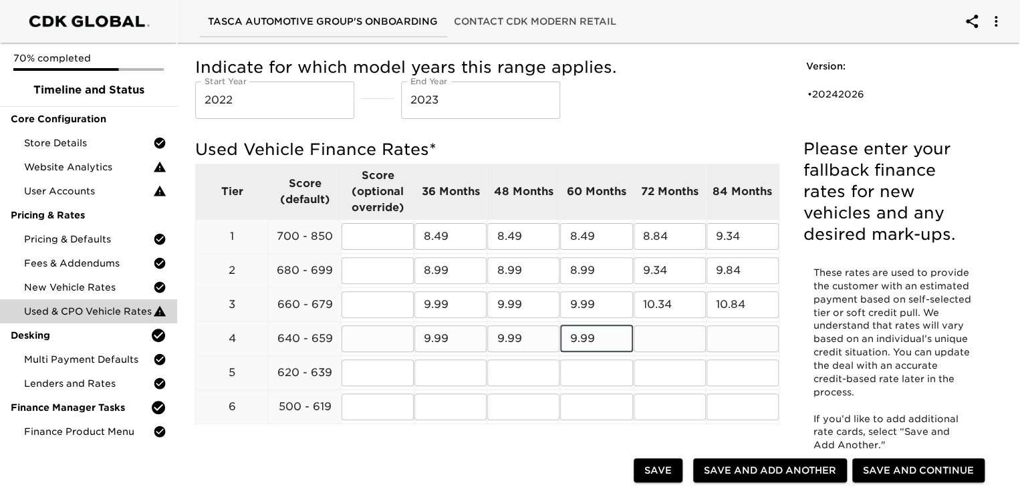
type input "9.99"
click at [672, 338] on input "text" at bounding box center [670, 339] width 72 height 27
type input "10.34"
click at [741, 346] on input "text" at bounding box center [743, 339] width 72 height 27
type input "10.84"
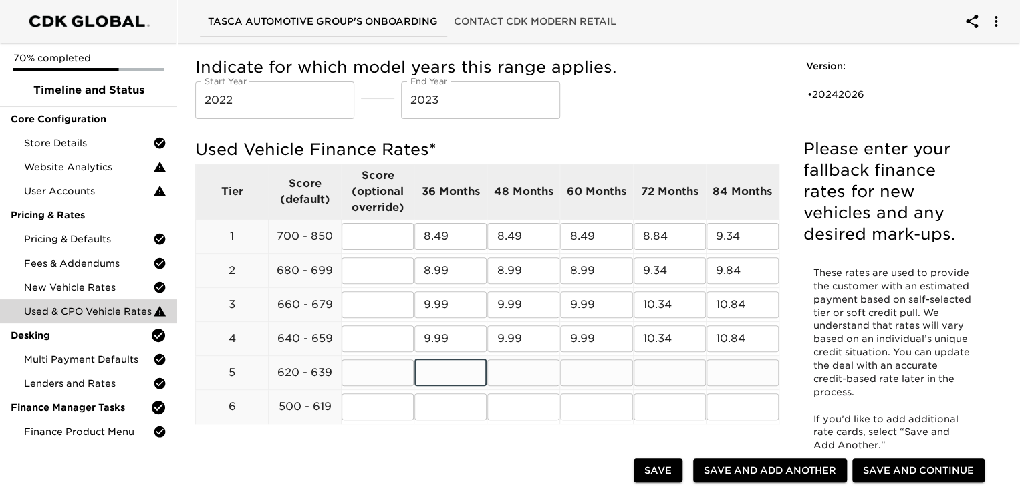
click at [439, 374] on input "text" at bounding box center [450, 373] width 72 height 27
type input "10.99"
click at [527, 375] on input "text" at bounding box center [523, 373] width 72 height 27
type input "10.99"
click at [600, 372] on input "text" at bounding box center [596, 373] width 72 height 27
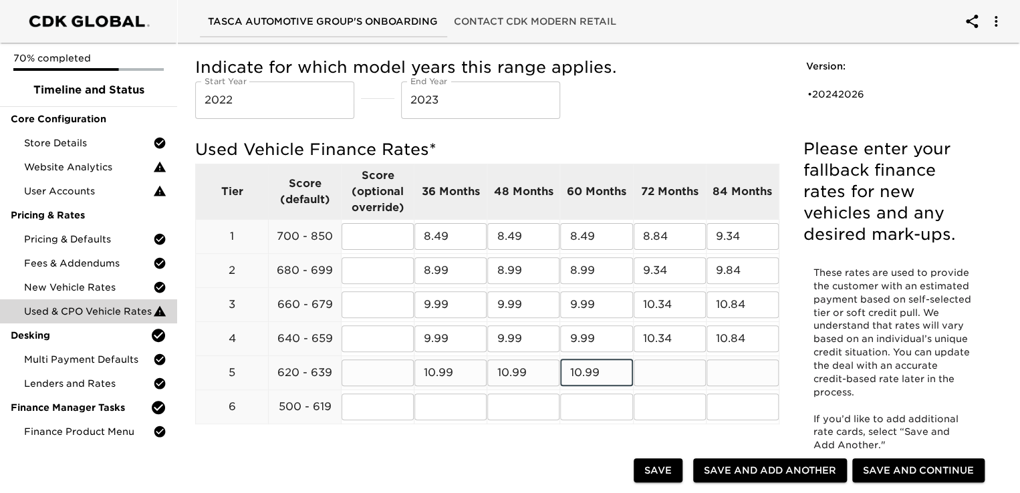
type input "10.99"
click at [658, 370] on input "text" at bounding box center [670, 373] width 72 height 27
type input "12.34"
click at [729, 375] on input "text" at bounding box center [743, 373] width 72 height 27
type input "12.84"
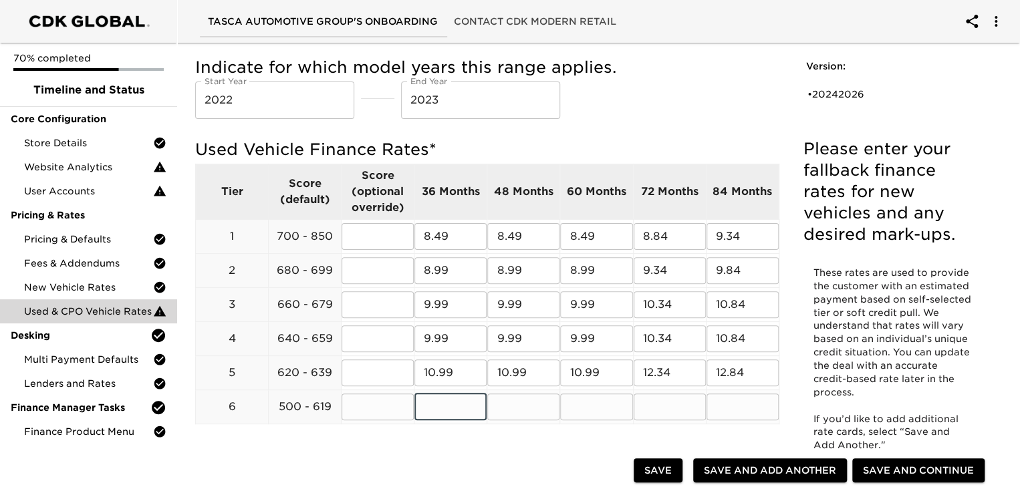
click at [438, 409] on input "text" at bounding box center [450, 407] width 72 height 27
type input "15.99"
click at [504, 412] on input "text" at bounding box center [523, 407] width 72 height 27
type input "15.99"
click at [596, 404] on input "text" at bounding box center [596, 407] width 72 height 27
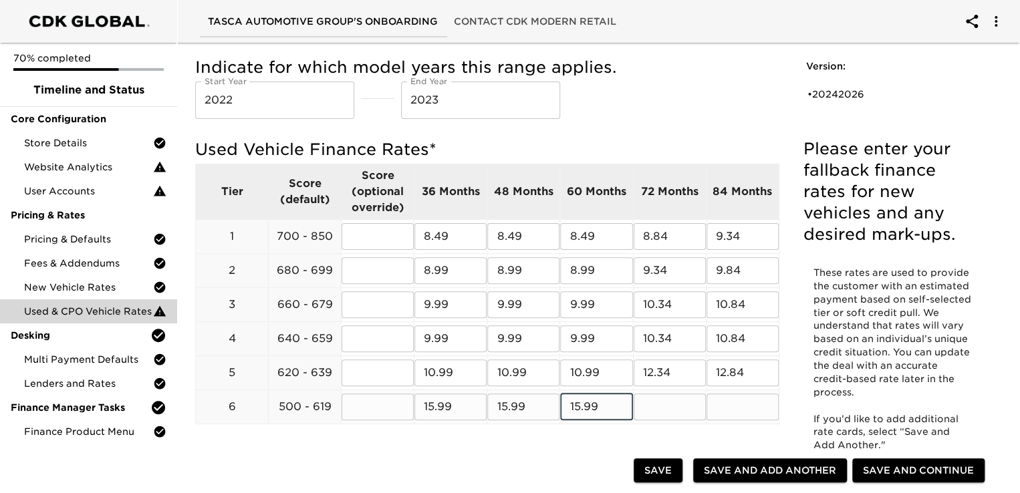
type input "15.99"
click at [665, 405] on input "text" at bounding box center [670, 407] width 72 height 27
type input "16.34"
click at [731, 400] on input "text" at bounding box center [743, 407] width 72 height 27
type input "NA"
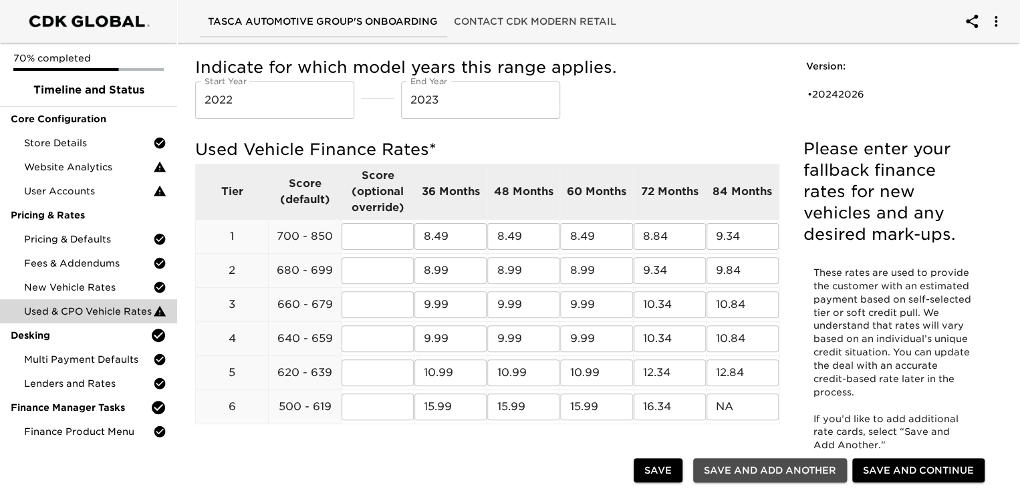
click at [765, 473] on span "Save and Add Another" at bounding box center [770, 471] width 132 height 17
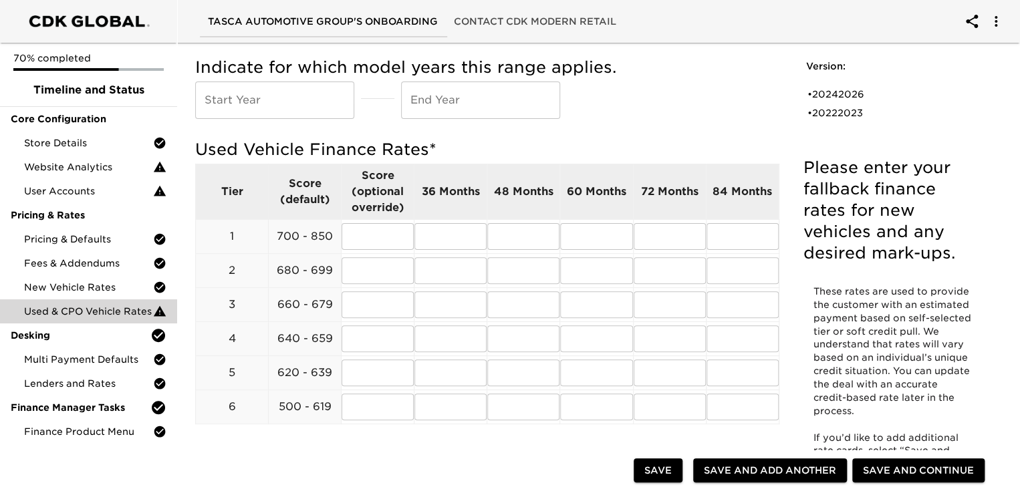
click at [231, 102] on input "text" at bounding box center [274, 100] width 159 height 37
type input "2019"
click at [435, 103] on input "text" at bounding box center [480, 100] width 159 height 37
type input "2021"
click at [487, 128] on div "Indicate for which model years this range applies. Start Year [DATE] Start Year…" at bounding box center [487, 91] width 584 height 82
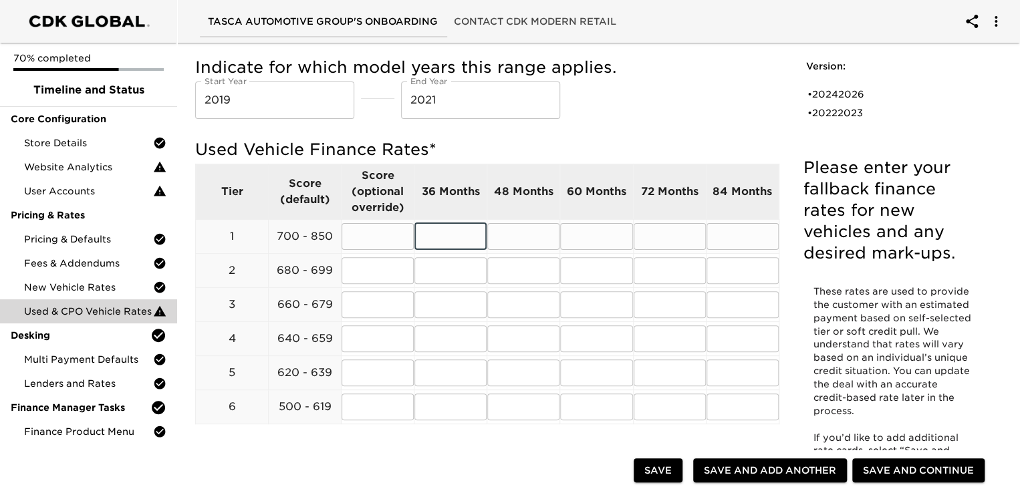
click at [443, 235] on input "text" at bounding box center [450, 236] width 72 height 27
type input "8.99"
click at [529, 248] on input "text" at bounding box center [523, 236] width 72 height 27
type input "8.99"
click at [594, 237] on input "text" at bounding box center [596, 236] width 72 height 27
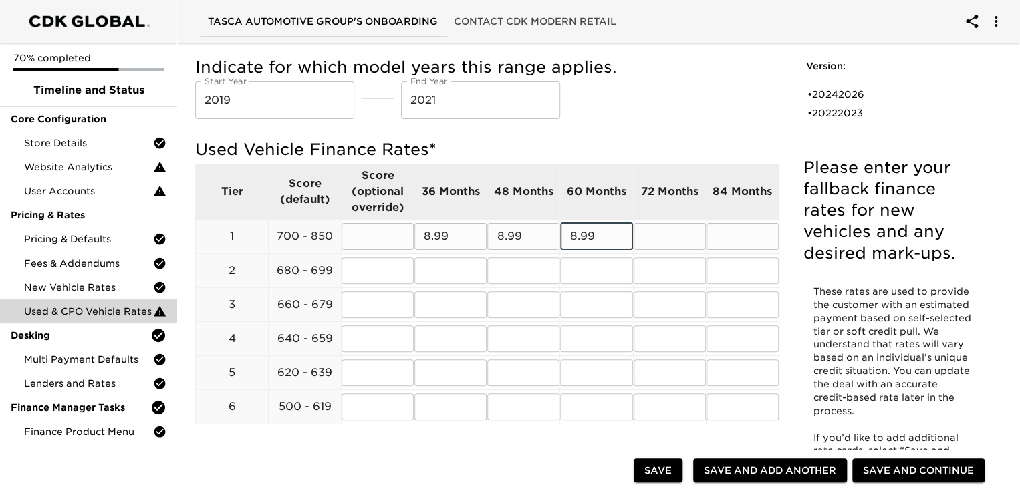
type input "8.99"
click at [667, 238] on input "text" at bounding box center [670, 236] width 72 height 27
type input "9.34"
click at [728, 237] on input "text" at bounding box center [743, 236] width 72 height 27
type input "NA"
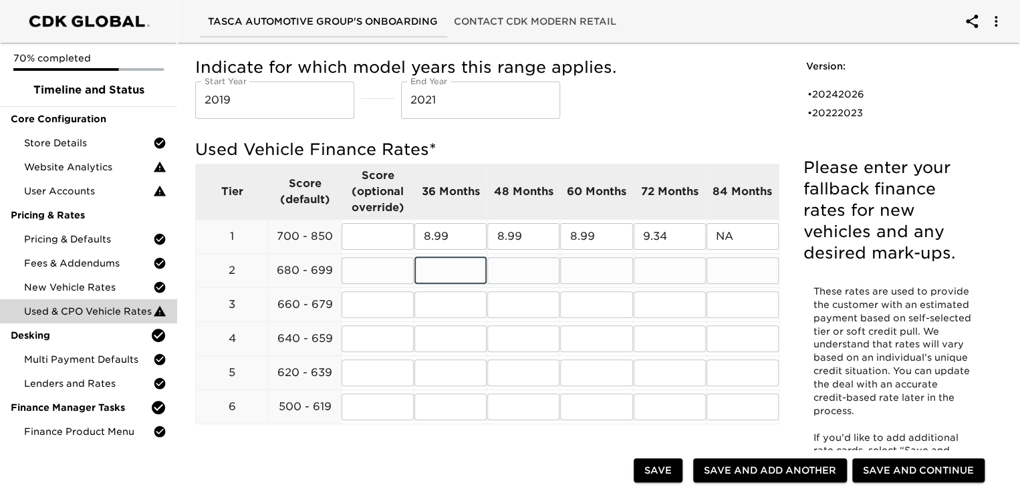
click at [453, 274] on input "text" at bounding box center [450, 270] width 72 height 27
type input "9.49"
click at [515, 264] on input "text" at bounding box center [523, 270] width 72 height 27
type input "9.49"
click at [602, 277] on input "text" at bounding box center [596, 270] width 72 height 27
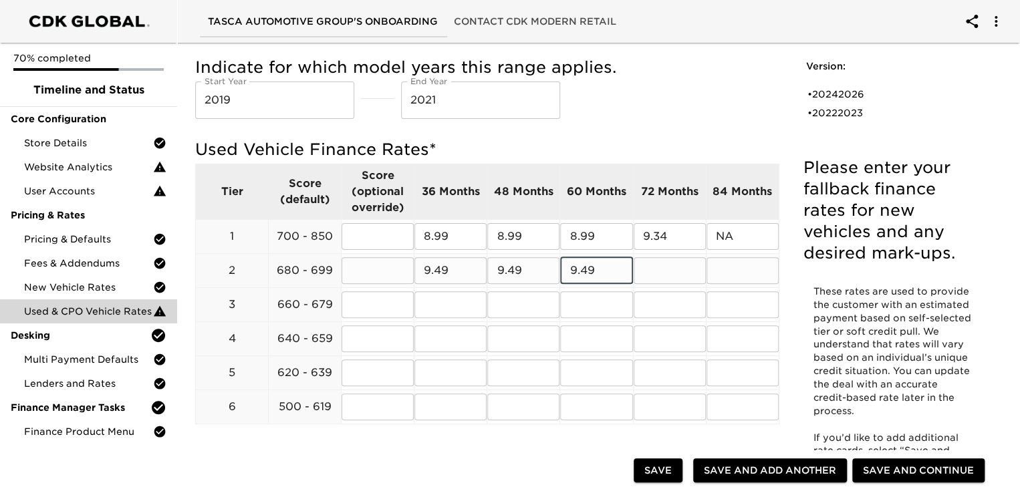
type input "9.49"
click at [667, 283] on input "text" at bounding box center [670, 270] width 72 height 27
type input "9.84"
click at [730, 276] on input "text" at bounding box center [743, 270] width 72 height 27
type input "NA"
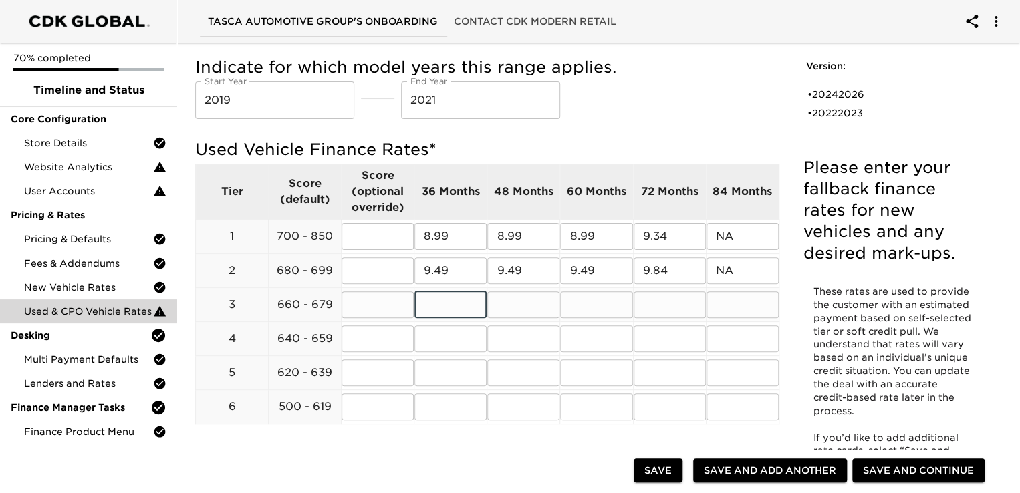
click at [459, 302] on input "text" at bounding box center [450, 304] width 72 height 27
type input "10.49"
click at [517, 298] on input "text" at bounding box center [523, 304] width 72 height 27
type input "10.49"
click at [596, 308] on input "text" at bounding box center [596, 304] width 72 height 27
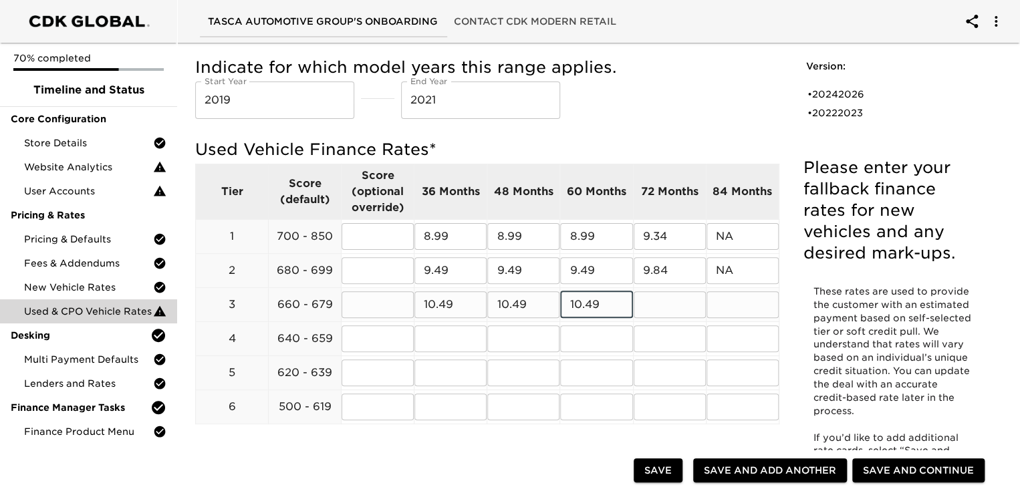
type input "10.49"
click at [666, 303] on input "text" at bounding box center [670, 304] width 72 height 27
type input "10.84"
click at [747, 304] on input "text" at bounding box center [743, 304] width 72 height 27
type input "NA"
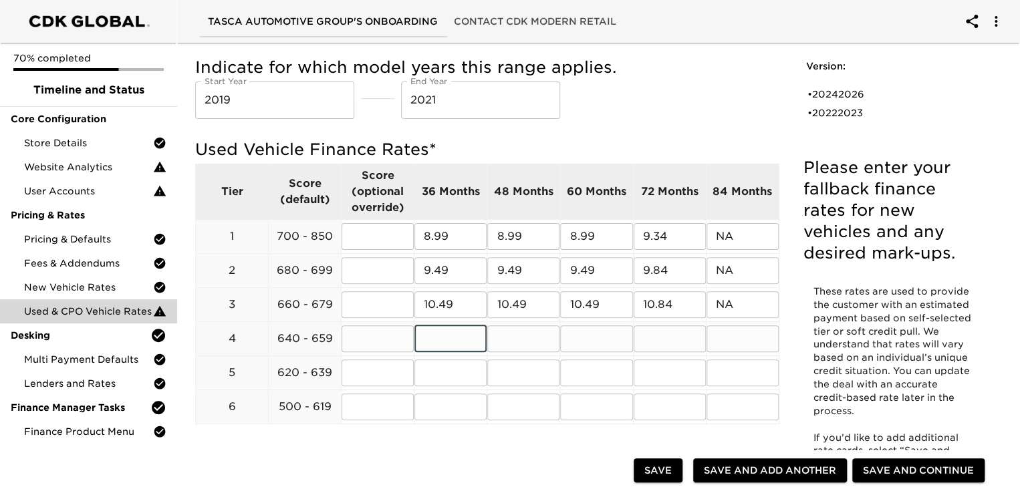
click at [436, 343] on input "text" at bounding box center [450, 339] width 72 height 27
type input "10.49"
click at [513, 343] on input "text" at bounding box center [523, 339] width 72 height 27
type input "10.49"
click at [590, 338] on input "text" at bounding box center [596, 339] width 72 height 27
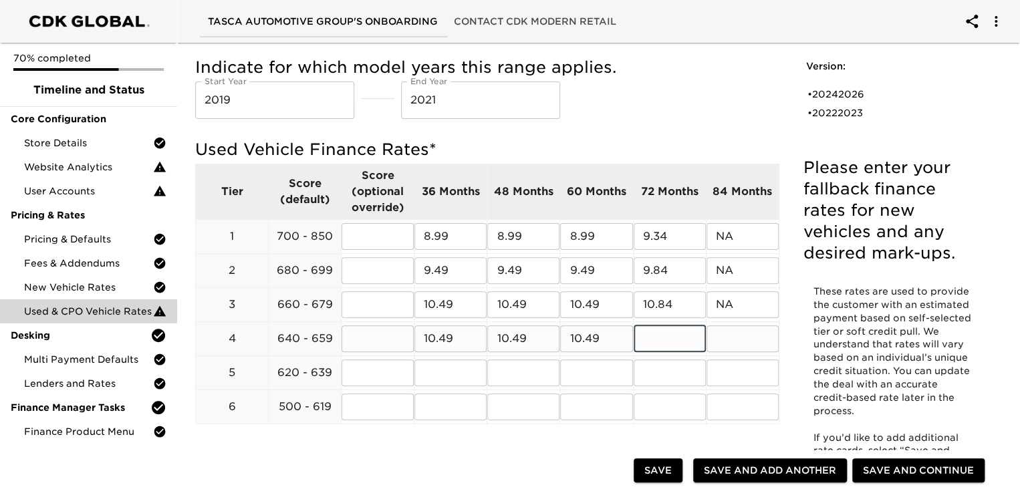
click at [658, 338] on input "text" at bounding box center [670, 339] width 72 height 27
click at [768, 346] on input "text" at bounding box center [743, 339] width 72 height 27
click at [444, 371] on input "text" at bounding box center [450, 373] width 72 height 27
click at [525, 370] on input "text" at bounding box center [523, 373] width 72 height 27
click at [586, 368] on input "text" at bounding box center [596, 373] width 72 height 27
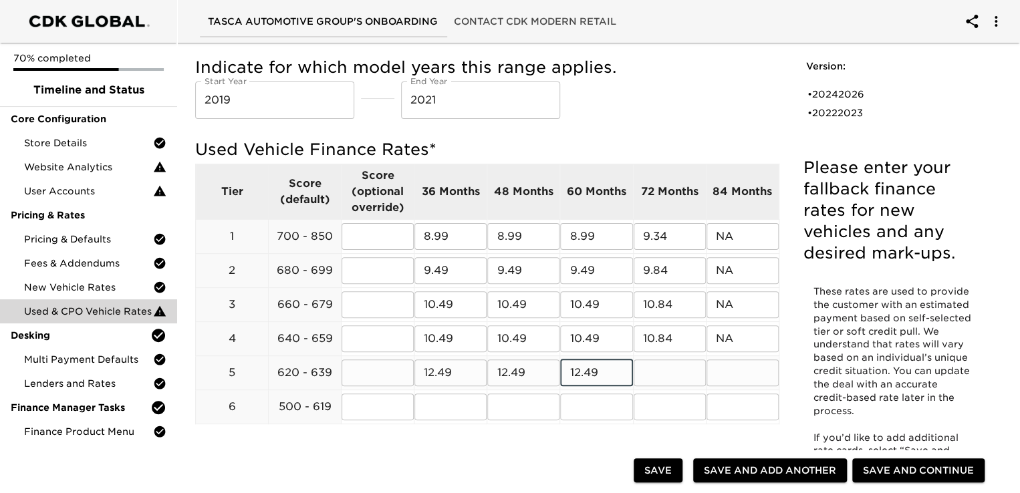
click at [675, 371] on input "text" at bounding box center [670, 373] width 72 height 27
click at [678, 366] on input "12.49" at bounding box center [670, 373] width 72 height 27
click at [749, 380] on input "text" at bounding box center [743, 373] width 72 height 27
click at [455, 404] on input "text" at bounding box center [450, 407] width 72 height 27
drag, startPoint x: 512, startPoint y: 411, endPoint x: 509, endPoint y: 420, distance: 9.1
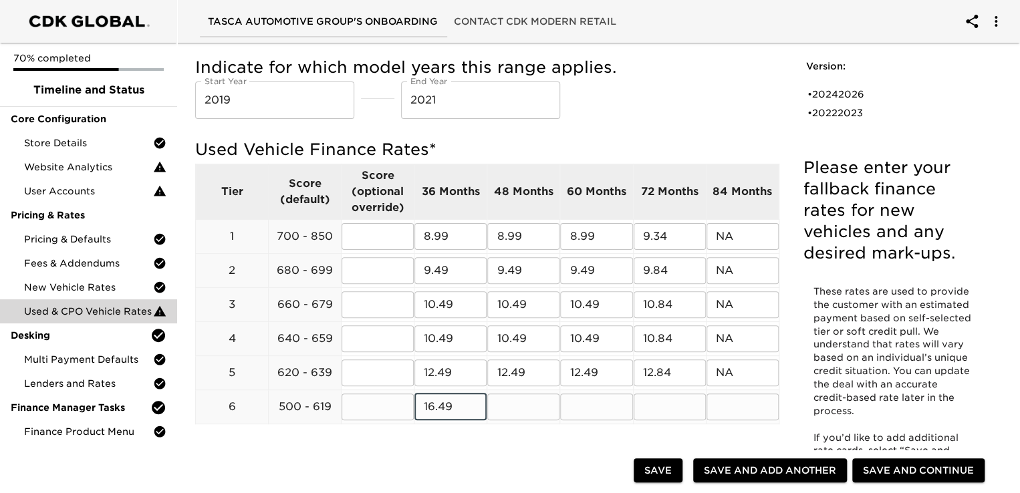
click at [510, 419] on input "text" at bounding box center [523, 407] width 72 height 27
click at [612, 408] on input "text" at bounding box center [596, 407] width 72 height 27
click at [679, 404] on input "text" at bounding box center [670, 407] width 72 height 27
click at [741, 412] on input "text" at bounding box center [743, 407] width 72 height 27
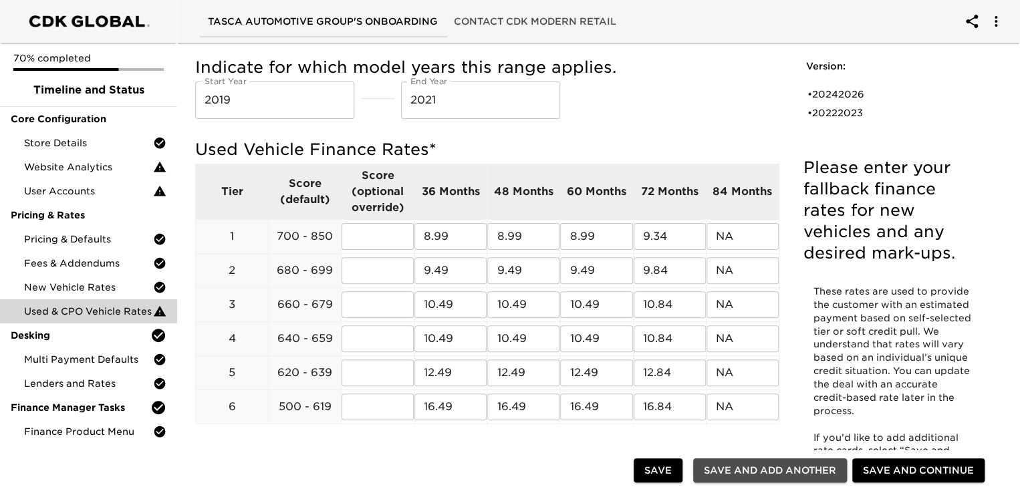
click at [778, 469] on span "Save and Add Another" at bounding box center [770, 471] width 132 height 17
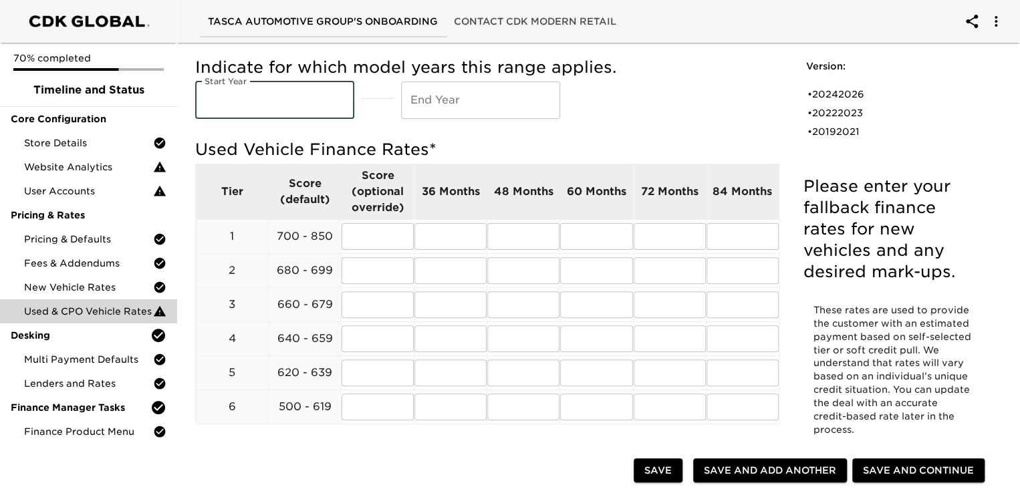
click at [228, 105] on input "text" at bounding box center [274, 100] width 159 height 37
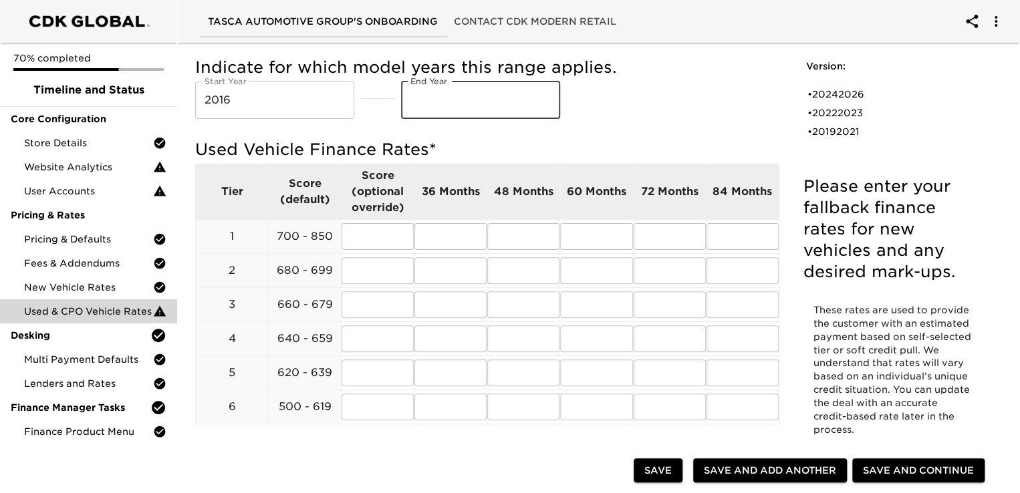
click at [435, 100] on input "text" at bounding box center [480, 100] width 159 height 37
click at [445, 233] on input "text" at bounding box center [450, 236] width 72 height 27
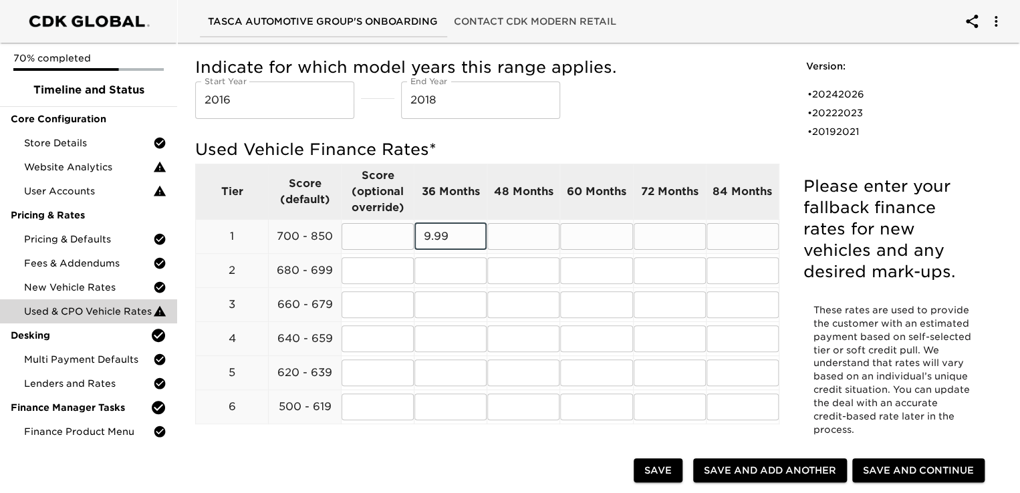
click at [540, 239] on input "text" at bounding box center [523, 236] width 72 height 27
click at [596, 226] on input "text" at bounding box center [596, 236] width 72 height 27
click at [657, 252] on td "​" at bounding box center [669, 236] width 73 height 34
click at [675, 231] on input "text" at bounding box center [670, 236] width 72 height 27
click at [739, 230] on input "text" at bounding box center [743, 236] width 72 height 27
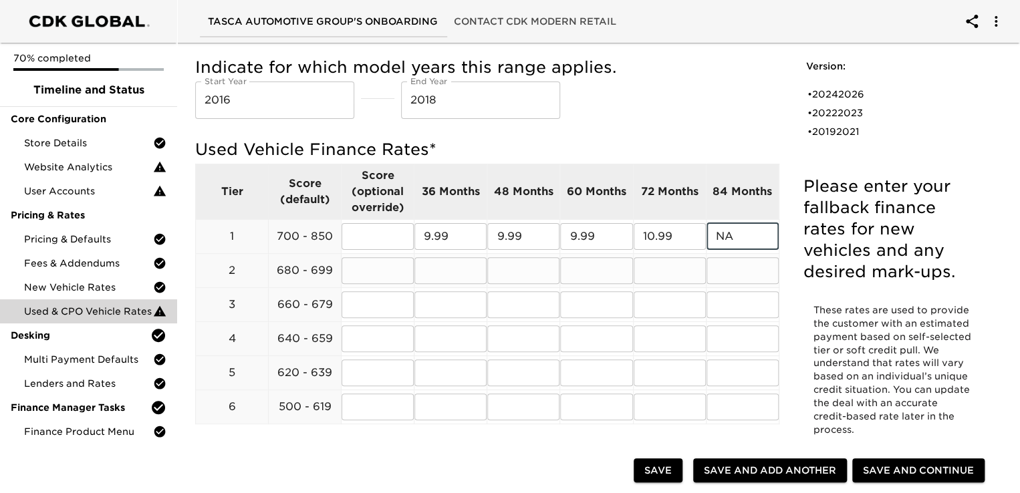
click at [435, 269] on input "text" at bounding box center [450, 270] width 72 height 27
click at [529, 269] on input "text" at bounding box center [523, 270] width 72 height 27
click at [616, 276] on input "text" at bounding box center [596, 270] width 72 height 27
click at [669, 275] on input "text" at bounding box center [670, 270] width 72 height 27
click at [746, 273] on input "text" at bounding box center [743, 270] width 72 height 27
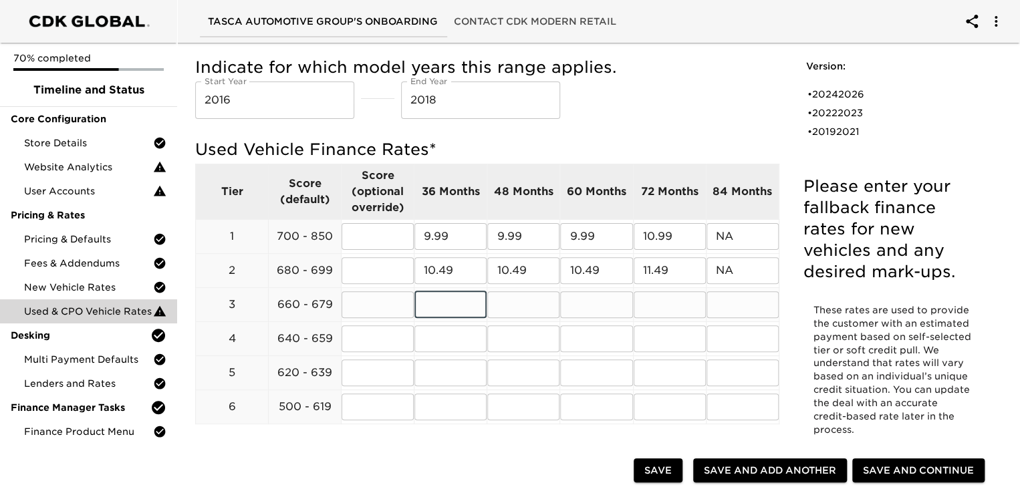
click at [450, 307] on input "text" at bounding box center [450, 304] width 72 height 27
click at [520, 297] on input "text" at bounding box center [523, 304] width 72 height 27
click at [606, 302] on input "text" at bounding box center [596, 304] width 72 height 27
click at [672, 306] on input "text" at bounding box center [670, 304] width 72 height 27
click at [743, 304] on input "text" at bounding box center [743, 304] width 72 height 27
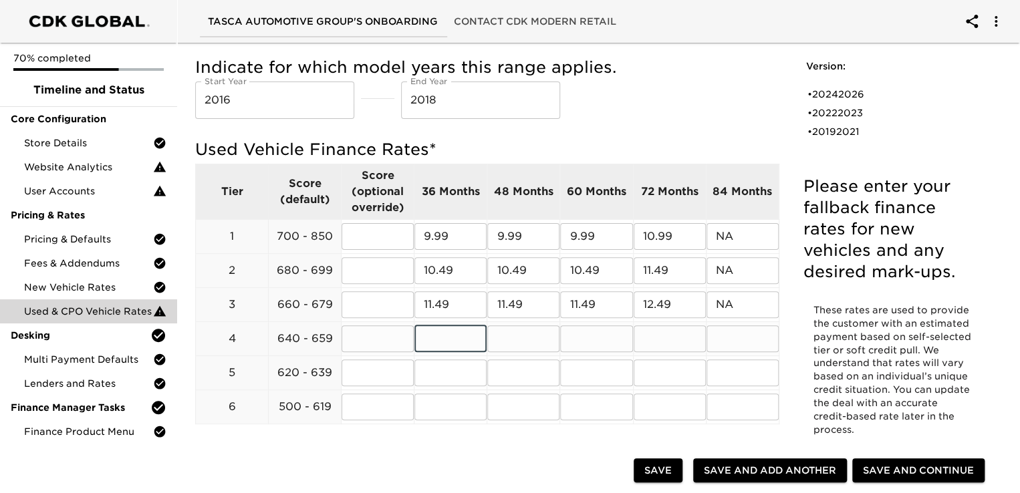
click at [439, 334] on input "text" at bounding box center [450, 339] width 72 height 27
click at [538, 326] on input "text" at bounding box center [523, 339] width 72 height 27
click at [583, 339] on input "text" at bounding box center [596, 339] width 72 height 27
click at [666, 339] on input "text" at bounding box center [670, 339] width 72 height 27
click at [751, 338] on input "text" at bounding box center [743, 339] width 72 height 27
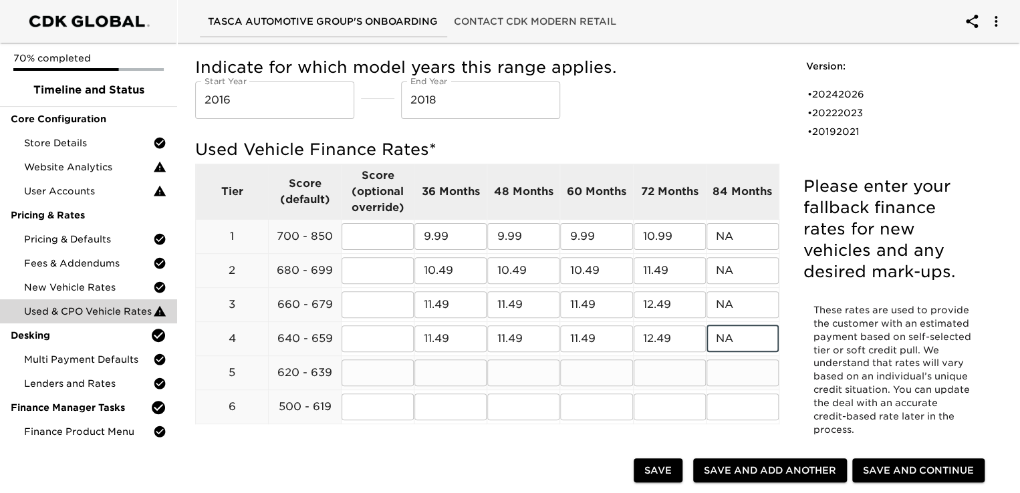
click at [441, 378] on input "text" at bounding box center [450, 373] width 72 height 27
click at [523, 372] on input "text" at bounding box center [523, 373] width 72 height 27
click at [522, 375] on input "text" at bounding box center [523, 373] width 72 height 27
click at [584, 362] on input "text" at bounding box center [596, 373] width 72 height 27
click at [658, 369] on input "text" at bounding box center [670, 373] width 72 height 27
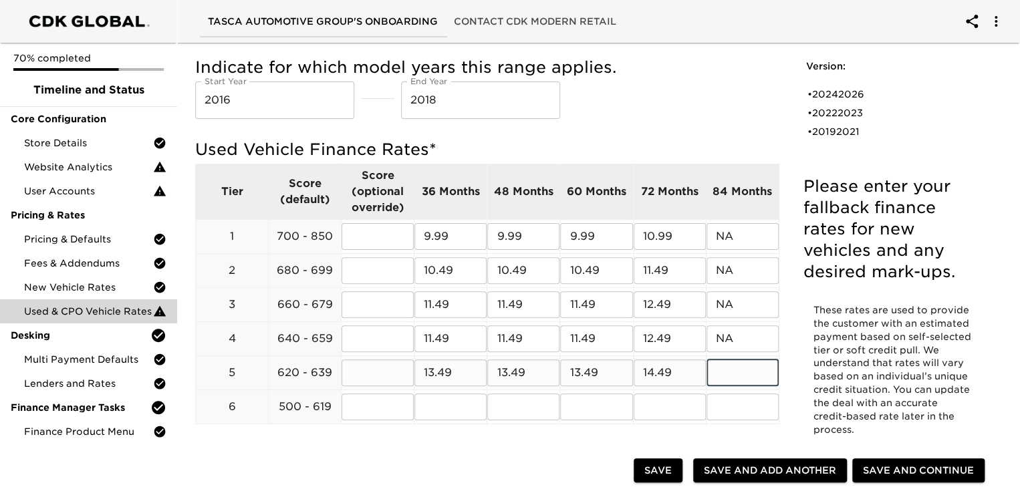
click at [760, 370] on input "text" at bounding box center [743, 373] width 72 height 27
click at [445, 406] on input "text" at bounding box center [450, 407] width 72 height 27
click at [525, 410] on input "text" at bounding box center [523, 407] width 72 height 27
click at [616, 412] on input "text" at bounding box center [596, 407] width 72 height 27
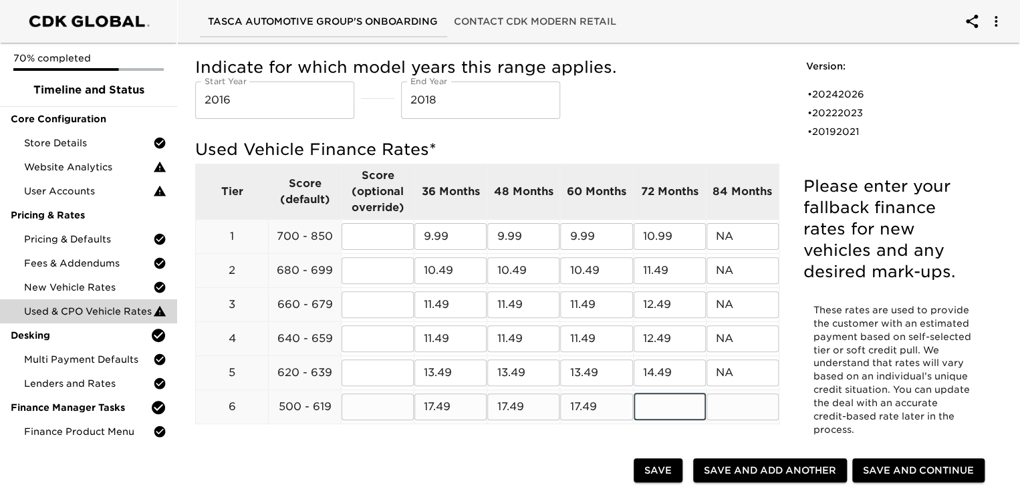
click at [654, 409] on input "text" at bounding box center [670, 407] width 72 height 27
click at [758, 410] on input "text" at bounding box center [743, 407] width 72 height 27
click at [754, 471] on span "Save and Add Another" at bounding box center [770, 471] width 132 height 17
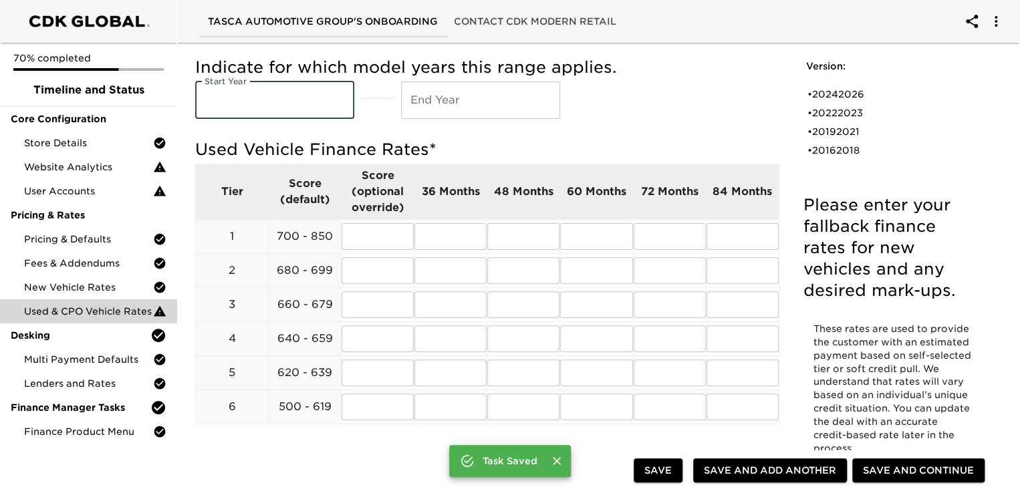
click at [260, 102] on input "text" at bounding box center [274, 100] width 159 height 37
click at [285, 101] on input "text" at bounding box center [274, 100] width 159 height 37
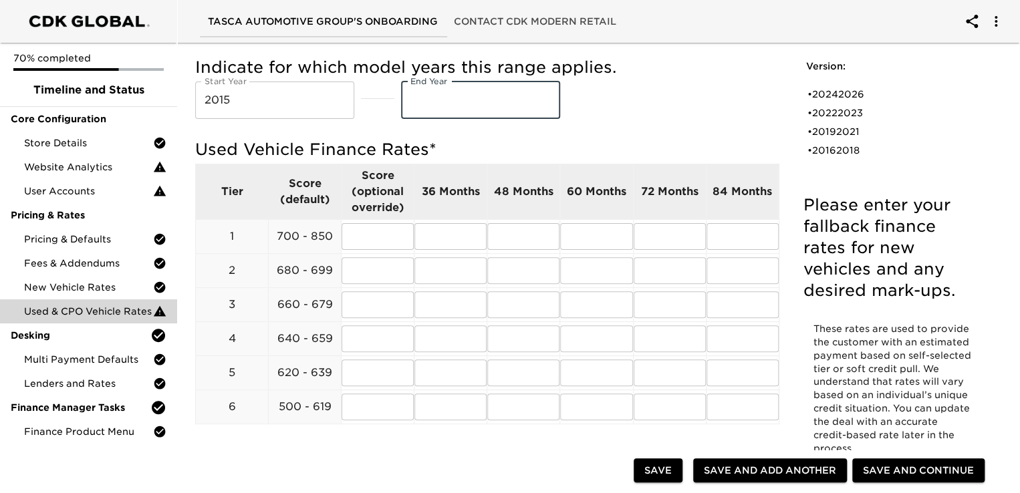
click at [454, 112] on input "text" at bounding box center [480, 100] width 159 height 37
click at [658, 136] on div "Used Vehicle Finance Rates * Tier Score (default) Score (optional override) 36 …" at bounding box center [487, 286] width 584 height 309
click at [454, 233] on input "text" at bounding box center [450, 236] width 72 height 27
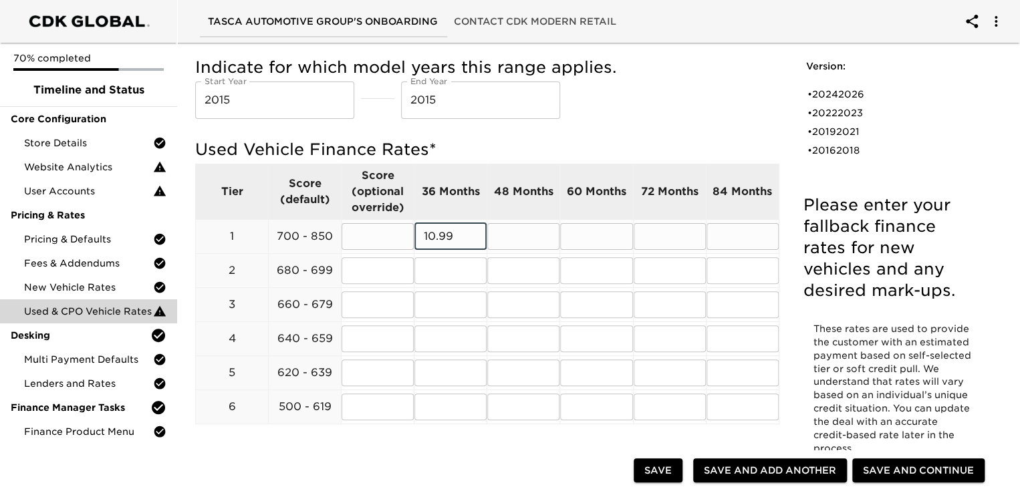
click at [538, 234] on input "text" at bounding box center [523, 236] width 72 height 27
click at [600, 231] on input "text" at bounding box center [596, 236] width 72 height 27
click at [673, 241] on input "text" at bounding box center [670, 236] width 72 height 27
click at [738, 239] on input "text" at bounding box center [743, 236] width 72 height 27
click at [452, 271] on input "text" at bounding box center [450, 270] width 72 height 27
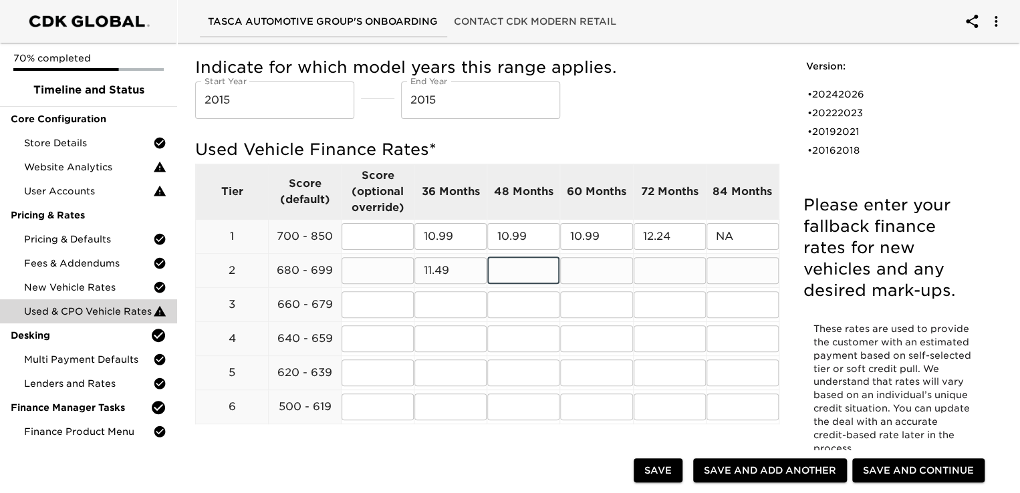
click at [529, 272] on input "text" at bounding box center [523, 270] width 72 height 27
click at [591, 269] on input "text" at bounding box center [596, 270] width 72 height 27
click at [676, 279] on input "text" at bounding box center [670, 270] width 72 height 27
click at [734, 278] on input "text" at bounding box center [743, 270] width 72 height 27
click at [447, 306] on input "text" at bounding box center [450, 304] width 72 height 27
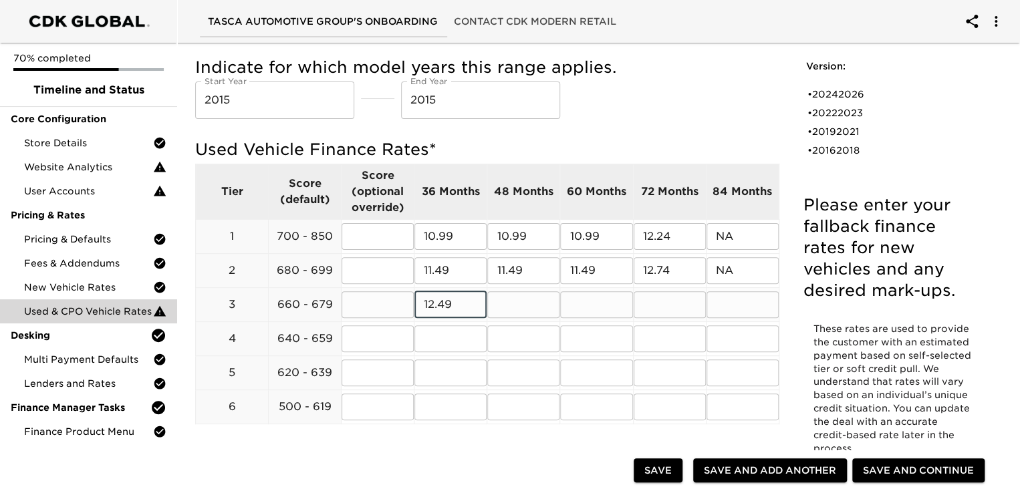
click at [527, 303] on input "text" at bounding box center [523, 304] width 72 height 27
click at [594, 296] on input "text" at bounding box center [596, 304] width 72 height 27
click at [658, 310] on input "text" at bounding box center [670, 304] width 72 height 27
click at [730, 304] on input "text" at bounding box center [743, 304] width 72 height 27
click at [440, 336] on input "text" at bounding box center [450, 339] width 72 height 27
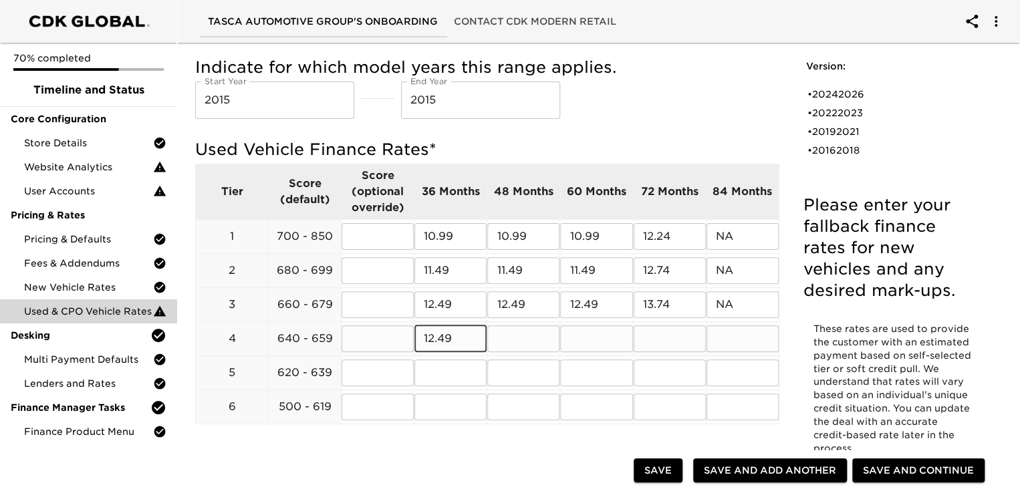
click at [526, 340] on input "text" at bounding box center [523, 339] width 72 height 27
click at [585, 342] on input "text" at bounding box center [596, 339] width 72 height 27
click at [683, 337] on input "text" at bounding box center [670, 339] width 72 height 27
click at [755, 342] on input "text" at bounding box center [743, 339] width 72 height 27
click at [453, 375] on input "text" at bounding box center [450, 373] width 72 height 27
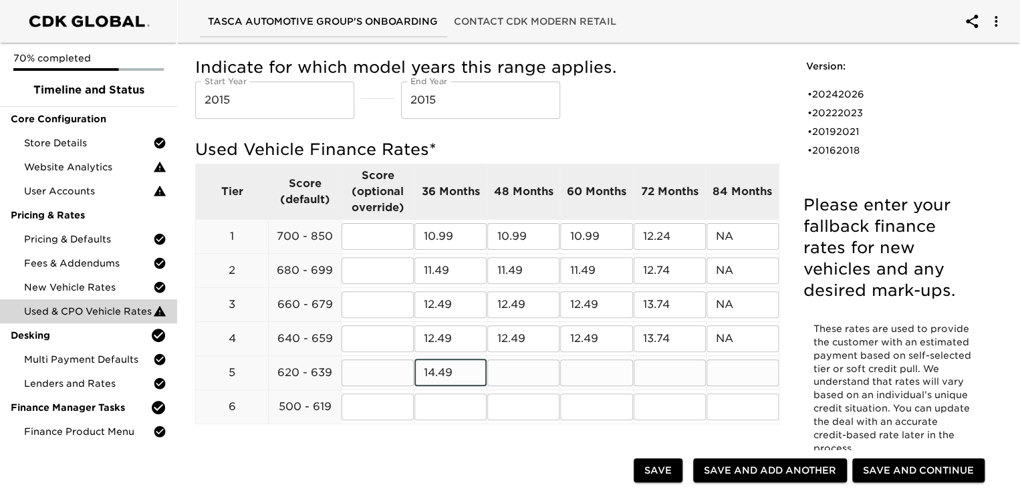
click at [525, 370] on input "text" at bounding box center [523, 373] width 72 height 27
click at [594, 372] on input "text" at bounding box center [596, 373] width 72 height 27
click at [655, 374] on input "text" at bounding box center [670, 373] width 72 height 27
click at [747, 371] on input "text" at bounding box center [743, 373] width 72 height 27
click at [438, 397] on input "text" at bounding box center [450, 407] width 72 height 27
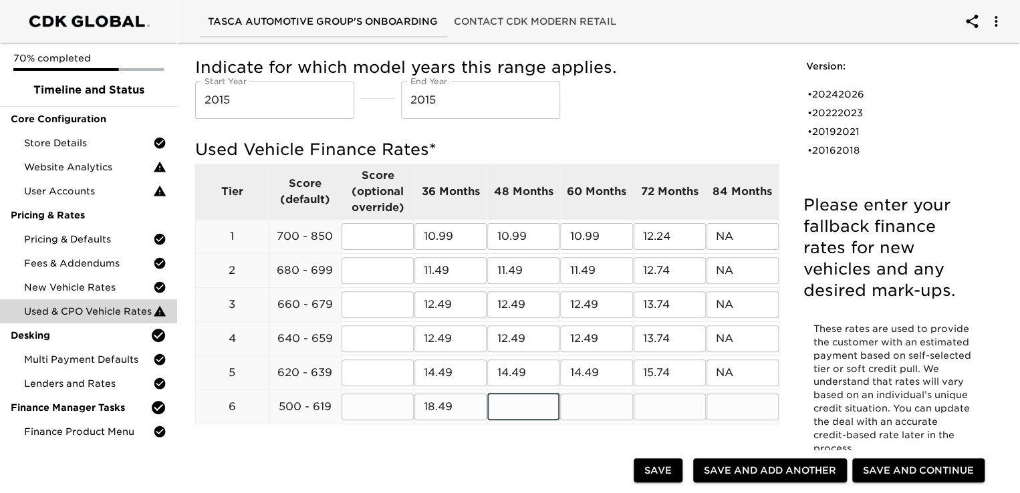
click at [515, 402] on input "text" at bounding box center [523, 407] width 72 height 27
click at [606, 409] on input "text" at bounding box center [596, 407] width 72 height 27
click at [666, 410] on input "text" at bounding box center [670, 407] width 72 height 27
click at [735, 413] on input "text" at bounding box center [743, 407] width 72 height 27
click at [790, 337] on div "Version: • 20242026 • 20222023 • 20192021 • 20162018 Please enter your fallback…" at bounding box center [892, 289] width 205 height 492
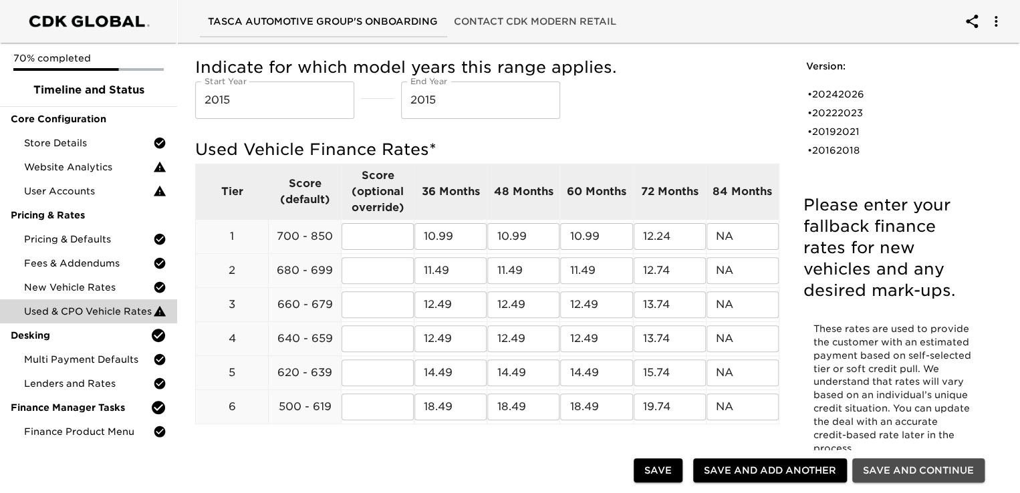
click at [899, 473] on span "Save and Continue" at bounding box center [918, 471] width 111 height 17
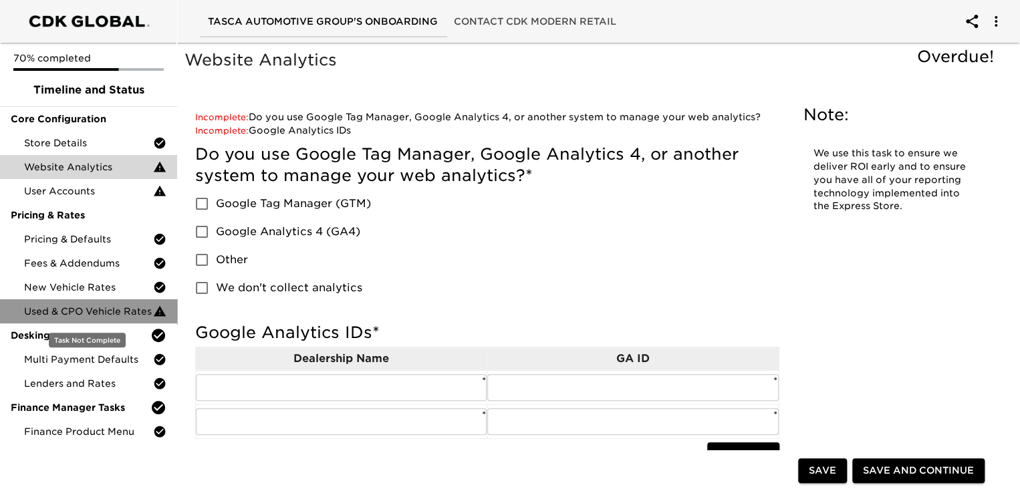
click at [116, 304] on div "Used & CPO Vehicle Rates" at bounding box center [88, 312] width 177 height 24
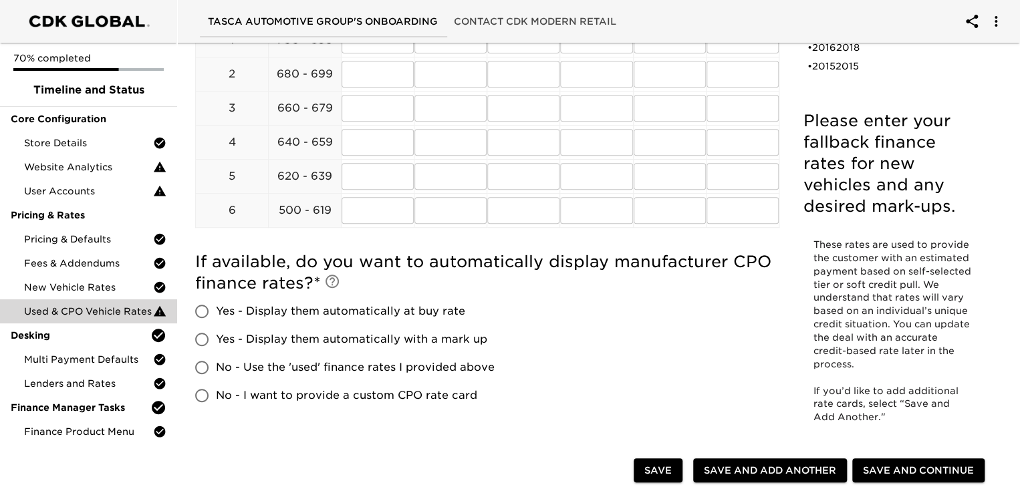
scroll to position [267, 0]
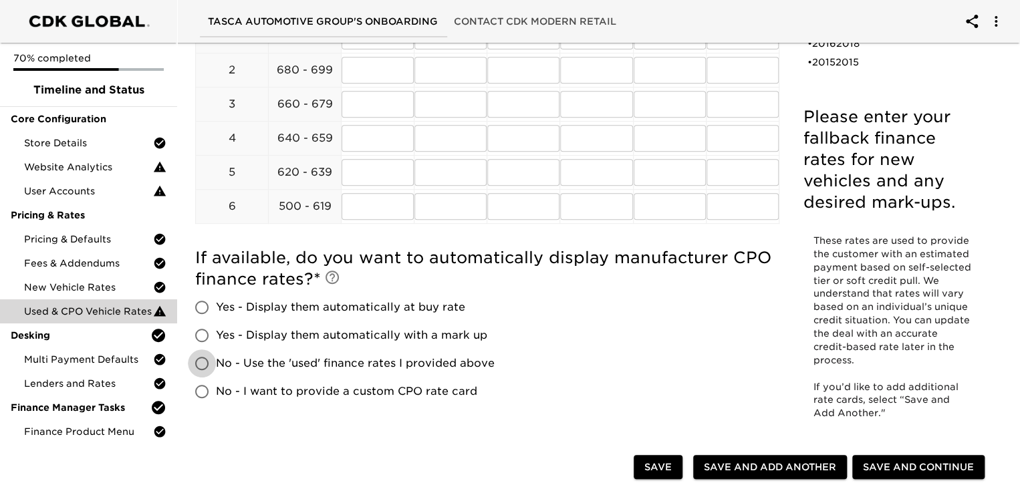
click at [201, 364] on input "No - Use the 'used' finance rates I provided above" at bounding box center [202, 364] width 28 height 28
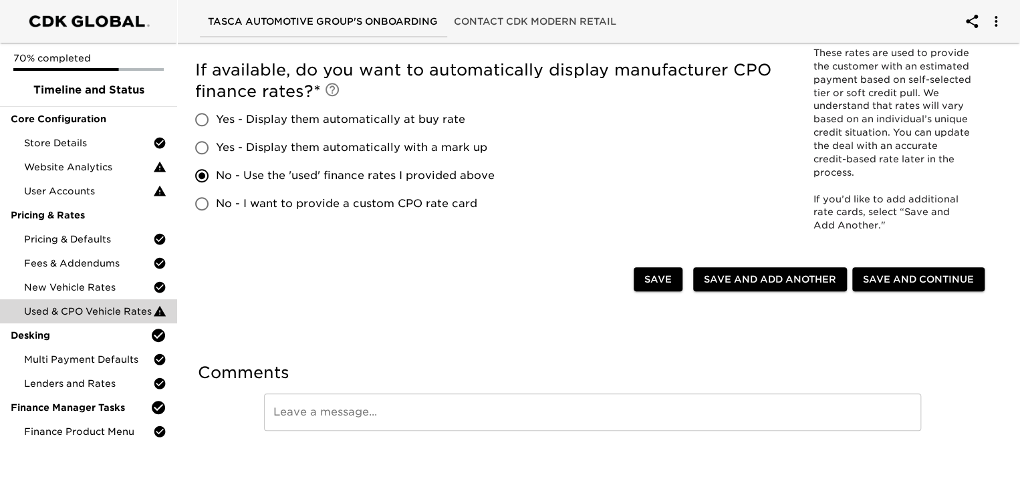
scroll to position [388, 0]
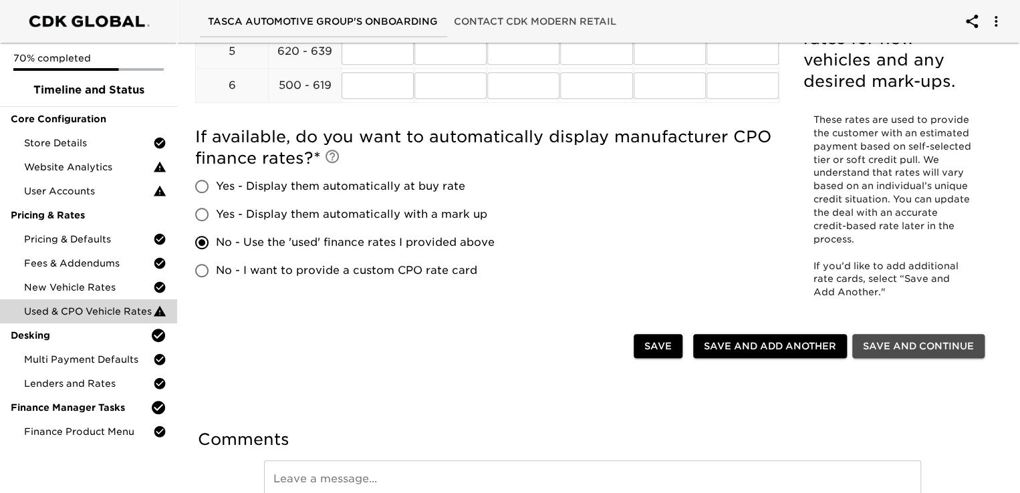
click at [899, 339] on span "Save and Continue" at bounding box center [918, 346] width 111 height 17
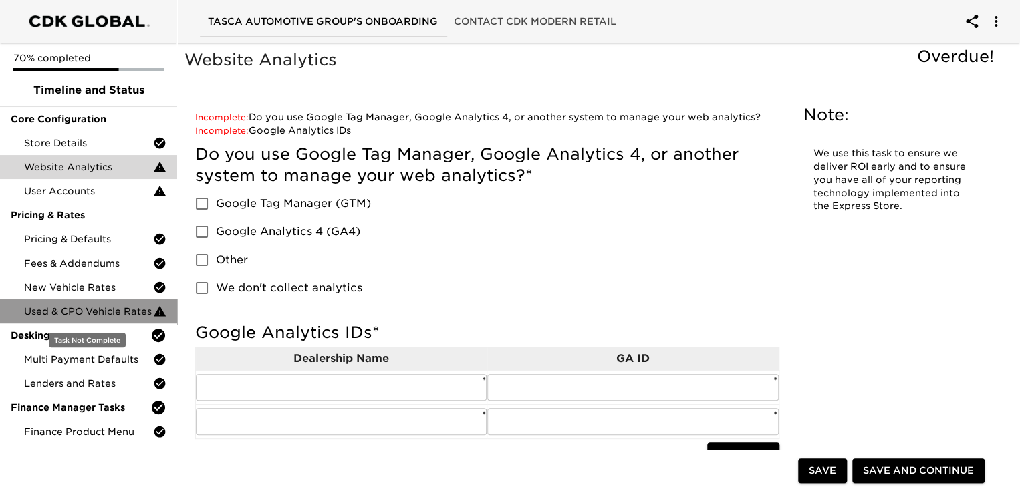
click at [113, 306] on span "Used & CPO Vehicle Rates" at bounding box center [88, 311] width 129 height 13
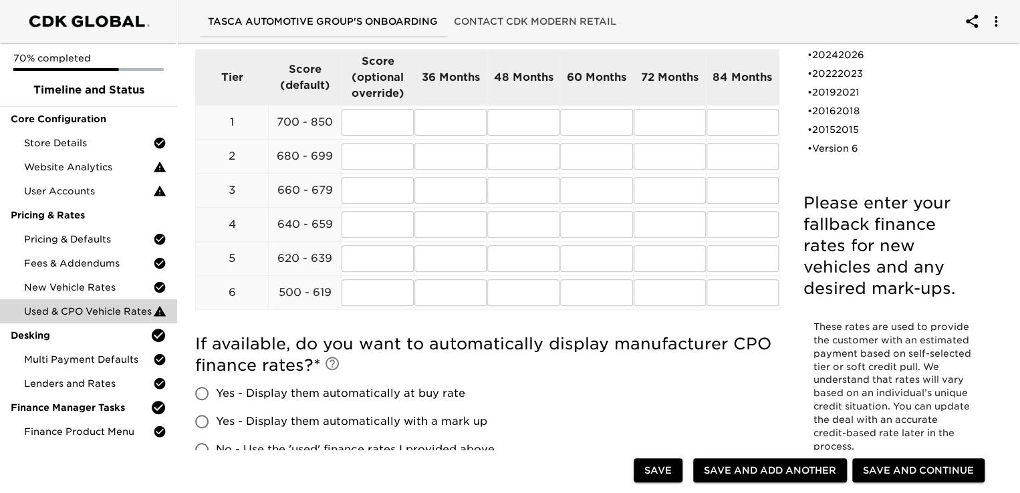
scroll to position [267, 0]
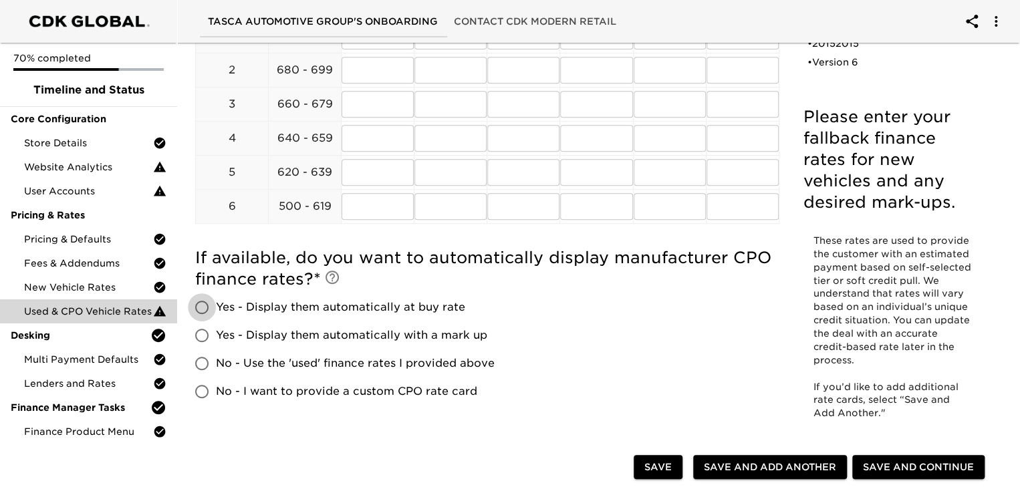
click at [206, 309] on input "Yes - Display them automatically at buy rate" at bounding box center [202, 307] width 28 height 28
click at [655, 463] on span "Save" at bounding box center [657, 467] width 27 height 17
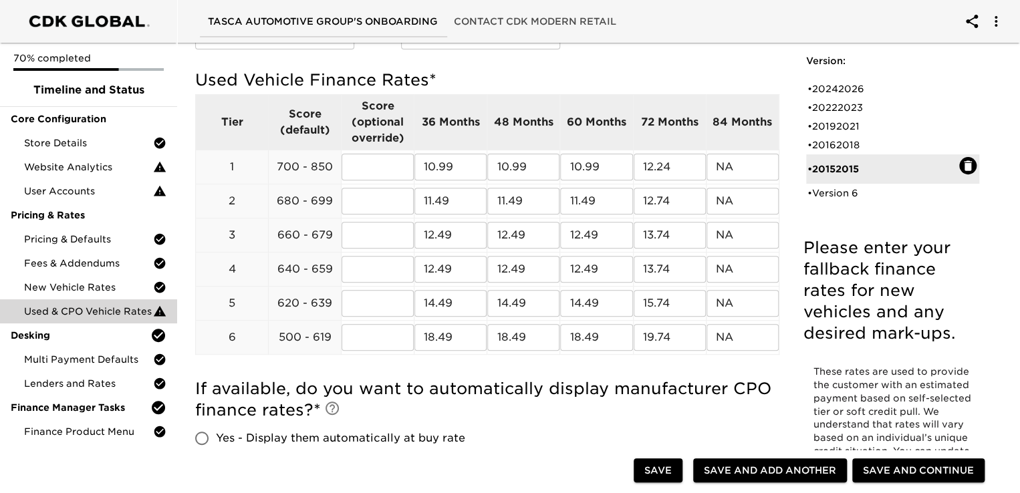
scroll to position [147, 0]
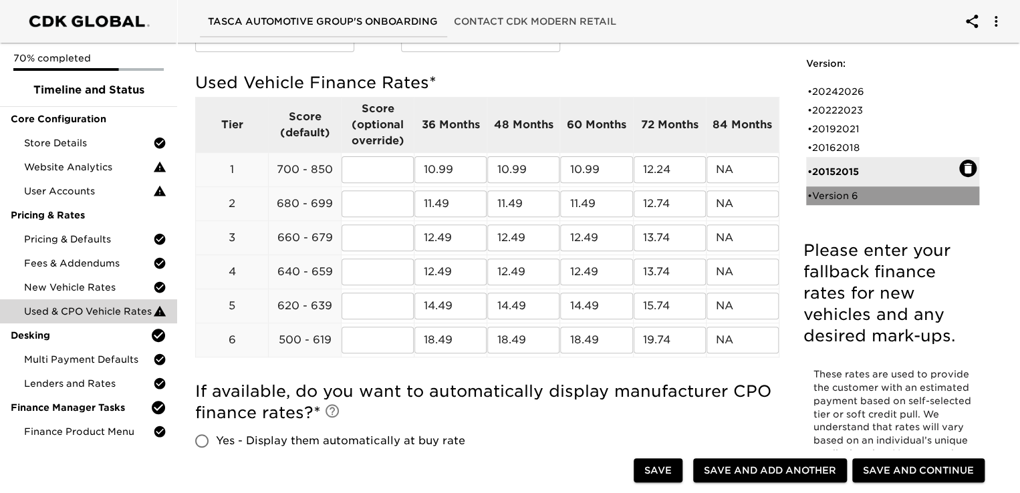
click at [848, 197] on div "• Version 6" at bounding box center [884, 195] width 152 height 13
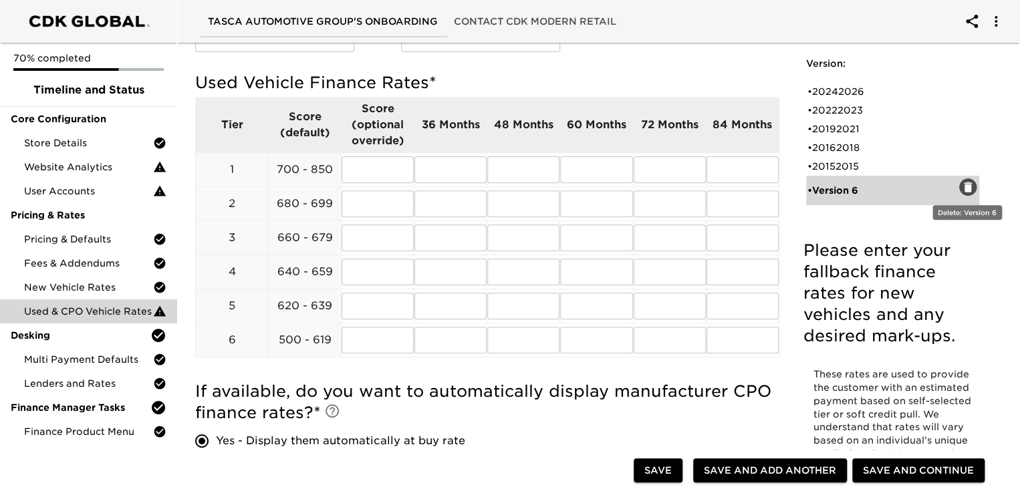
click at [964, 182] on icon "button" at bounding box center [968, 187] width 8 height 10
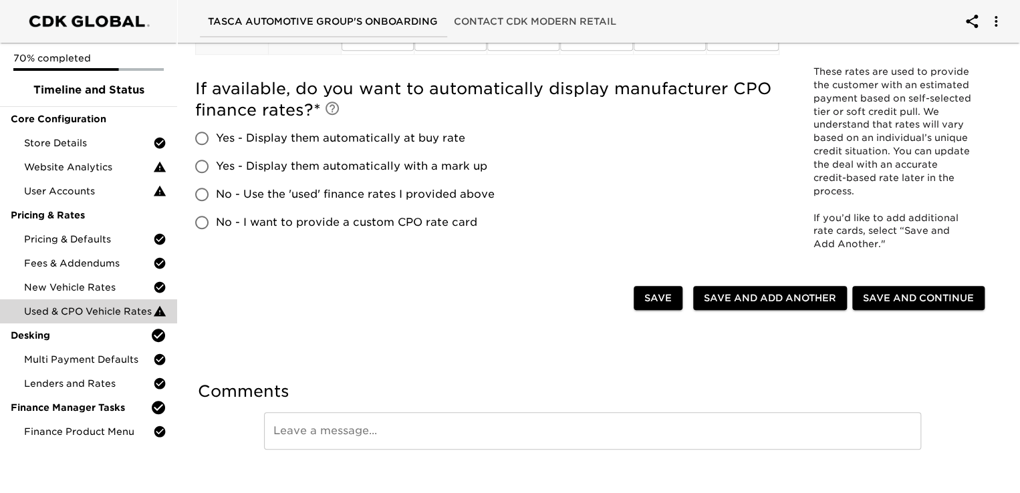
scroll to position [455, 0]
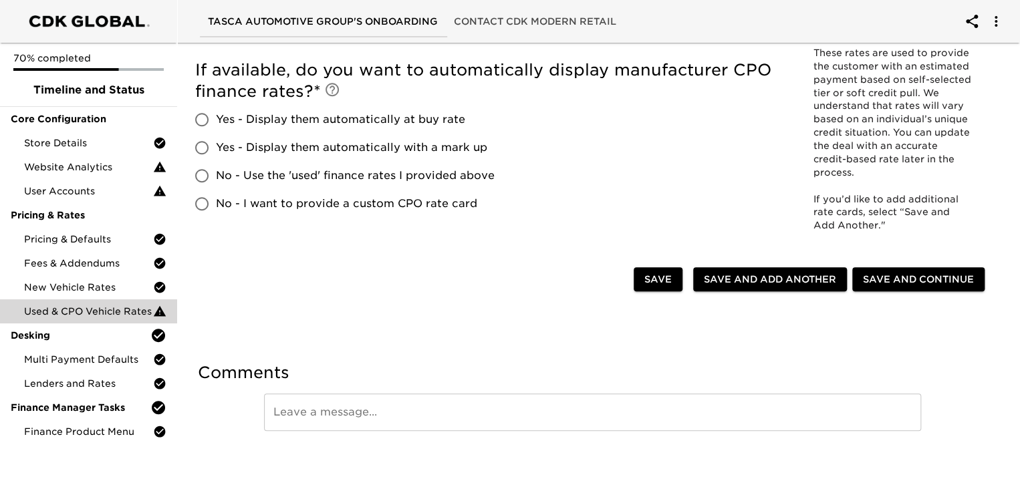
click at [204, 173] on input "No - Use the 'used' finance rates I provided above" at bounding box center [202, 176] width 28 height 28
click at [899, 280] on span "Save and Continue" at bounding box center [918, 279] width 111 height 17
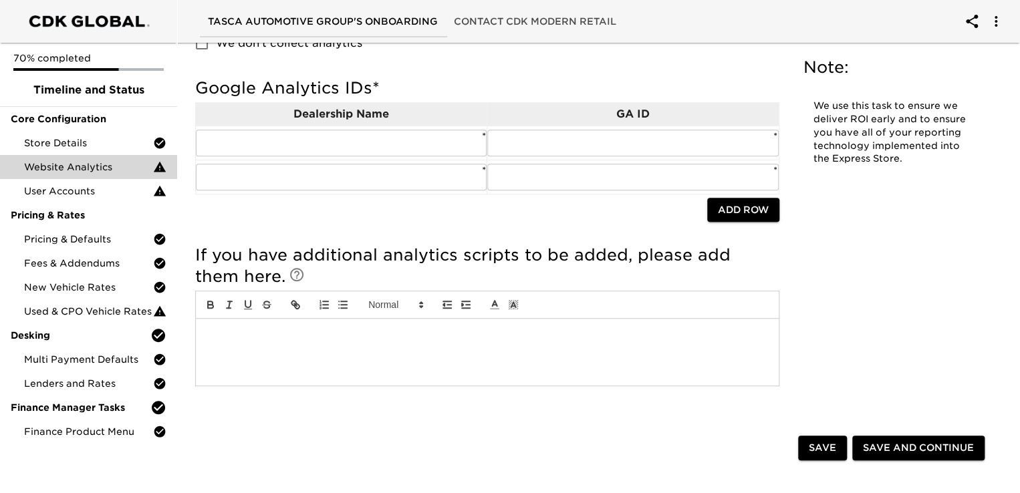
scroll to position [267, 0]
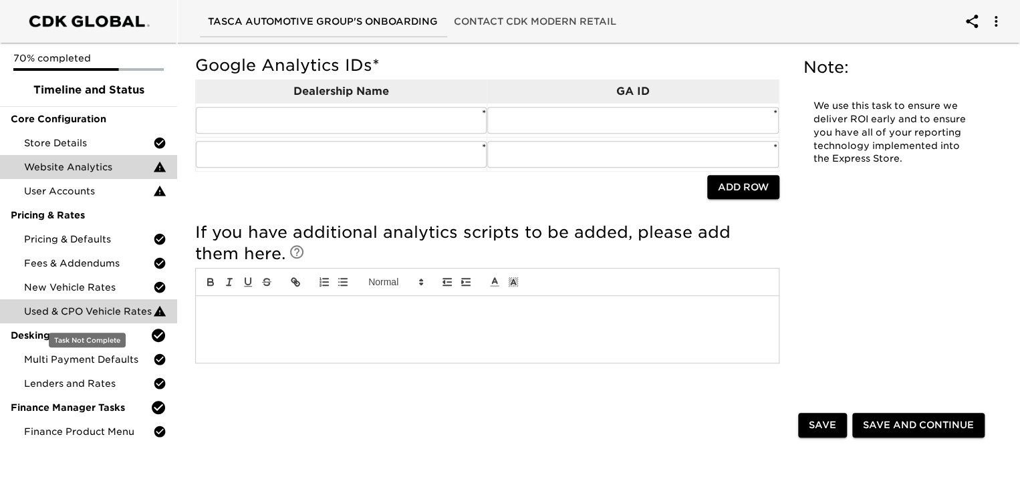
click at [107, 309] on span "Used & CPO Vehicle Rates" at bounding box center [88, 311] width 129 height 13
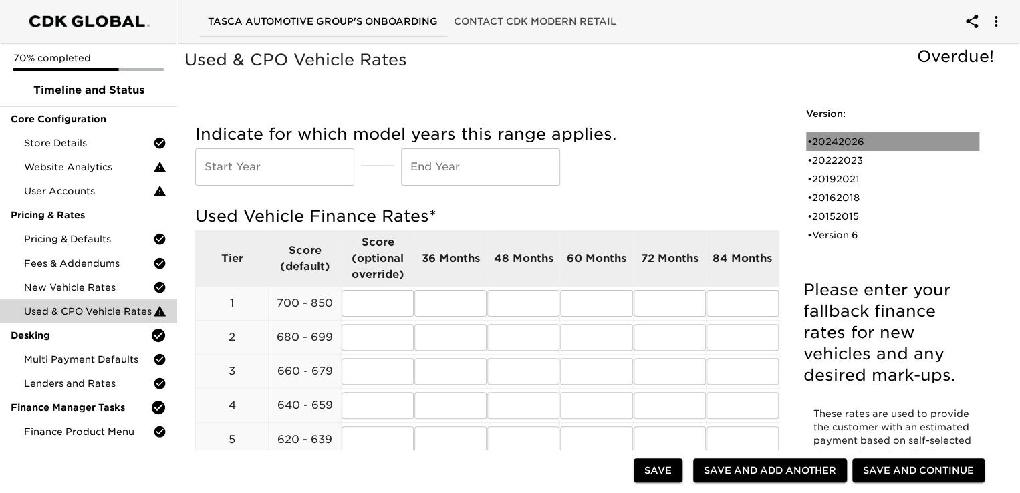
click at [830, 139] on div "• 20242026" at bounding box center [884, 141] width 152 height 13
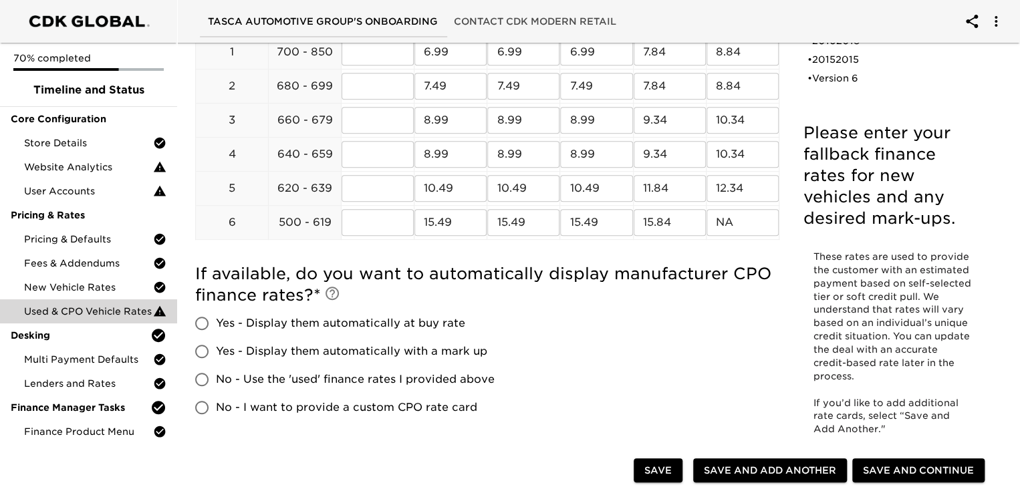
scroll to position [267, 0]
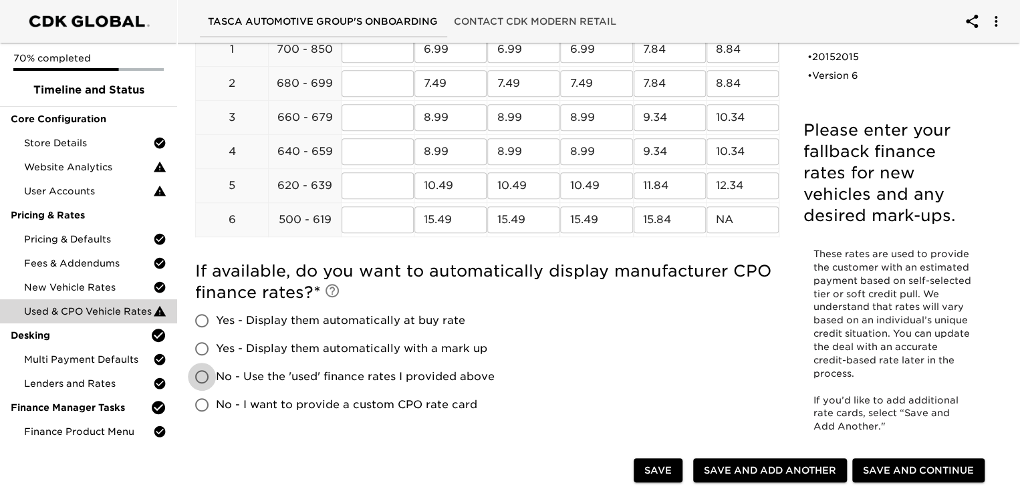
click at [203, 376] on input "No - Use the 'used' finance rates I provided above" at bounding box center [202, 377] width 28 height 28
click at [901, 471] on span "Save and Continue" at bounding box center [918, 471] width 111 height 17
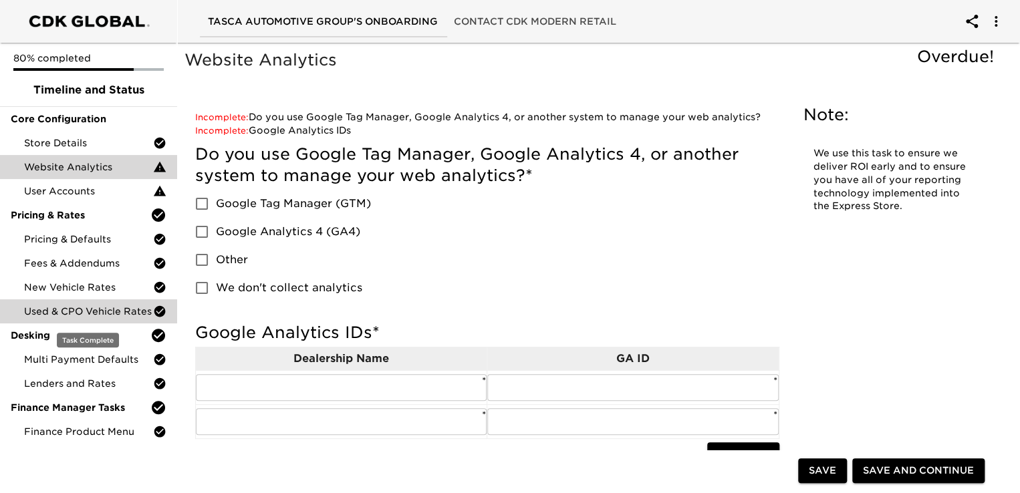
click at [67, 306] on span "Used & CPO Vehicle Rates" at bounding box center [88, 311] width 129 height 13
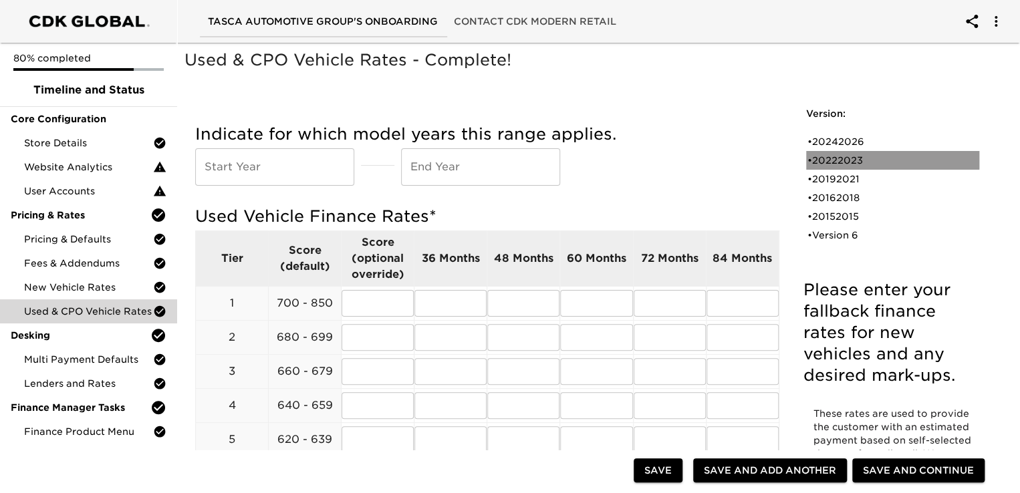
click at [828, 158] on div "• 20222023" at bounding box center [884, 160] width 152 height 13
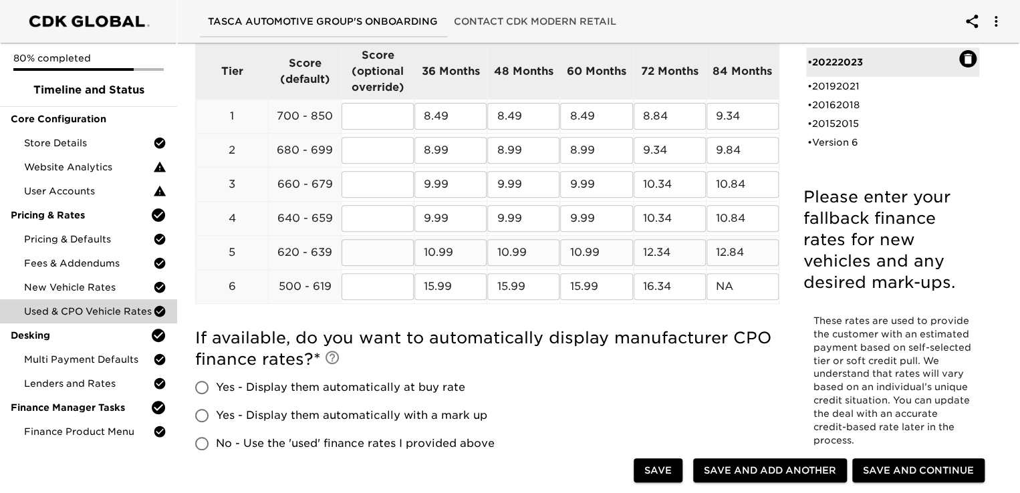
scroll to position [267, 0]
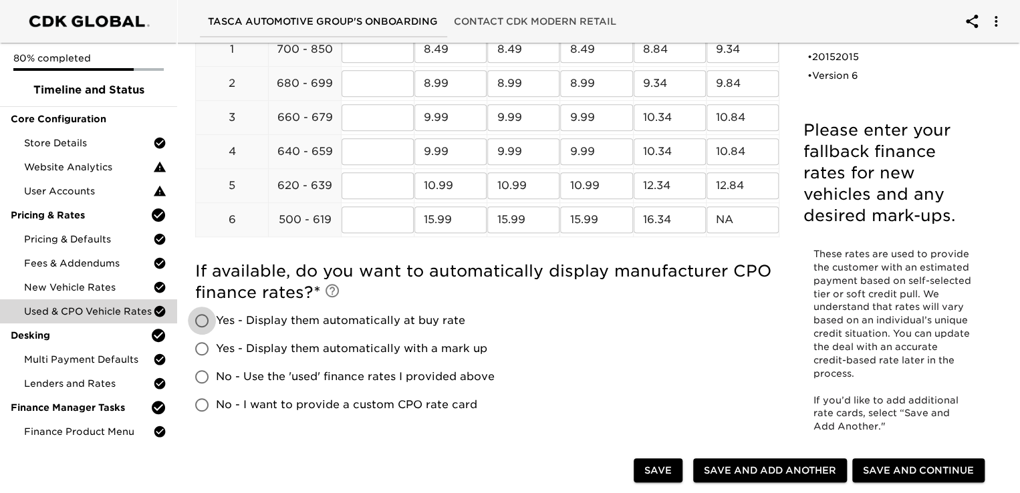
click at [200, 320] on input "Yes - Display them automatically at buy rate" at bounding box center [202, 321] width 28 height 28
click at [877, 471] on span "Save and Continue" at bounding box center [918, 471] width 111 height 17
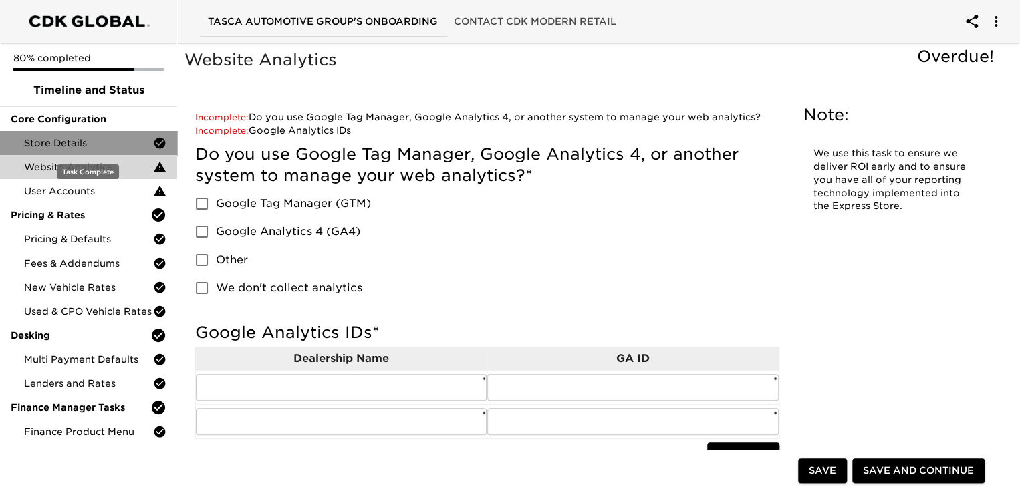
click at [69, 142] on span "Store Details" at bounding box center [88, 142] width 129 height 13
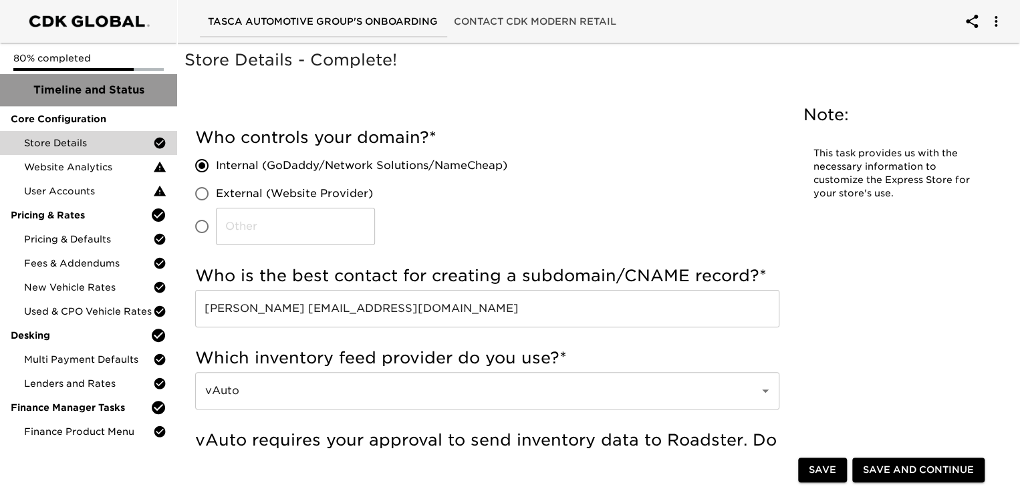
click at [78, 93] on span "Timeline and Status" at bounding box center [89, 90] width 156 height 16
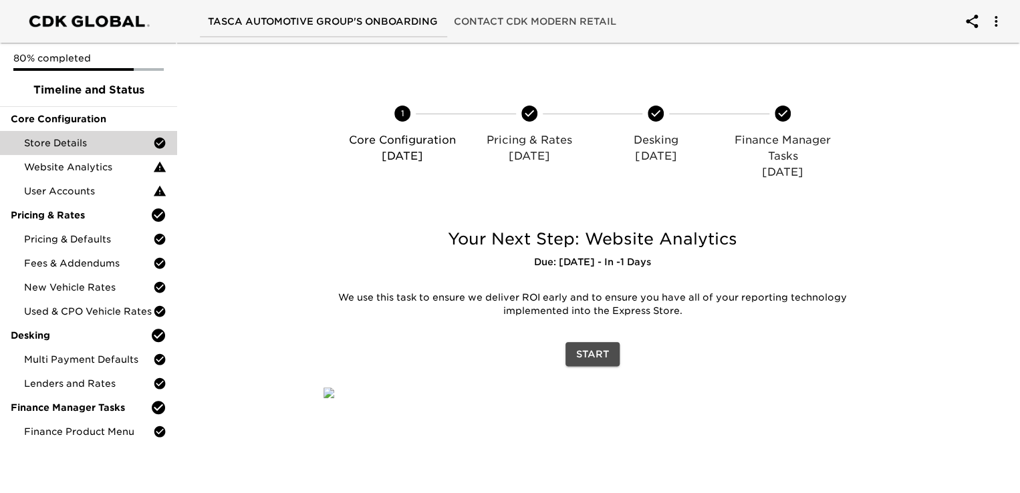
click at [594, 348] on span "Start" at bounding box center [592, 354] width 33 height 17
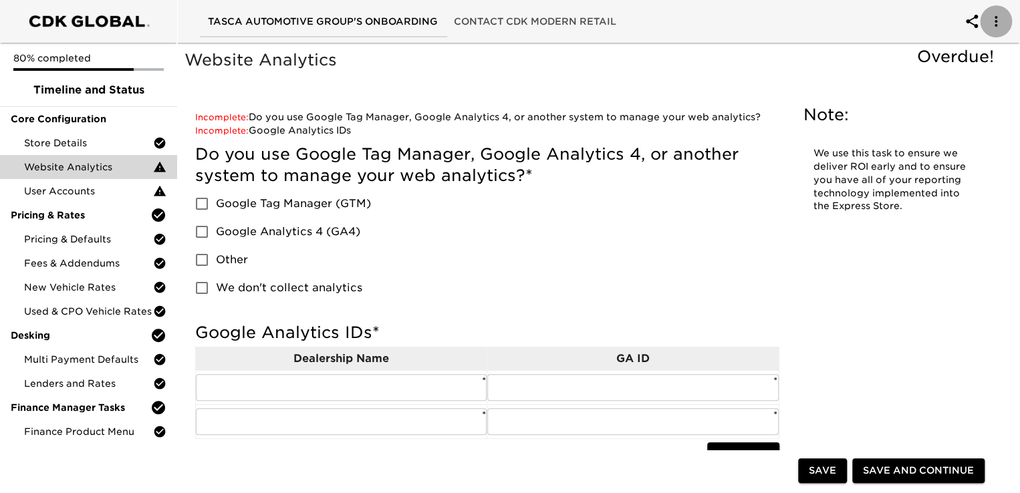
click at [1002, 26] on icon "account of current user" at bounding box center [996, 21] width 16 height 16
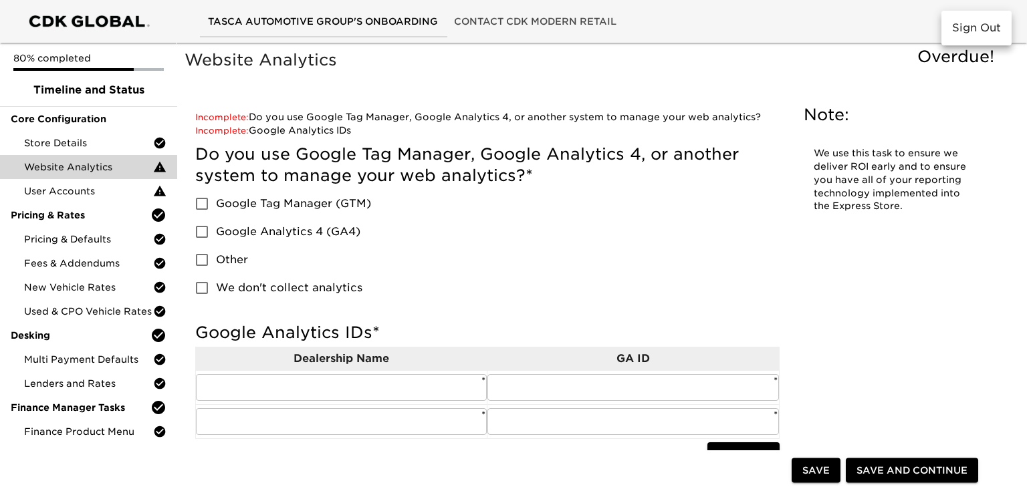
click at [847, 19] on div at bounding box center [513, 246] width 1027 height 493
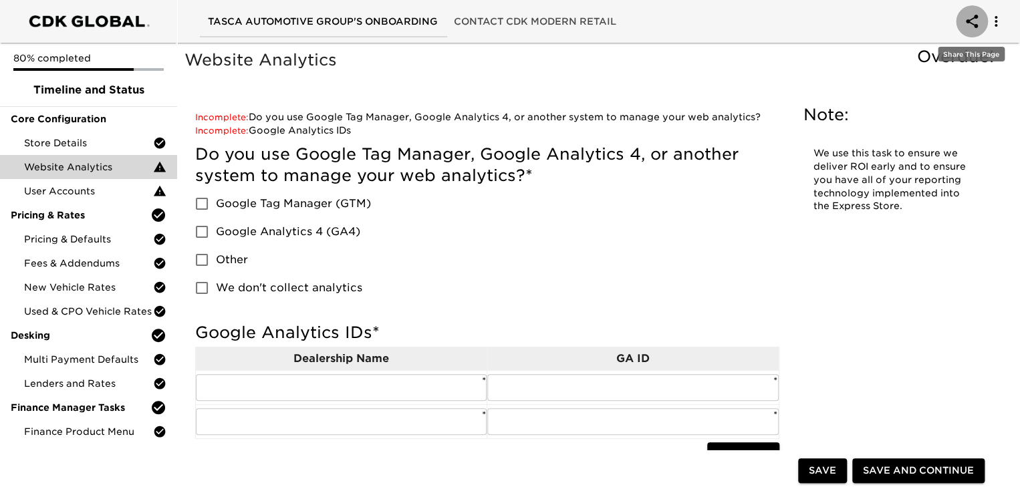
click at [971, 25] on icon "account of current user" at bounding box center [972, 21] width 16 height 16
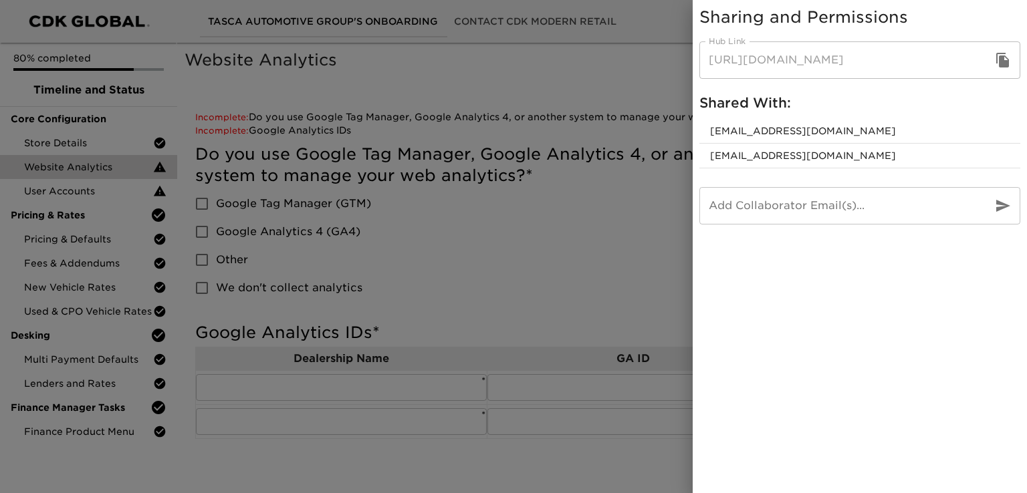
click at [1002, 59] on icon "button" at bounding box center [1002, 60] width 13 height 15
click at [626, 310] on div at bounding box center [513, 246] width 1027 height 493
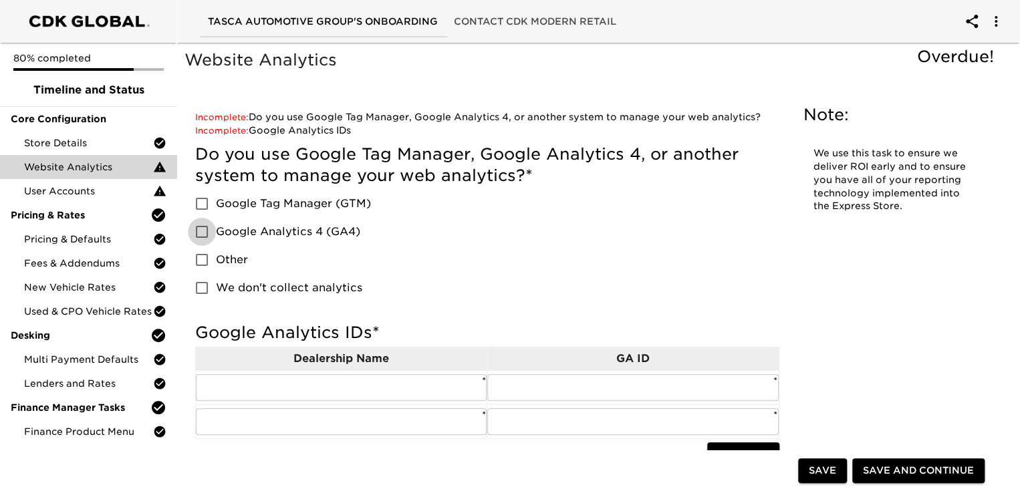
click at [207, 236] on input "Google Analytics 4 (GA4)" at bounding box center [202, 232] width 28 height 28
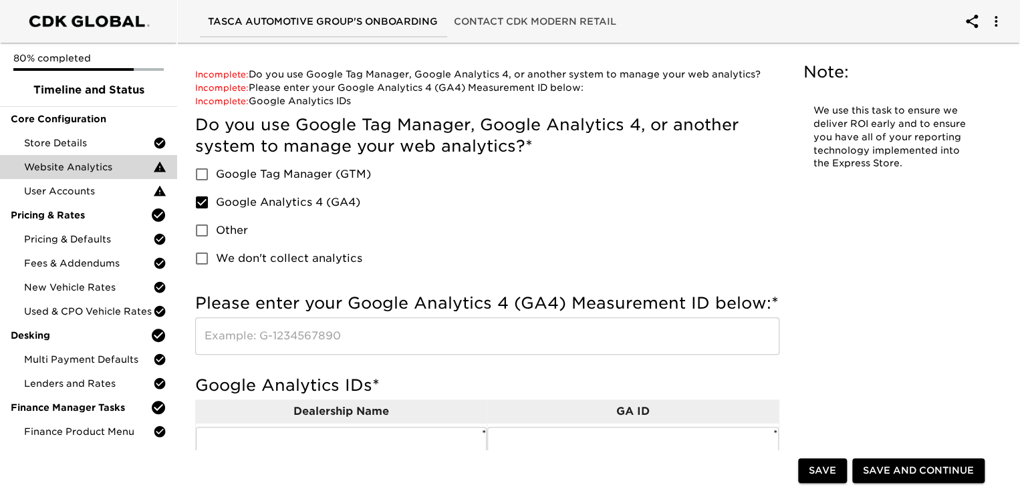
scroll to position [67, 0]
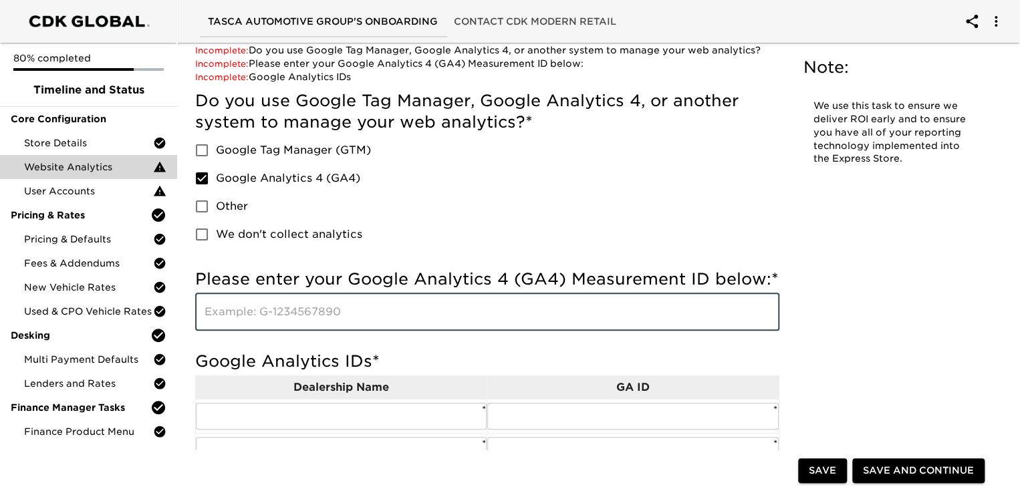
paste input "G-PEMXZ10JFL"
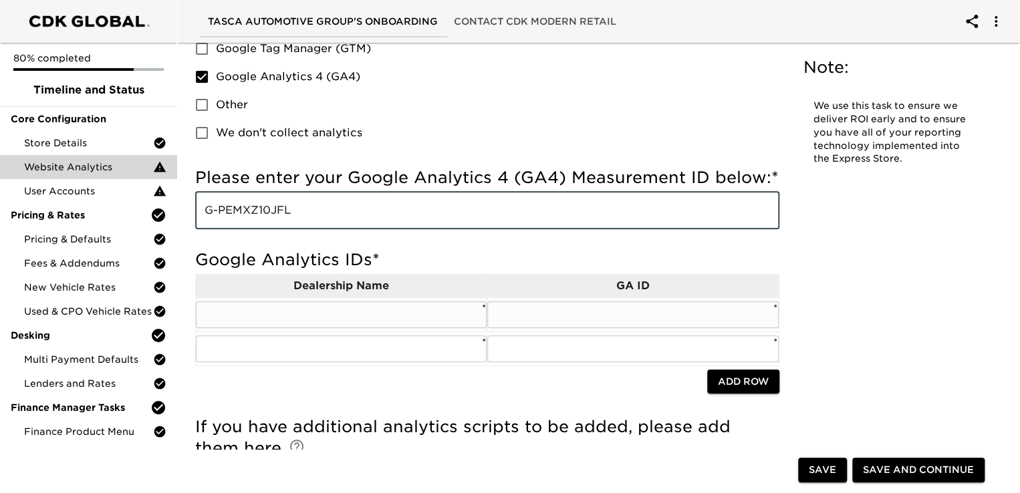
scroll to position [201, 0]
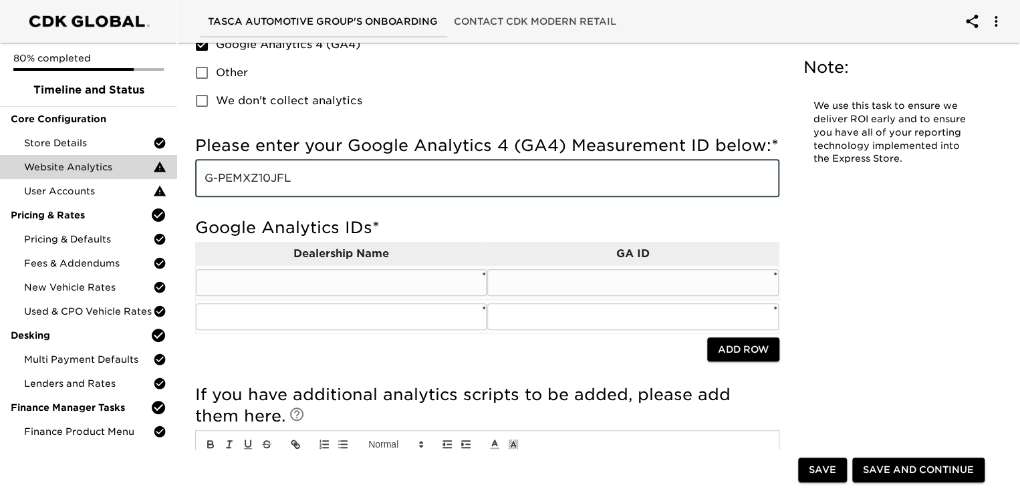
click at [329, 276] on input "text" at bounding box center [341, 282] width 291 height 27
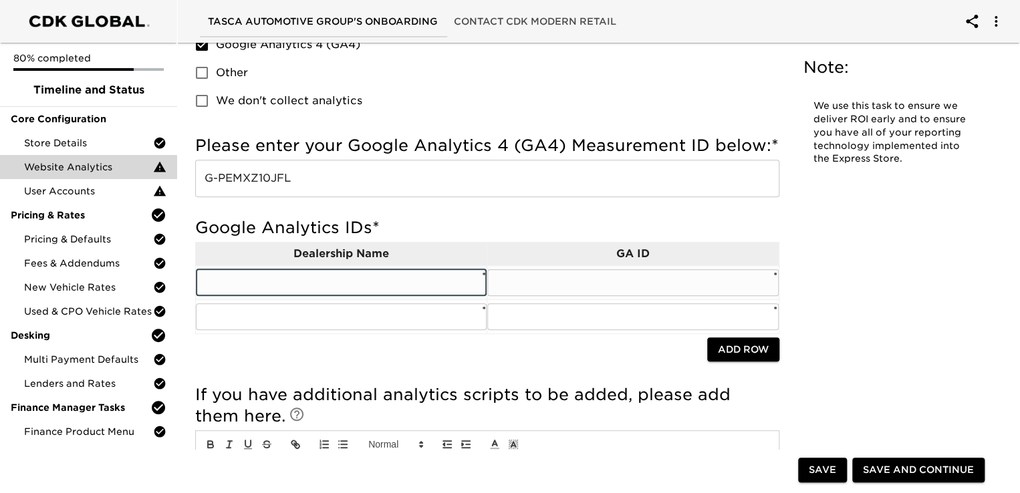
click at [362, 285] on input "text" at bounding box center [341, 282] width 291 height 27
click at [528, 275] on input "text" at bounding box center [632, 282] width 291 height 27
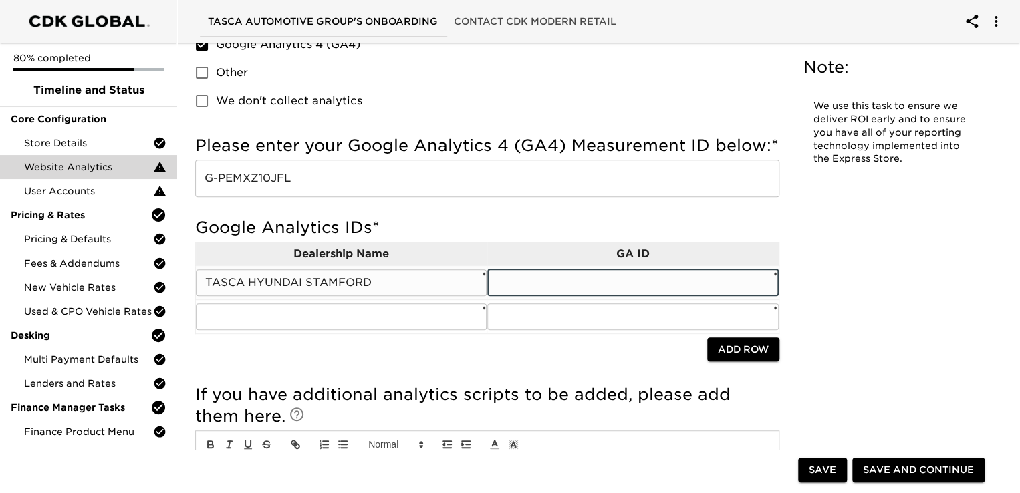
paste input "G-PEMXZ10JFL"
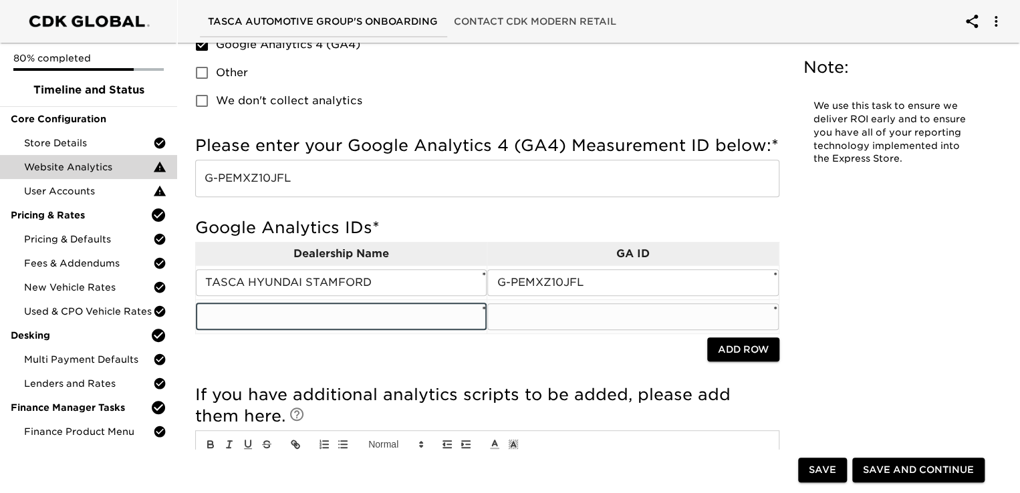
click at [272, 311] on input "text" at bounding box center [341, 317] width 291 height 27
click at [272, 311] on input "TASCA TOYOTA BOSTON" at bounding box center [341, 317] width 291 height 27
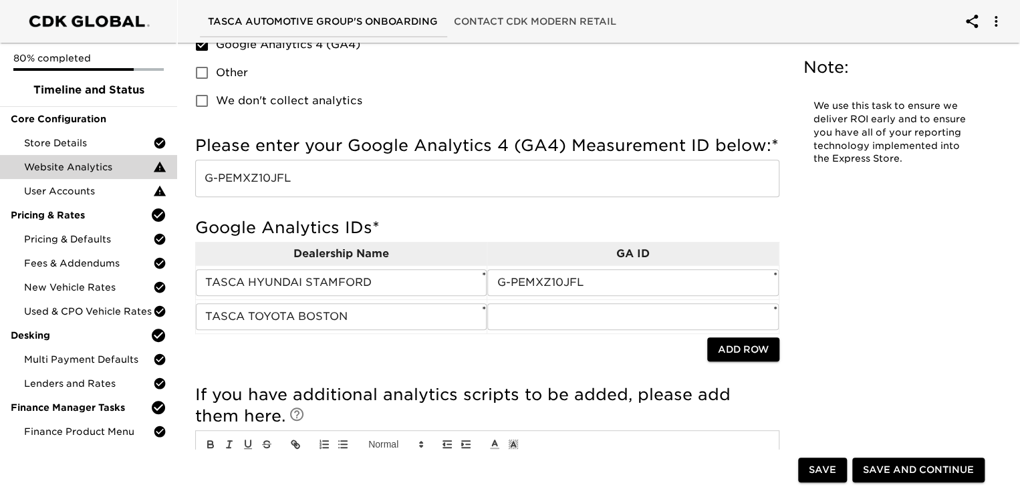
click at [915, 308] on div "Website Analytics Overdue! Note: We use this task to ensure we deliver ROI earl…" at bounding box center [593, 206] width 822 height 721
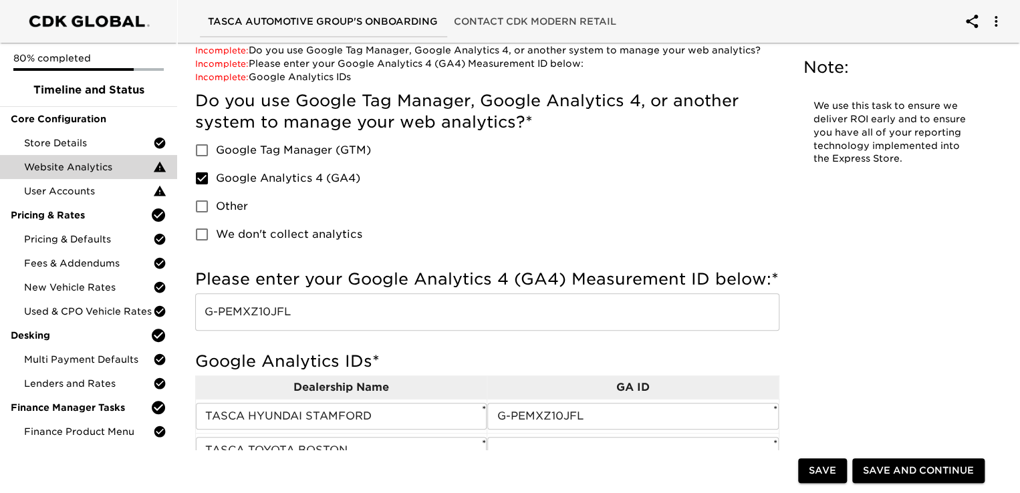
scroll to position [0, 0]
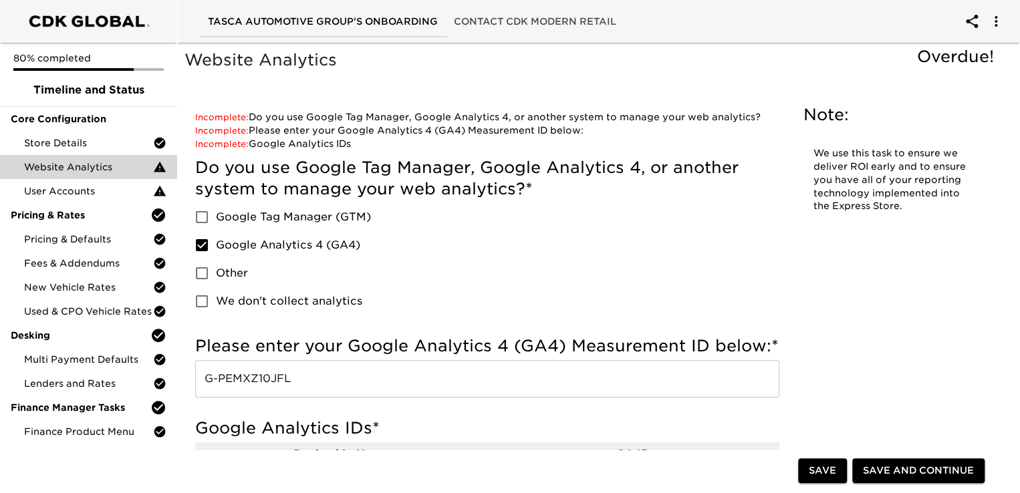
click at [660, 261] on div "Do you use Google Tag Manager, Google Analytics 4, or another system to manage …" at bounding box center [487, 236] width 584 height 158
click at [818, 477] on span "Save" at bounding box center [822, 471] width 27 height 17
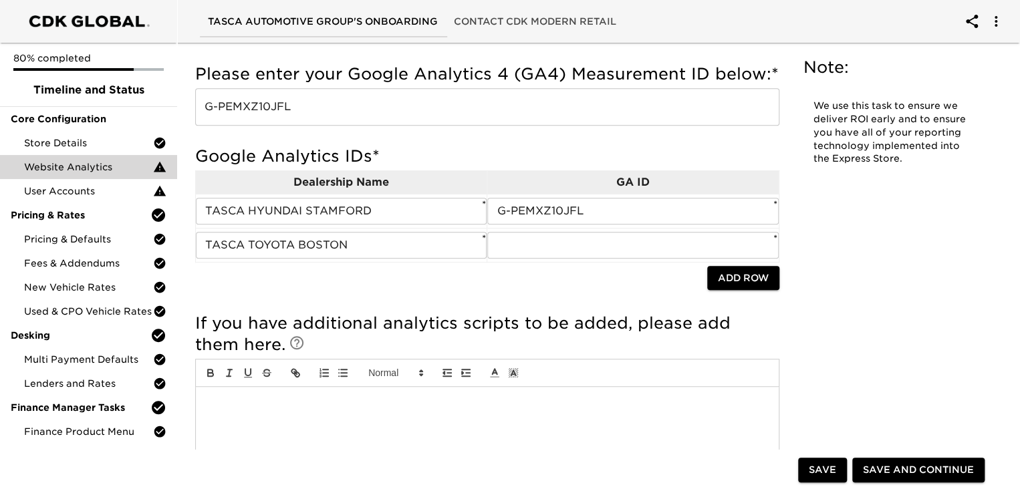
scroll to position [225, 0]
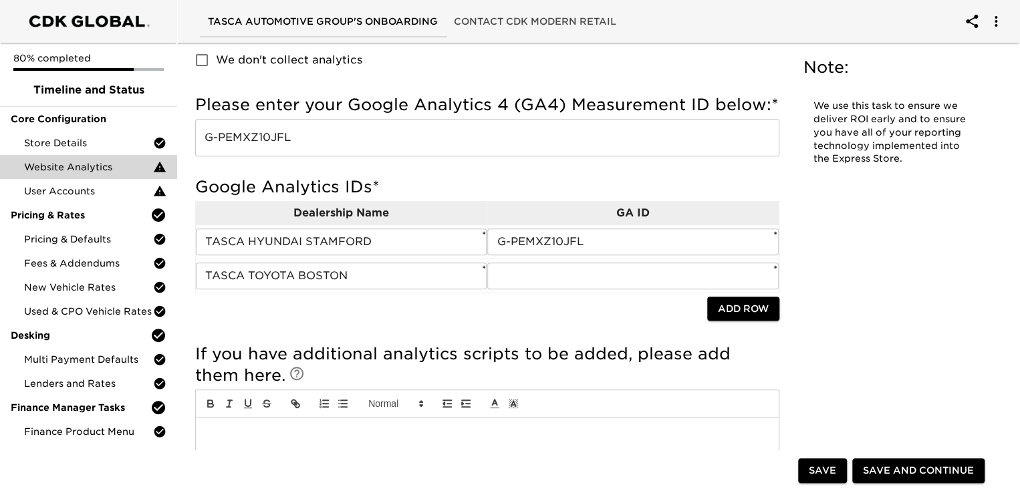
click at [903, 464] on span "Save and Continue" at bounding box center [918, 471] width 111 height 17
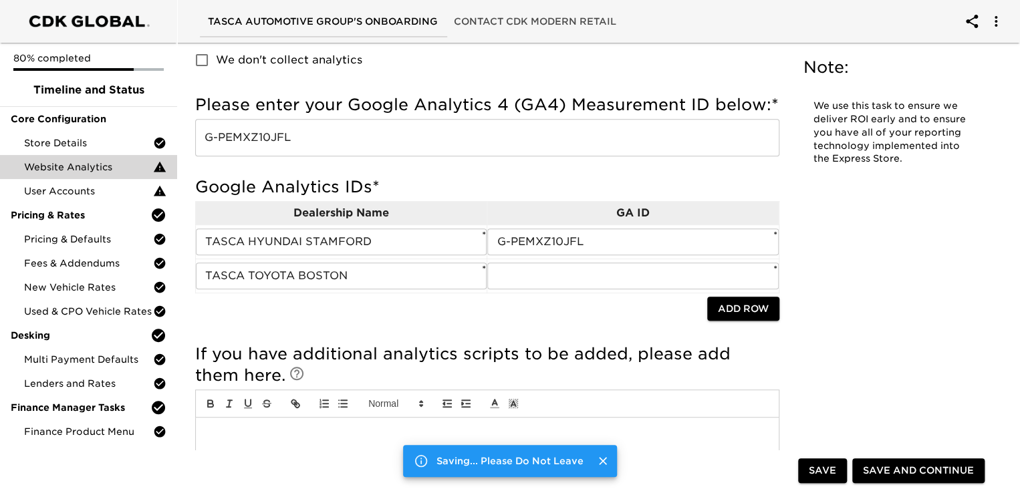
scroll to position [0, 0]
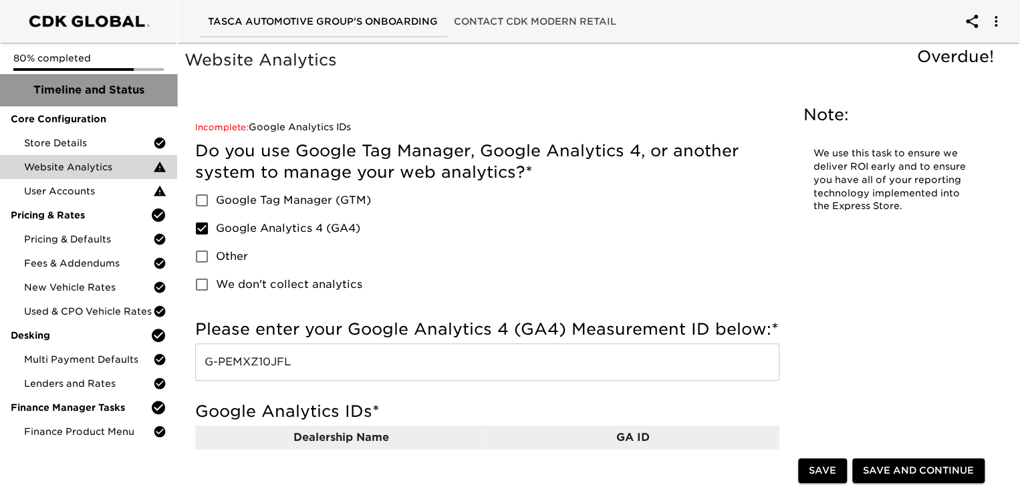
click at [67, 91] on span "Timeline and Status" at bounding box center [89, 90] width 156 height 16
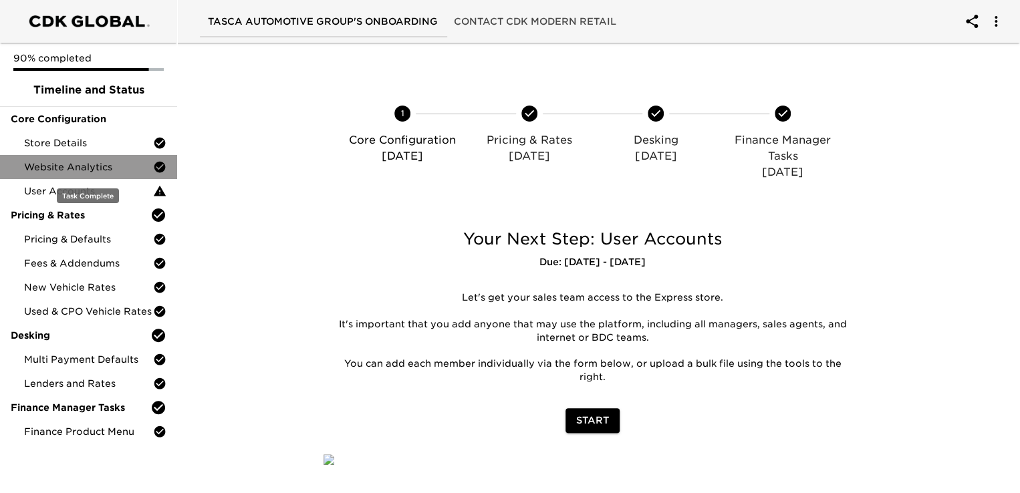
click at [83, 166] on span "Website Analytics" at bounding box center [88, 166] width 129 height 13
